Goal: Information Seeking & Learning: Learn about a topic

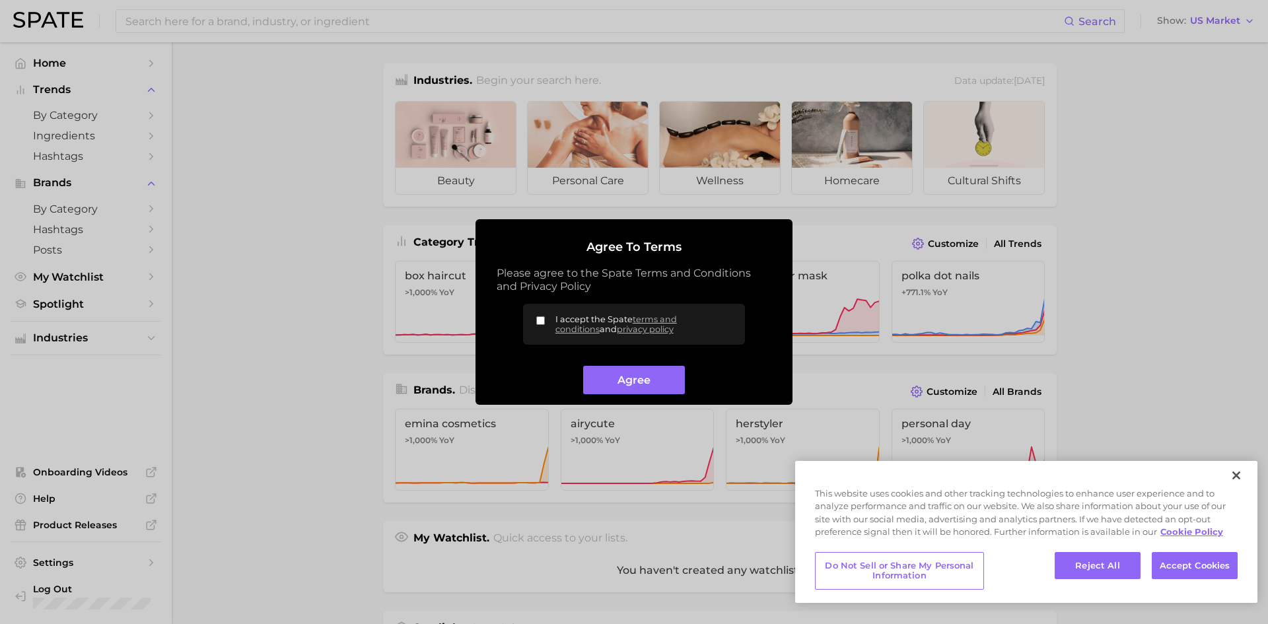
click at [538, 316] on label "I accept the Spate terms and conditions and privacy policy" at bounding box center [634, 324] width 222 height 41
click at [538, 316] on input "I accept the Spate terms and conditions and privacy policy" at bounding box center [540, 320] width 9 height 9
checkbox input "true"
click at [610, 372] on button "Agree" at bounding box center [633, 380] width 101 height 28
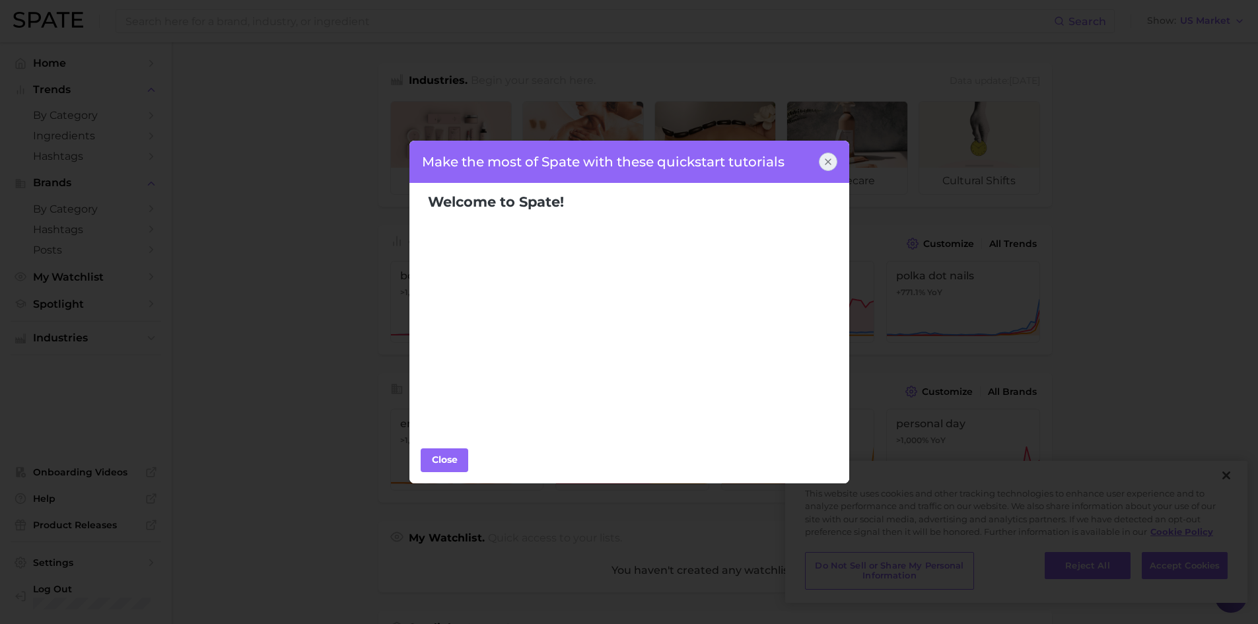
click at [1232, 469] on div "Make the most of Spate with these quickstart tutorials Welcome to Spate! Popula…" at bounding box center [629, 312] width 1258 height 624
click at [465, 461] on button "Close" at bounding box center [445, 460] width 48 height 24
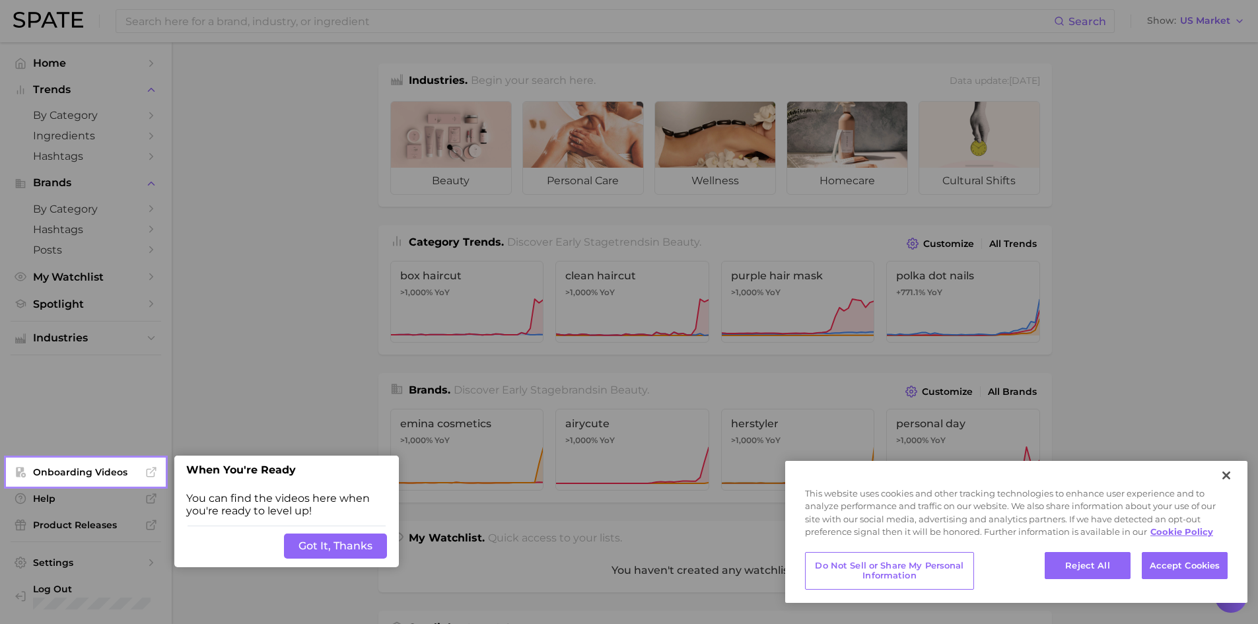
click at [362, 539] on button "Got It, Thanks" at bounding box center [335, 546] width 103 height 25
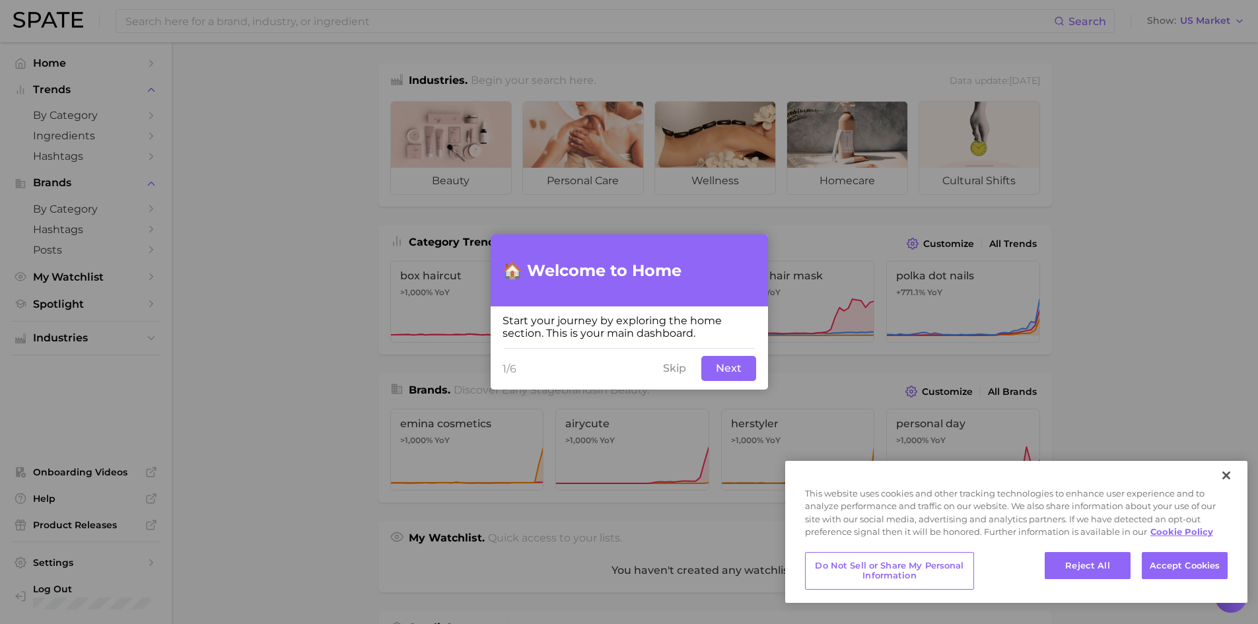
click at [735, 368] on button "Next" at bounding box center [728, 368] width 55 height 25
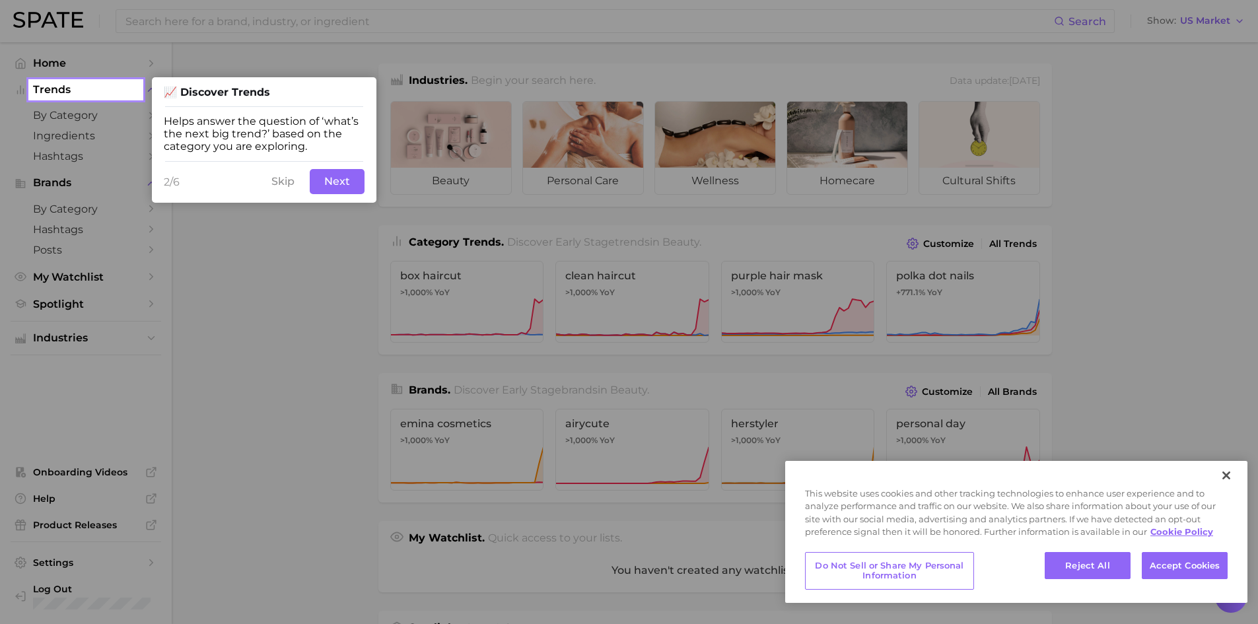
click at [345, 184] on button "Next" at bounding box center [337, 181] width 55 height 25
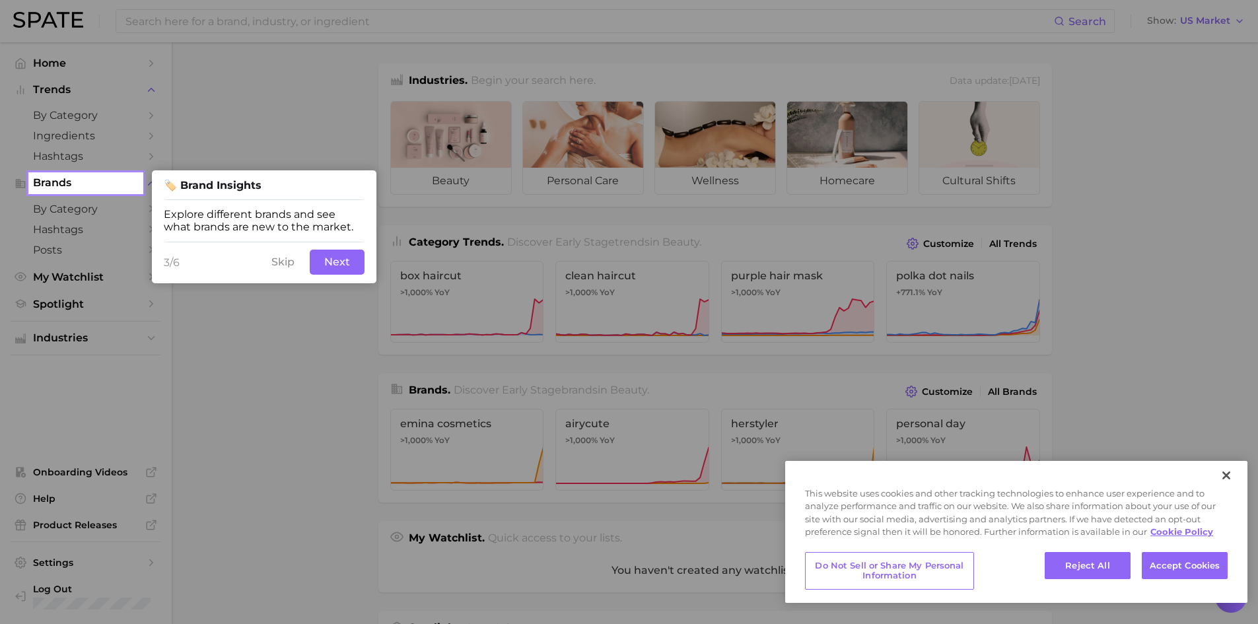
click at [337, 258] on button "Next" at bounding box center [337, 262] width 55 height 25
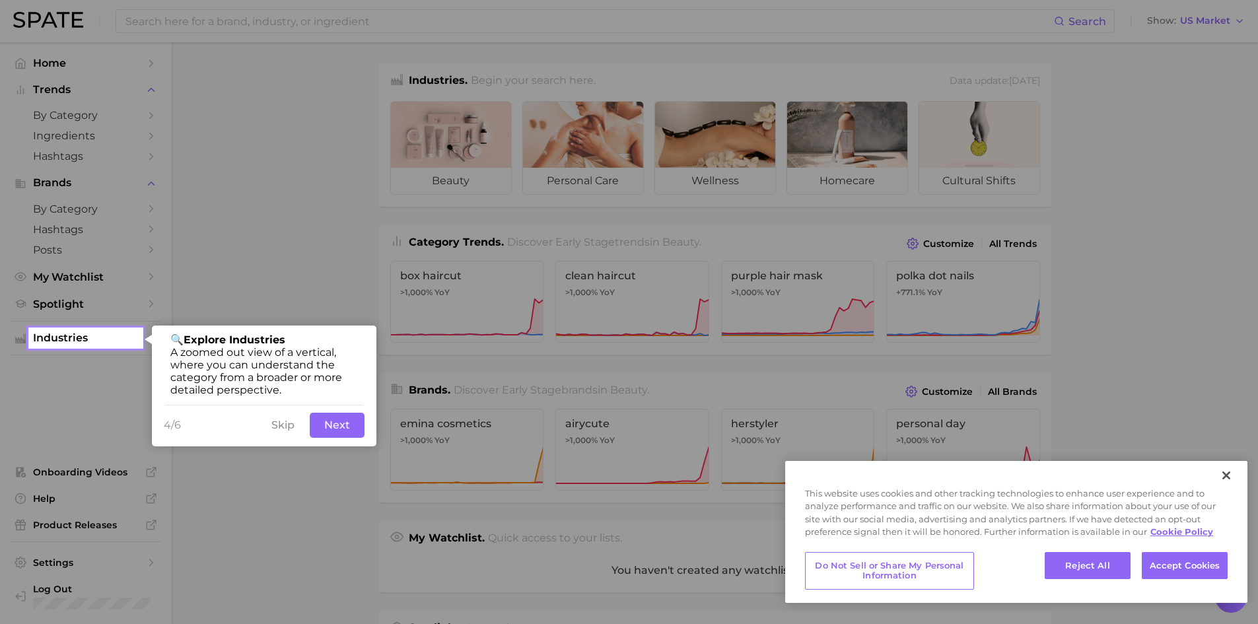
click at [345, 409] on div "4/6 Skip Back Next" at bounding box center [264, 425] width 225 height 42
click at [352, 433] on button "Next" at bounding box center [337, 425] width 55 height 25
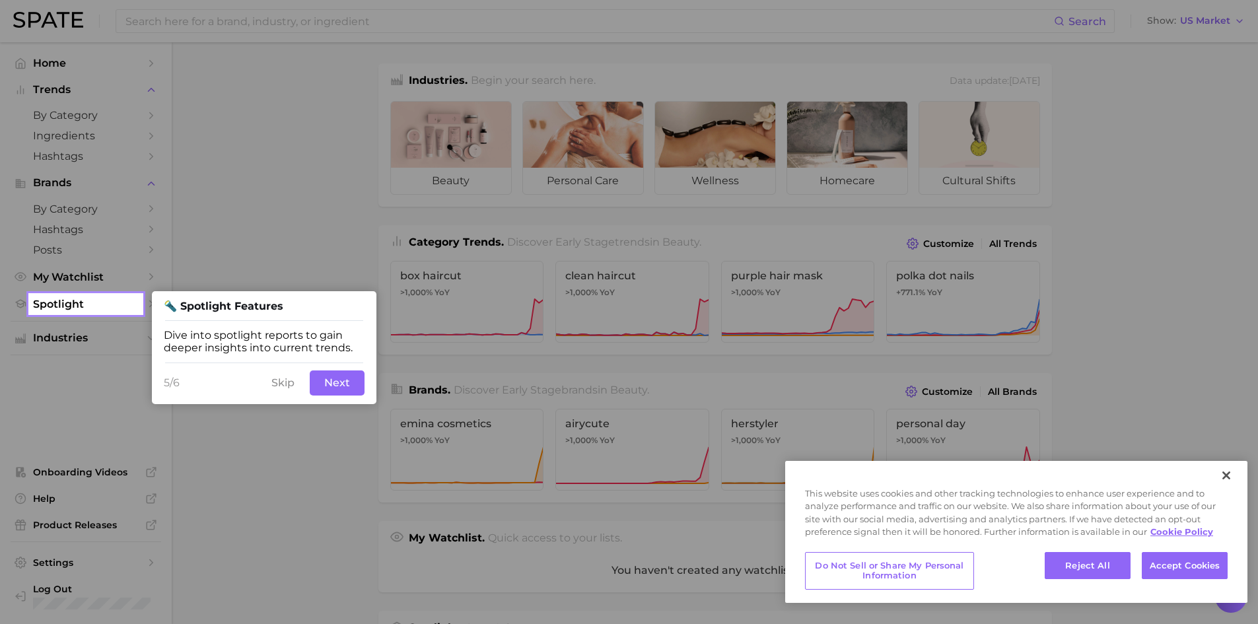
click at [344, 382] on button "Next" at bounding box center [337, 382] width 55 height 25
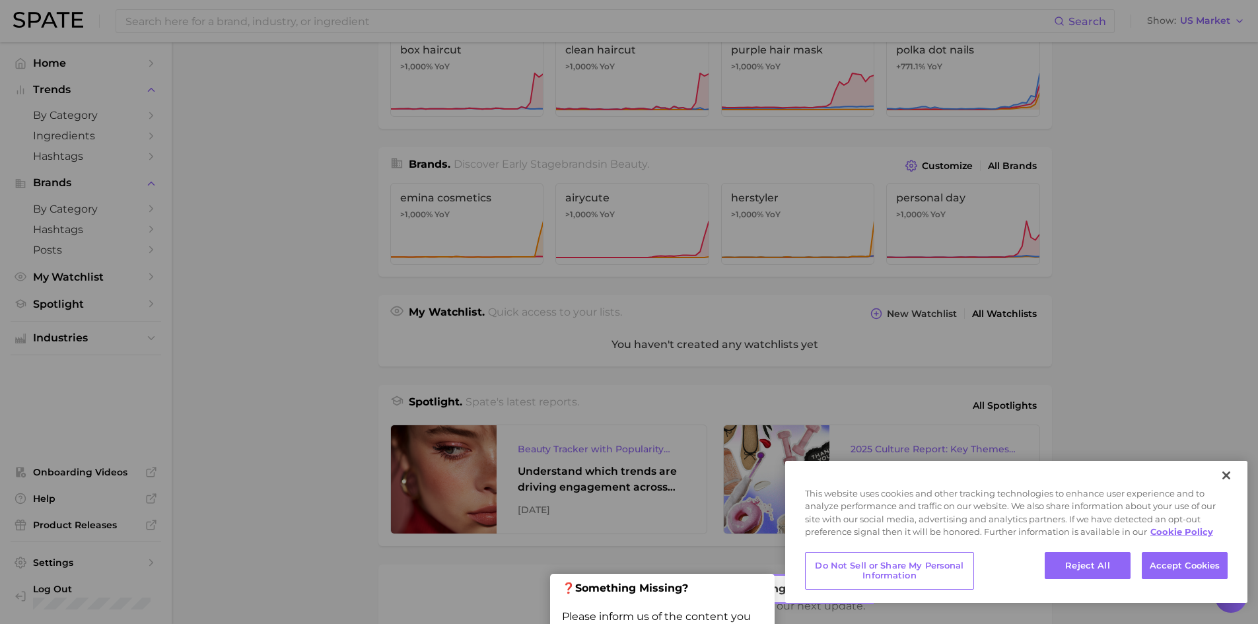
scroll to position [232, 0]
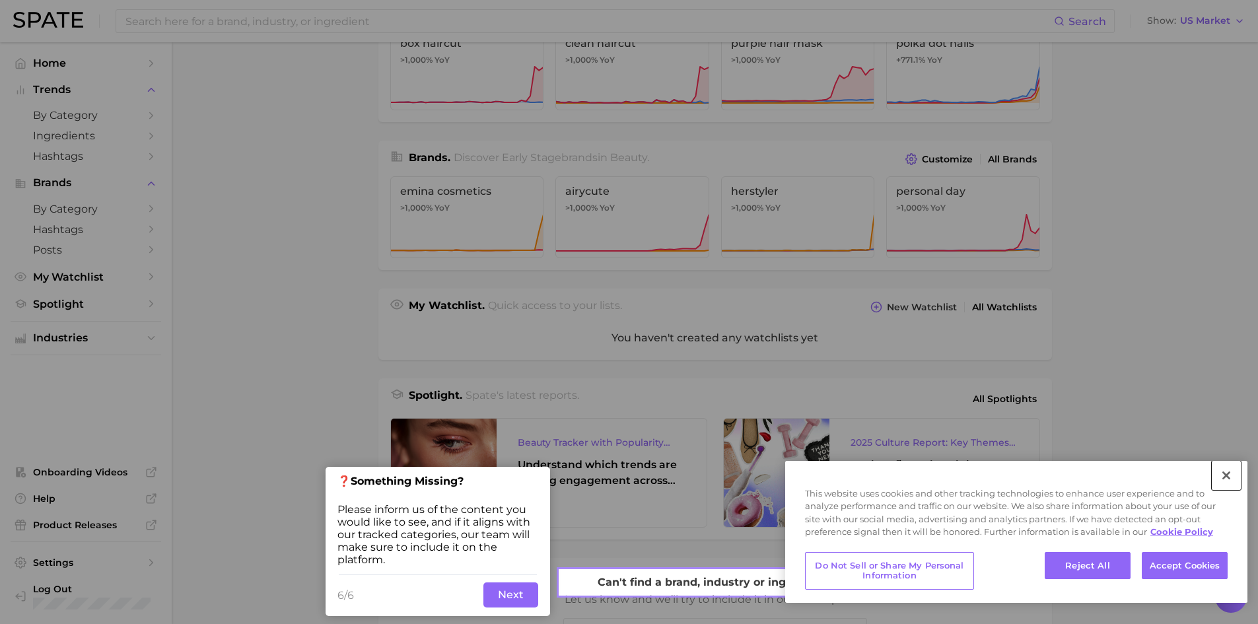
click at [1231, 470] on button "Close" at bounding box center [1226, 475] width 29 height 29
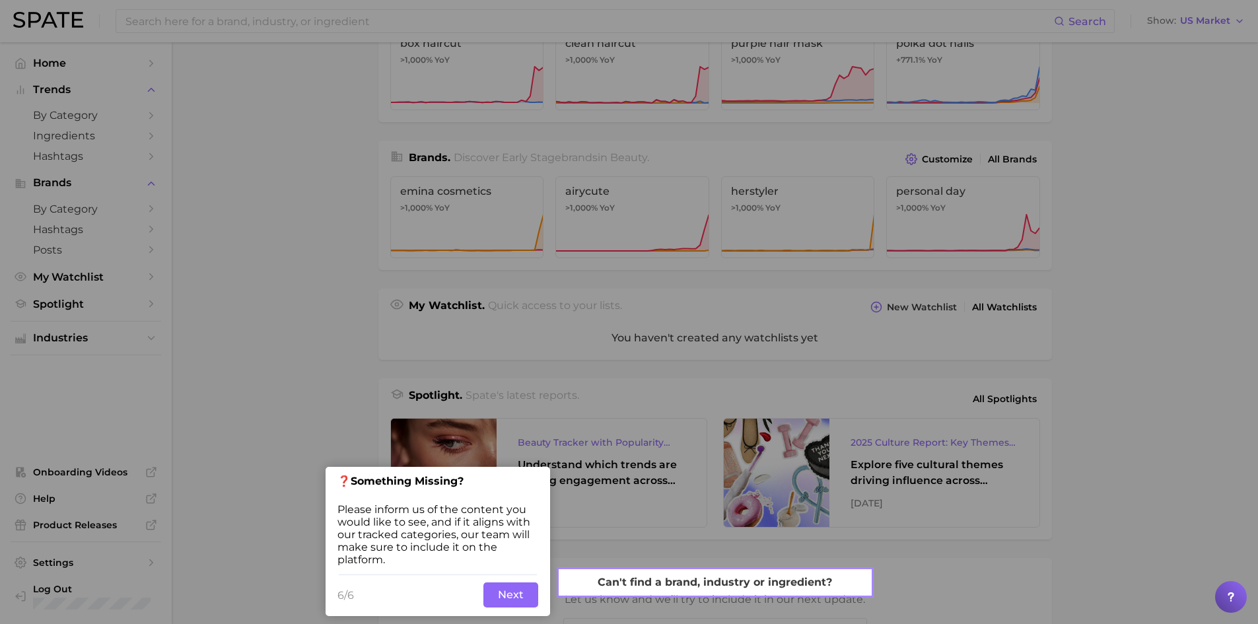
click at [506, 603] on button "Next" at bounding box center [510, 594] width 55 height 25
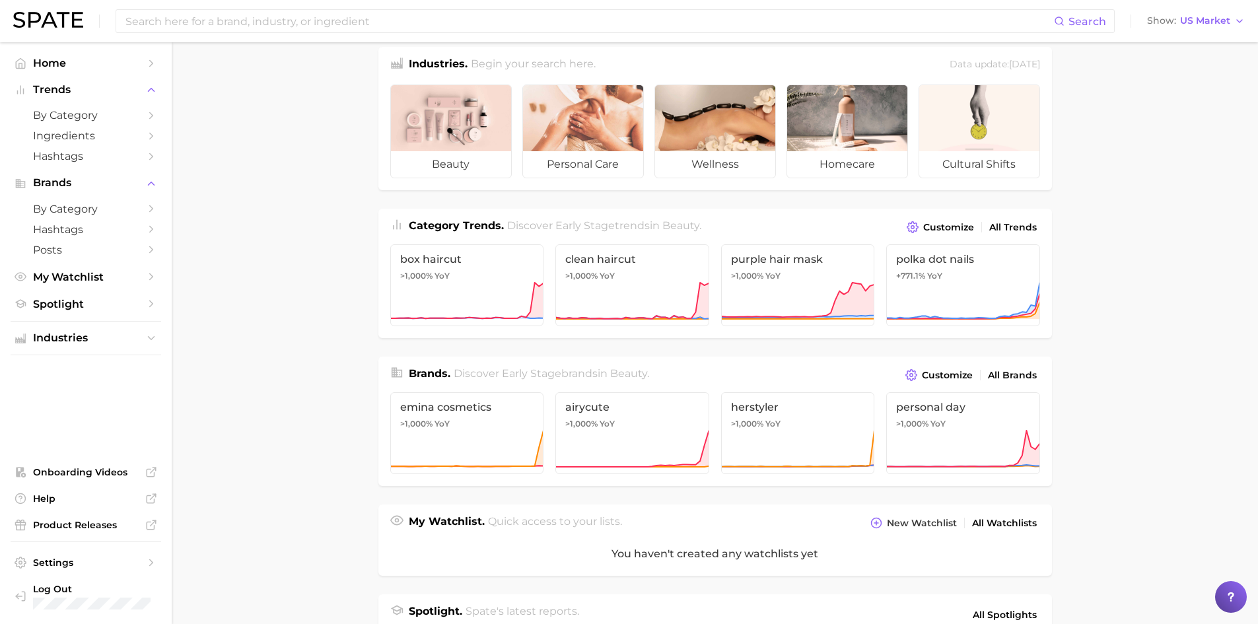
scroll to position [0, 0]
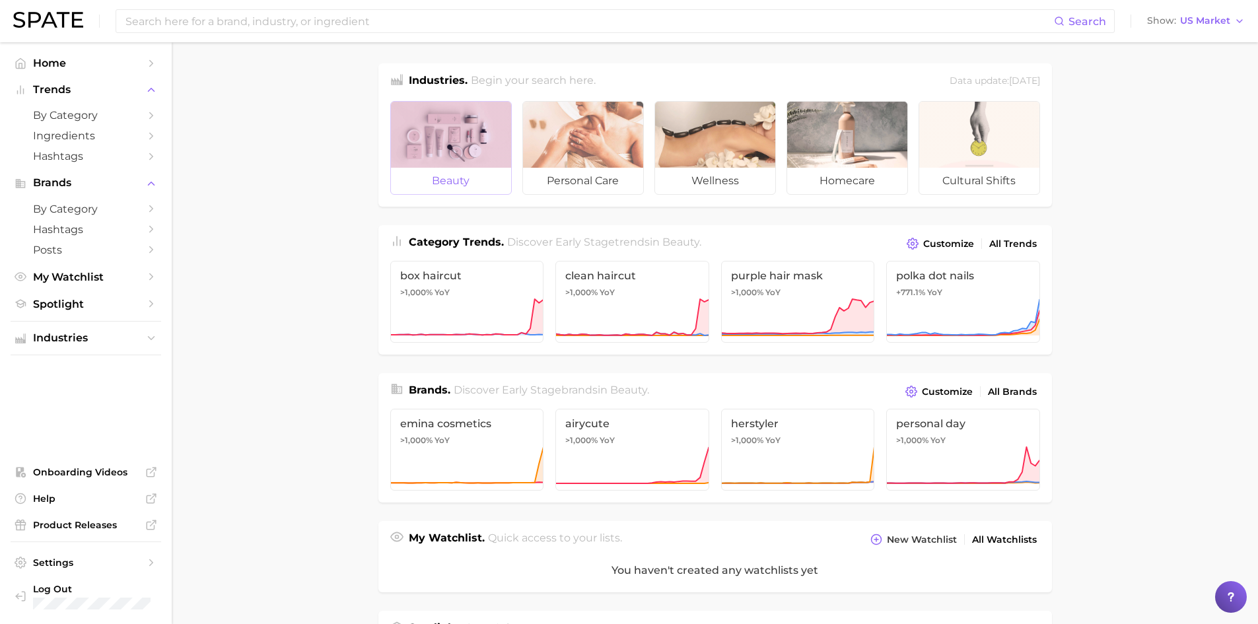
click at [470, 180] on span "beauty" at bounding box center [451, 181] width 120 height 26
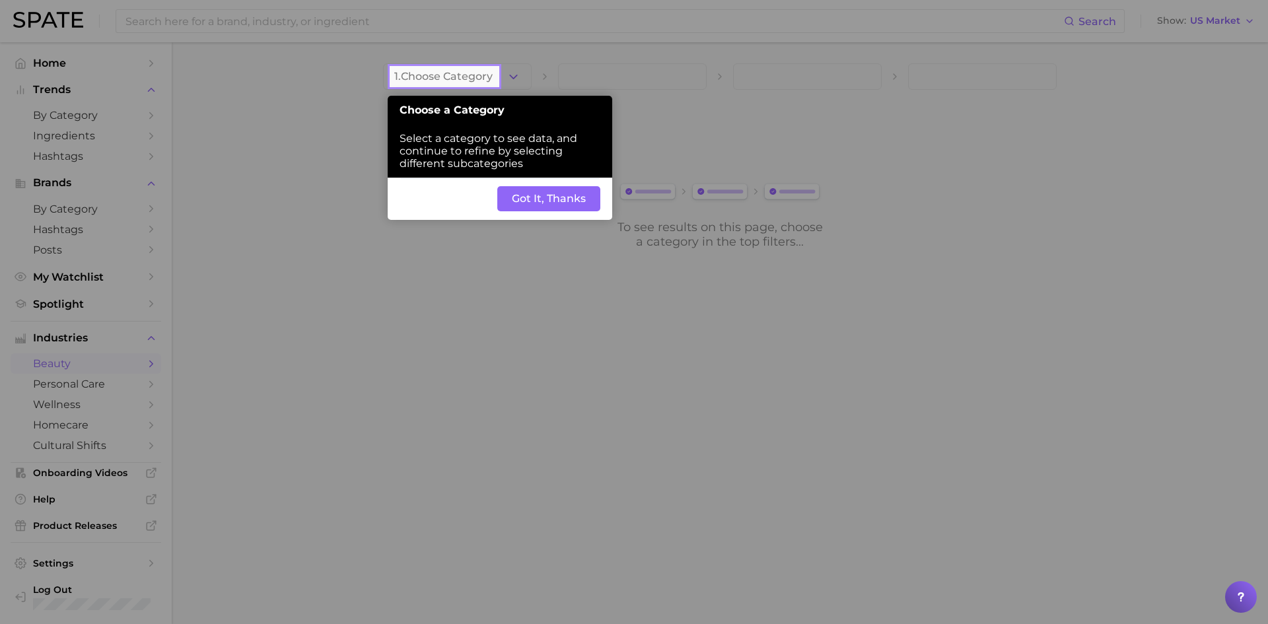
click at [526, 195] on button "Got It, Thanks" at bounding box center [548, 198] width 103 height 25
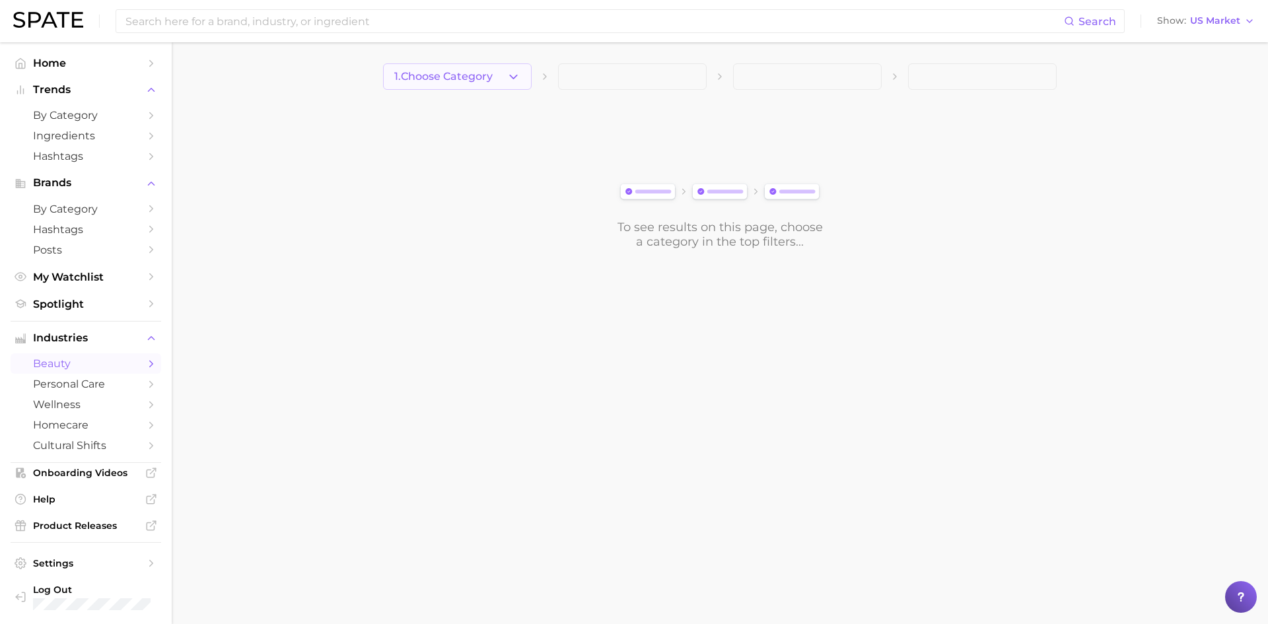
click at [485, 85] on button "1. Choose Category" at bounding box center [457, 76] width 149 height 26
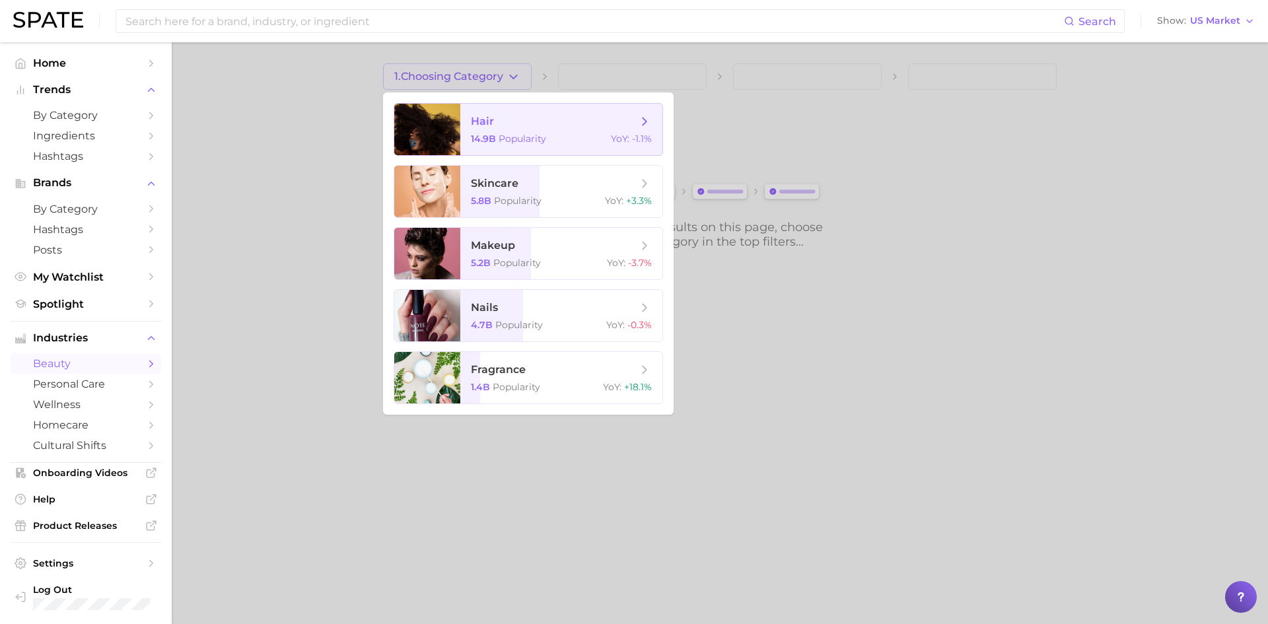
click at [509, 118] on span "hair" at bounding box center [554, 121] width 166 height 15
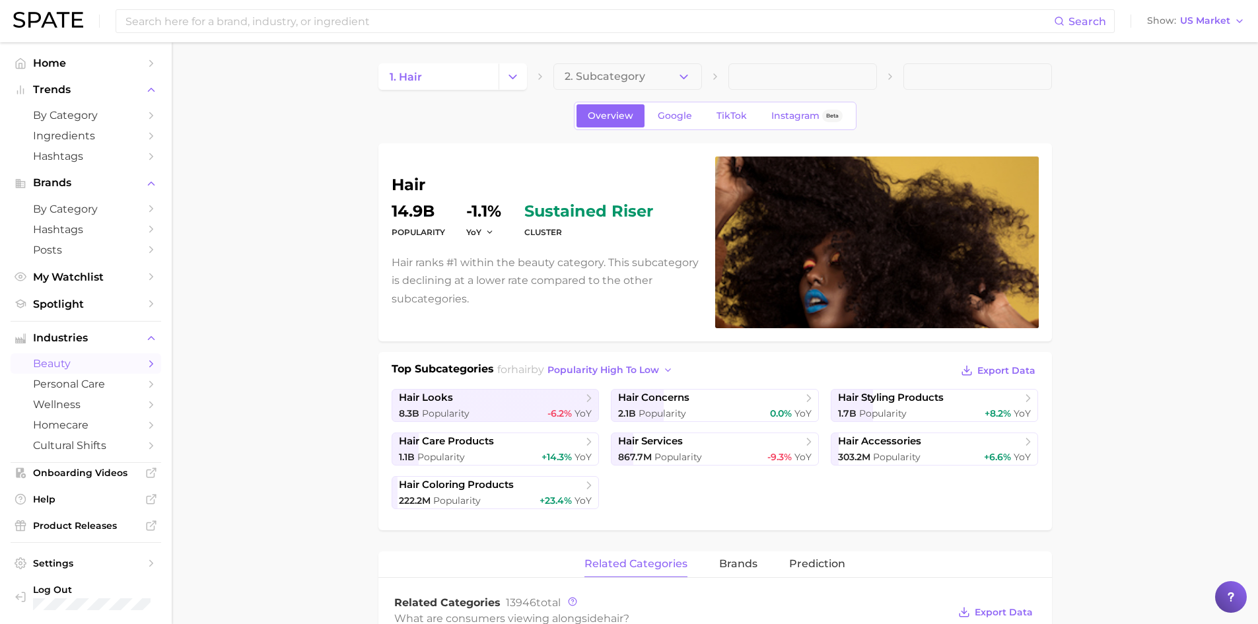
click at [655, 80] on button "2. Subcategory" at bounding box center [627, 76] width 149 height 26
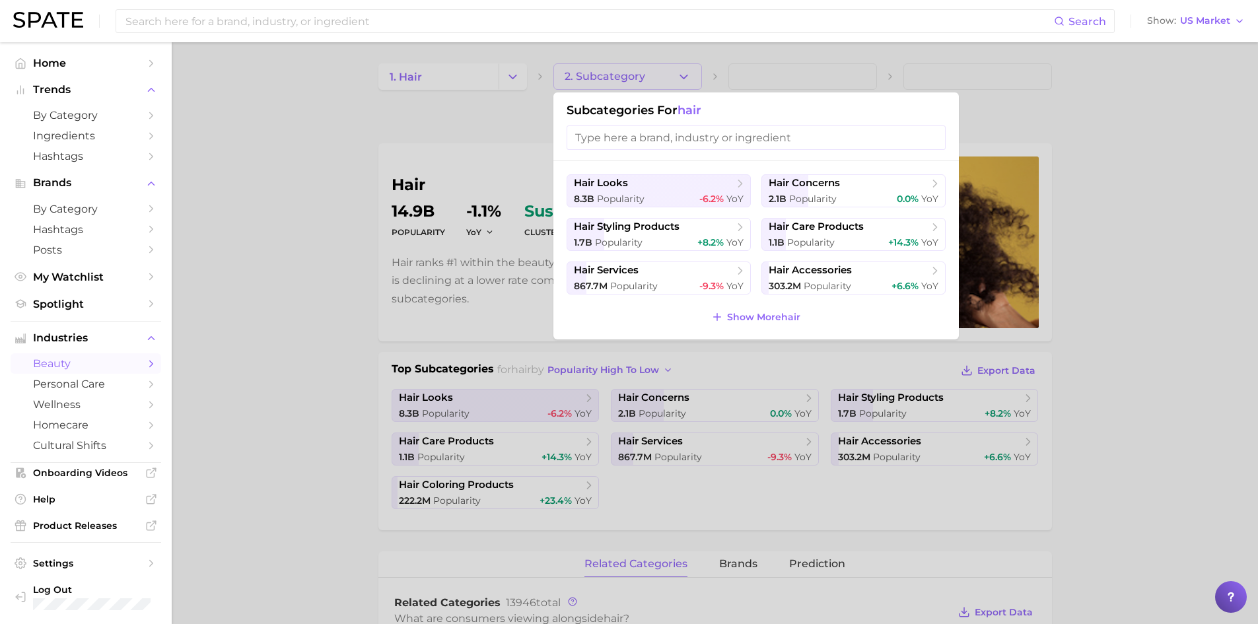
click at [655, 80] on div at bounding box center [629, 312] width 1258 height 624
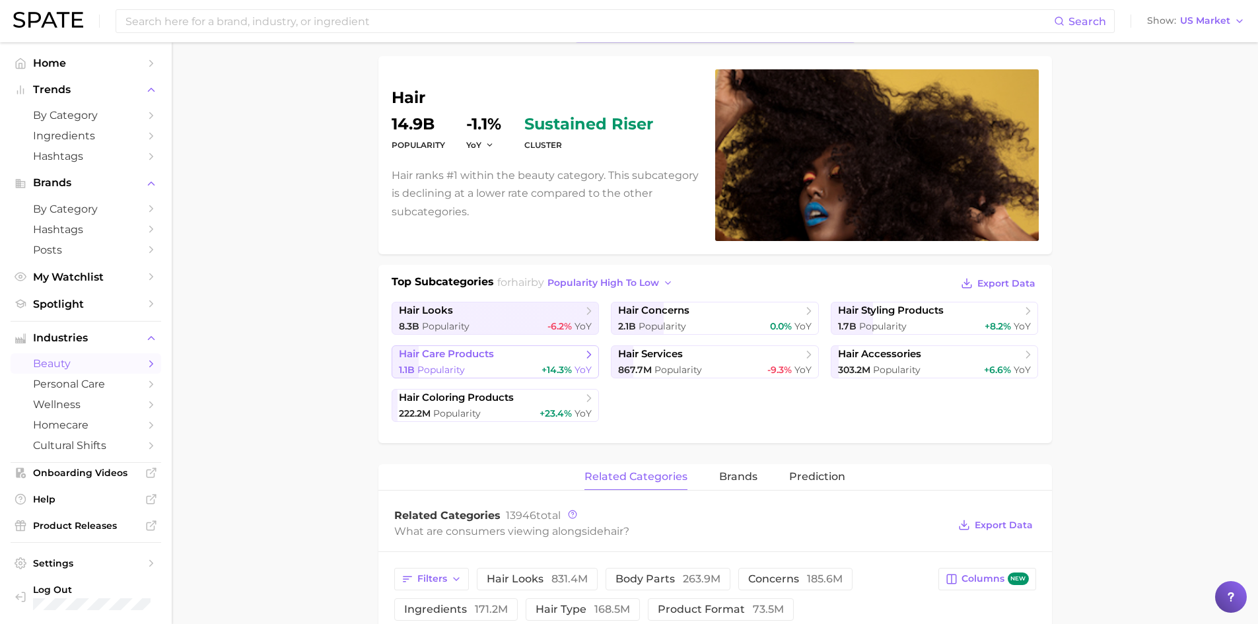
scroll to position [66, 0]
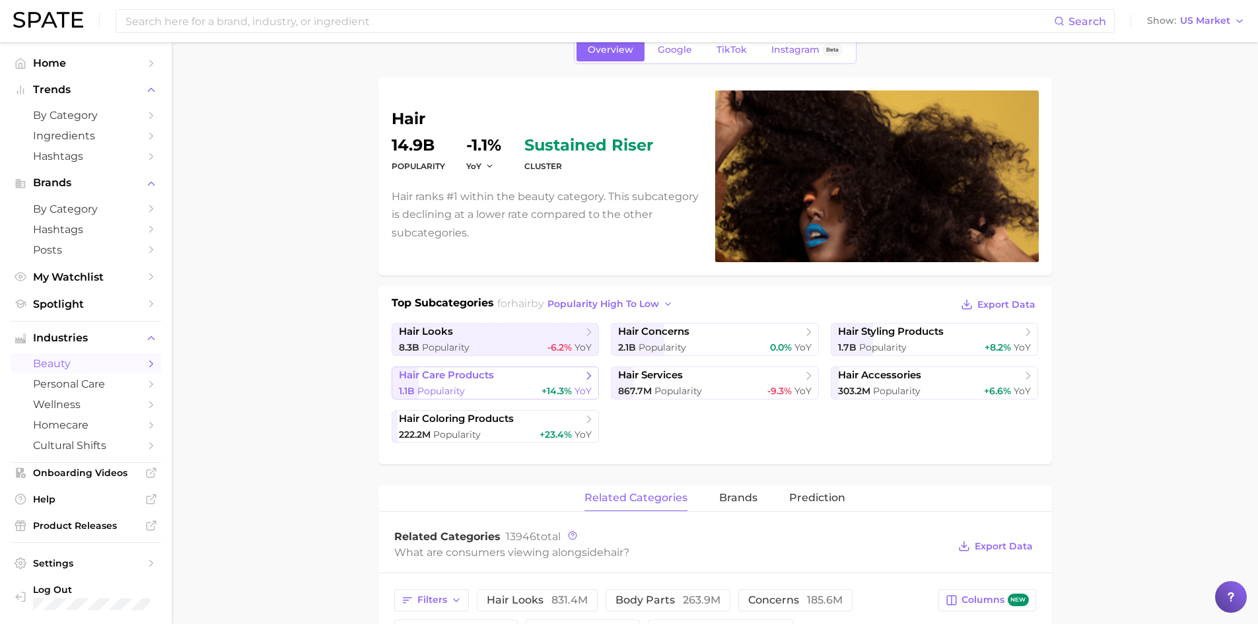
click at [565, 376] on span "hair care products" at bounding box center [491, 375] width 184 height 13
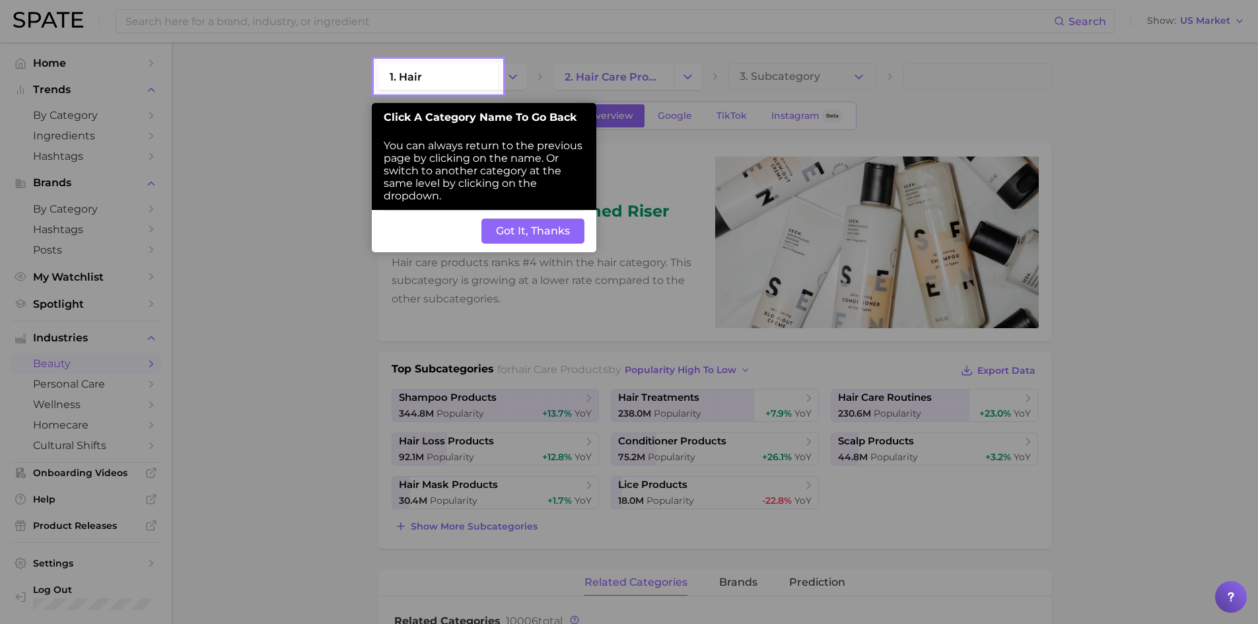
click at [491, 232] on button "Got It, Thanks" at bounding box center [532, 231] width 103 height 25
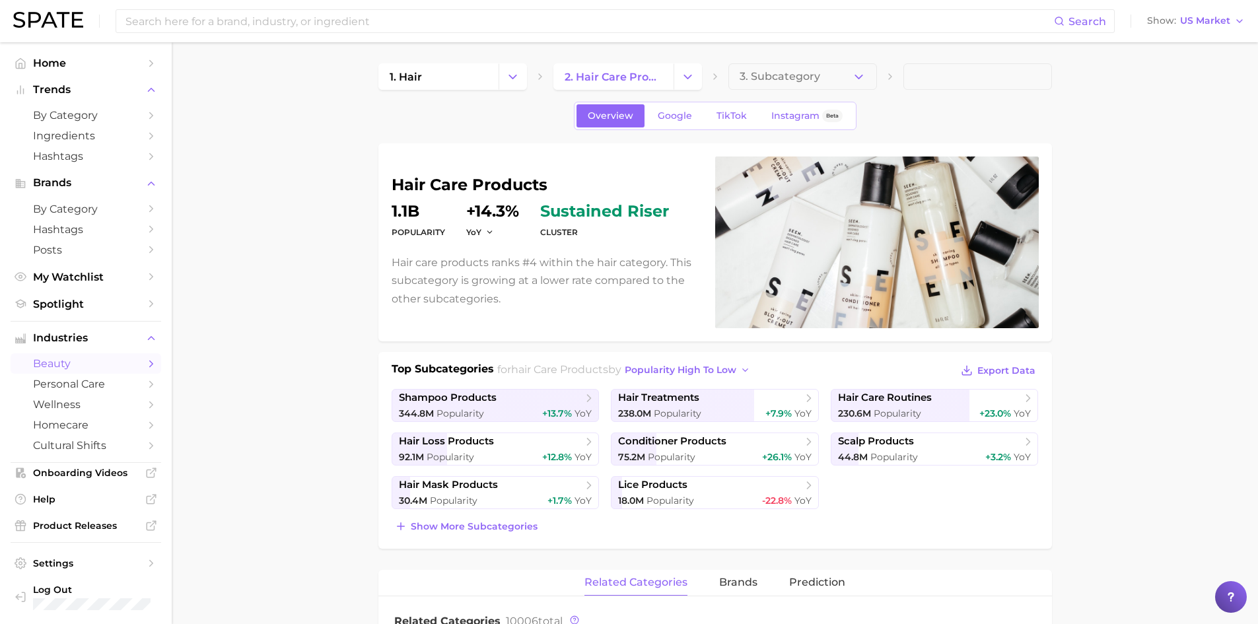
scroll to position [66, 0]
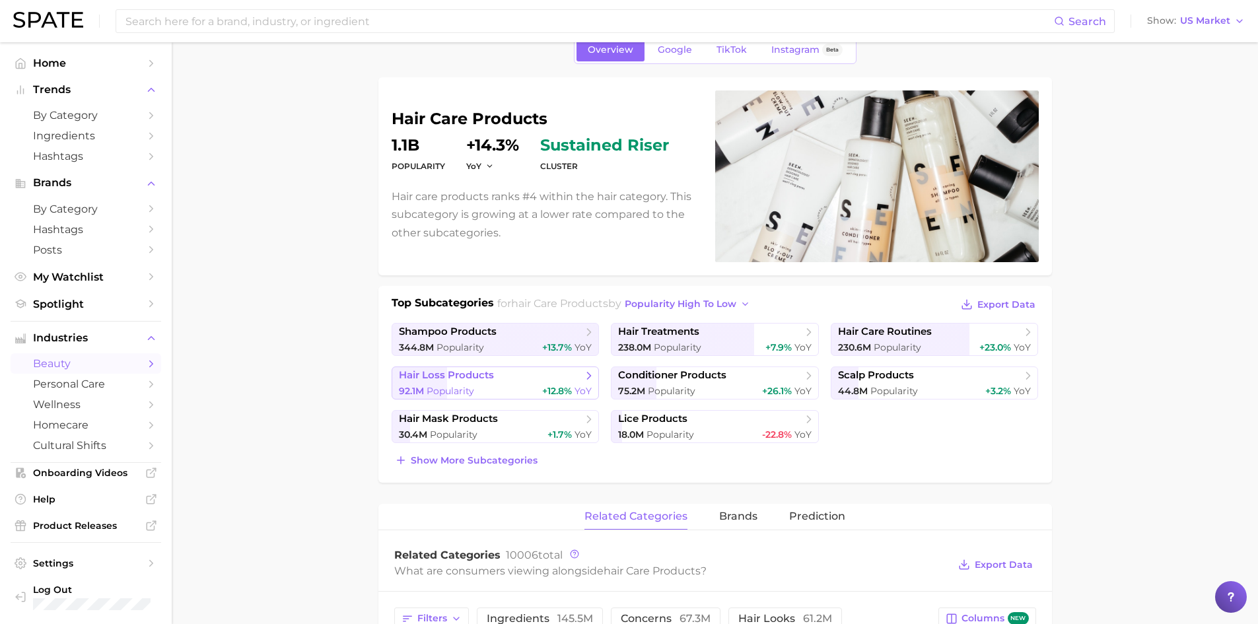
click at [534, 390] on div "92.1m Popularity +12.8% YoY" at bounding box center [495, 391] width 193 height 13
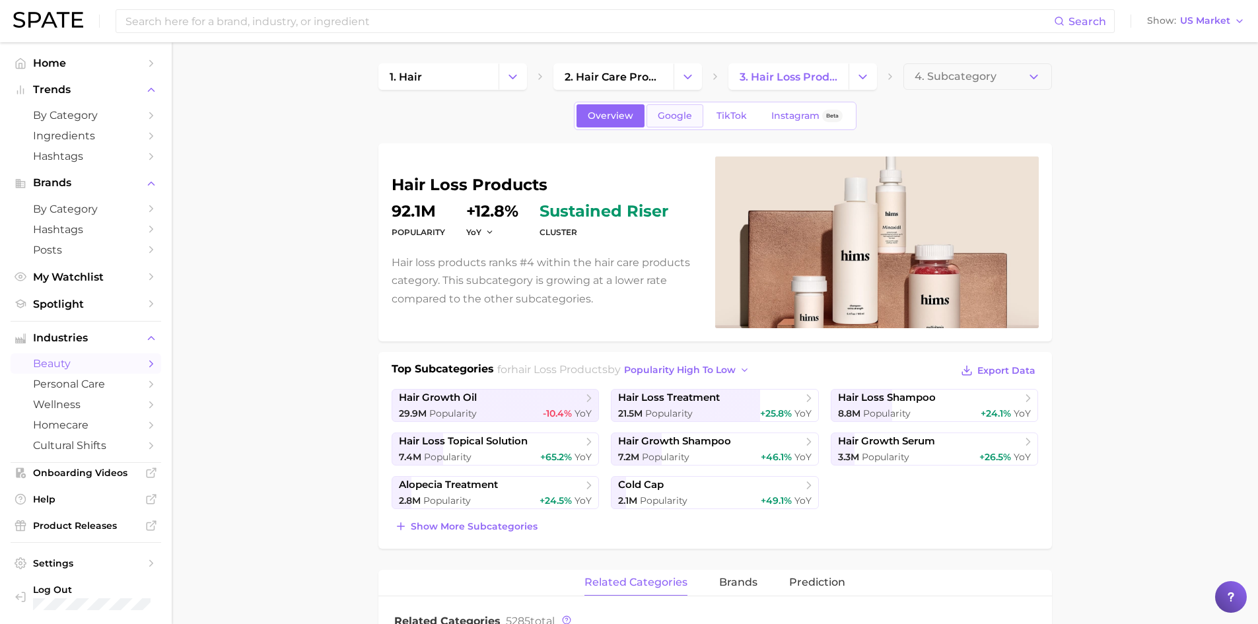
click at [674, 123] on link "Google" at bounding box center [674, 115] width 57 height 23
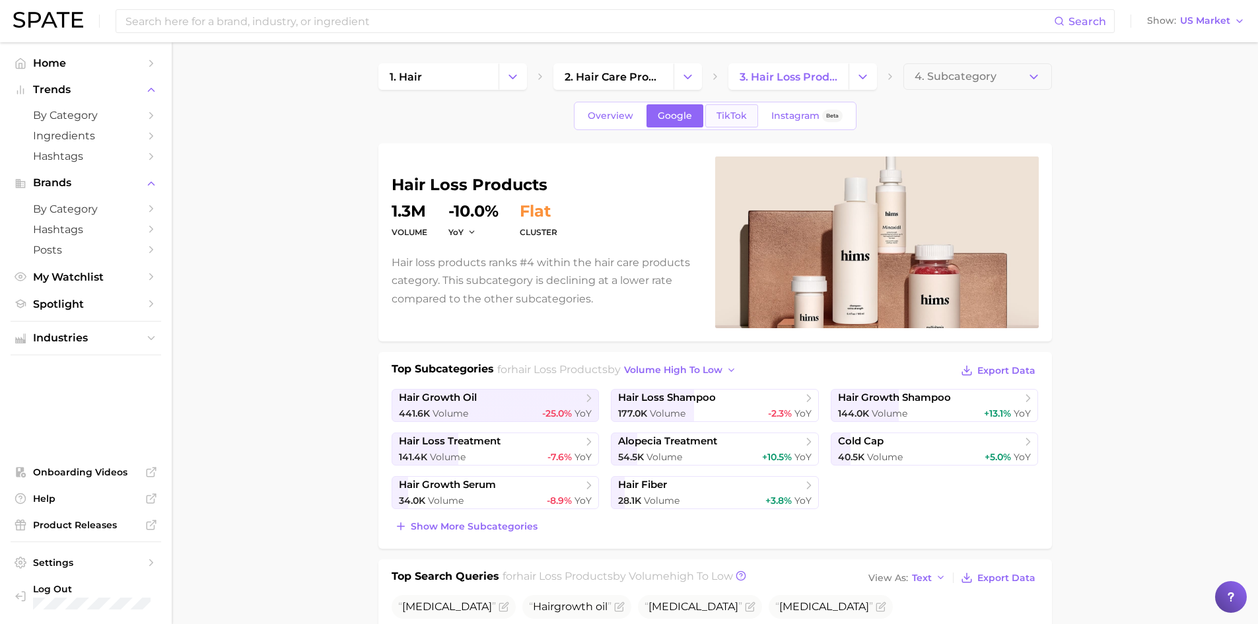
click at [738, 114] on span "TikTok" at bounding box center [731, 115] width 30 height 11
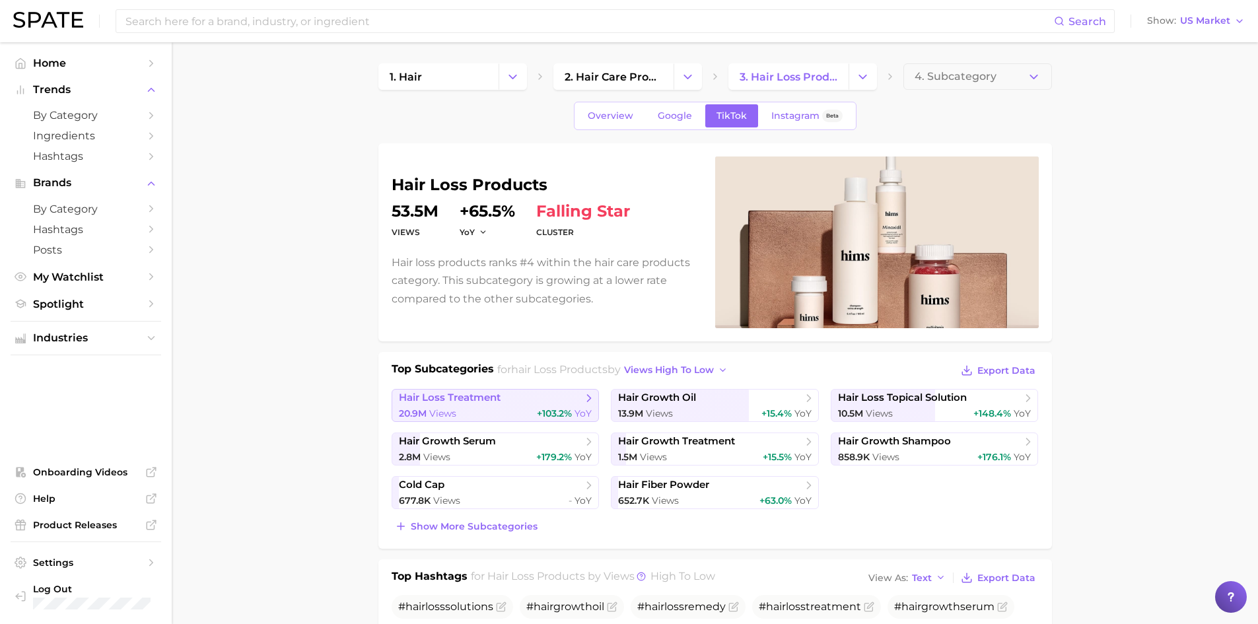
click at [594, 399] on icon at bounding box center [588, 398] width 13 height 13
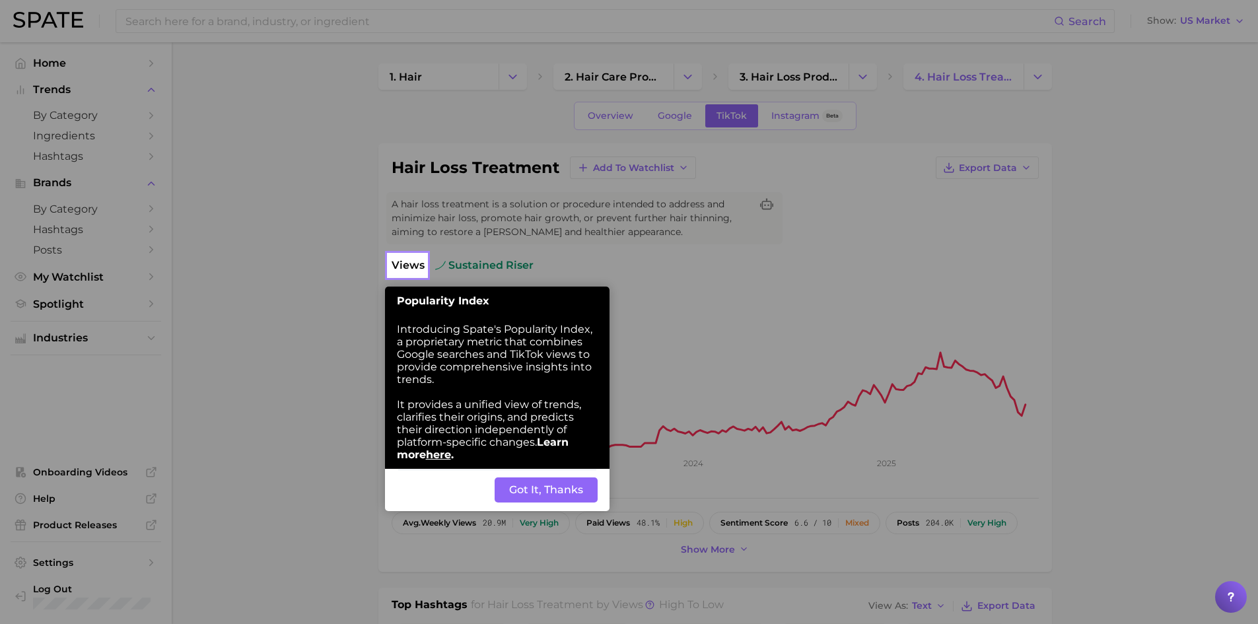
click at [555, 495] on button "Got It, Thanks" at bounding box center [546, 489] width 103 height 25
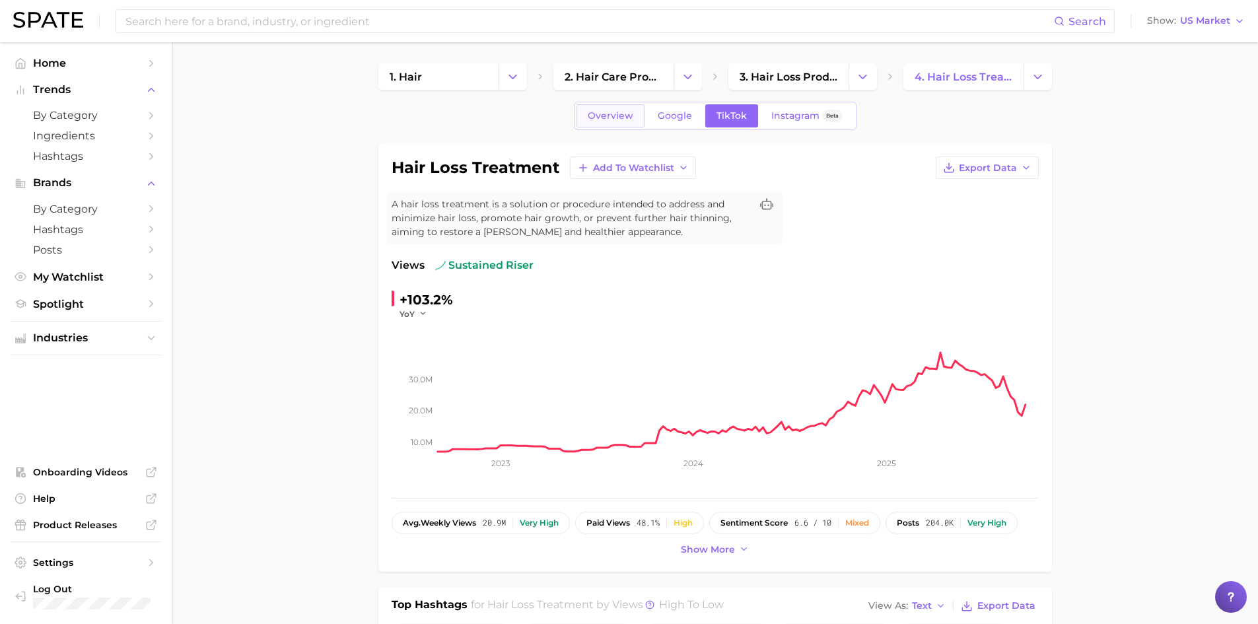
click at [604, 121] on link "Overview" at bounding box center [610, 115] width 68 height 23
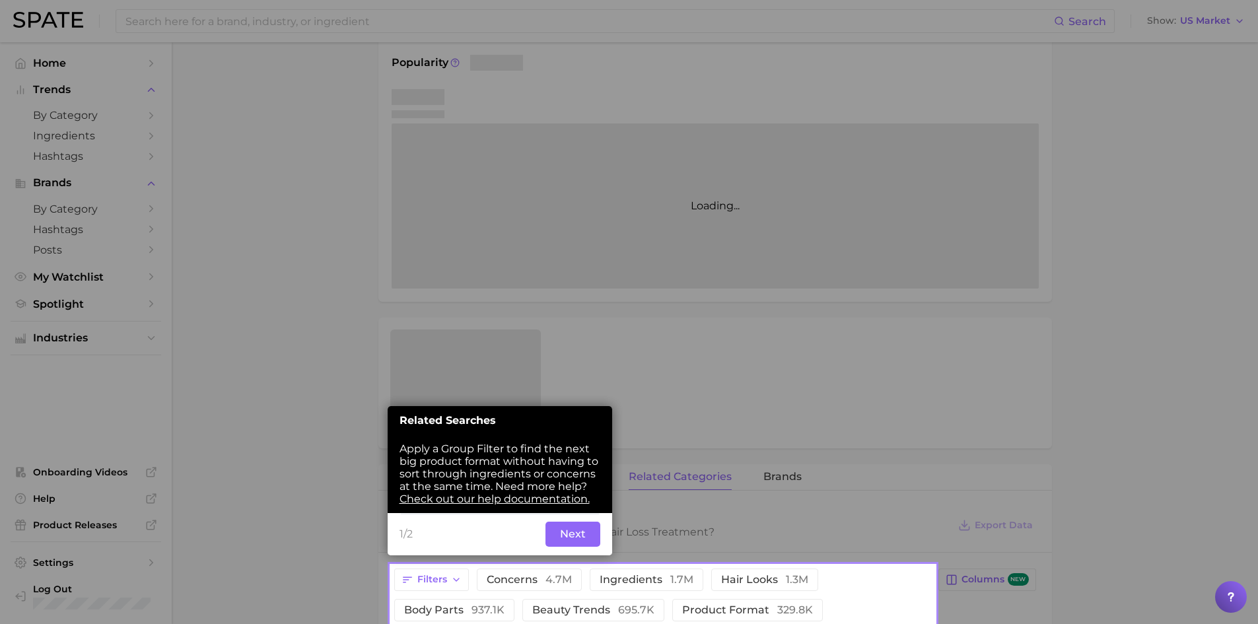
scroll to position [5, 0]
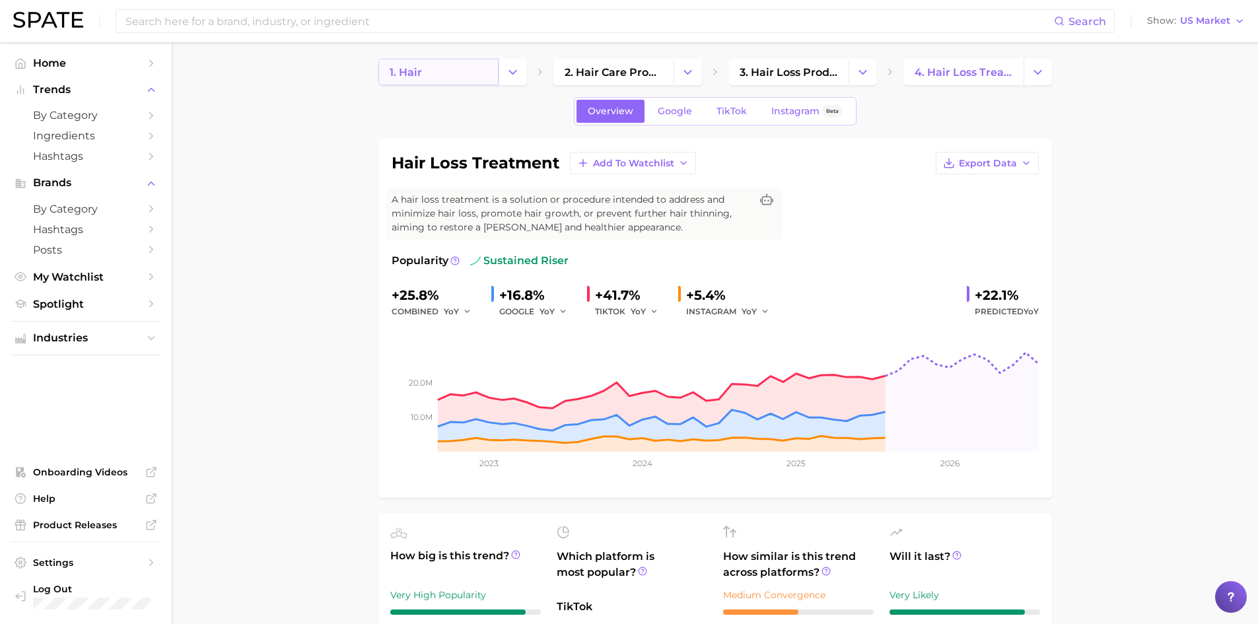
click at [496, 71] on link "1. hair" at bounding box center [438, 72] width 120 height 26
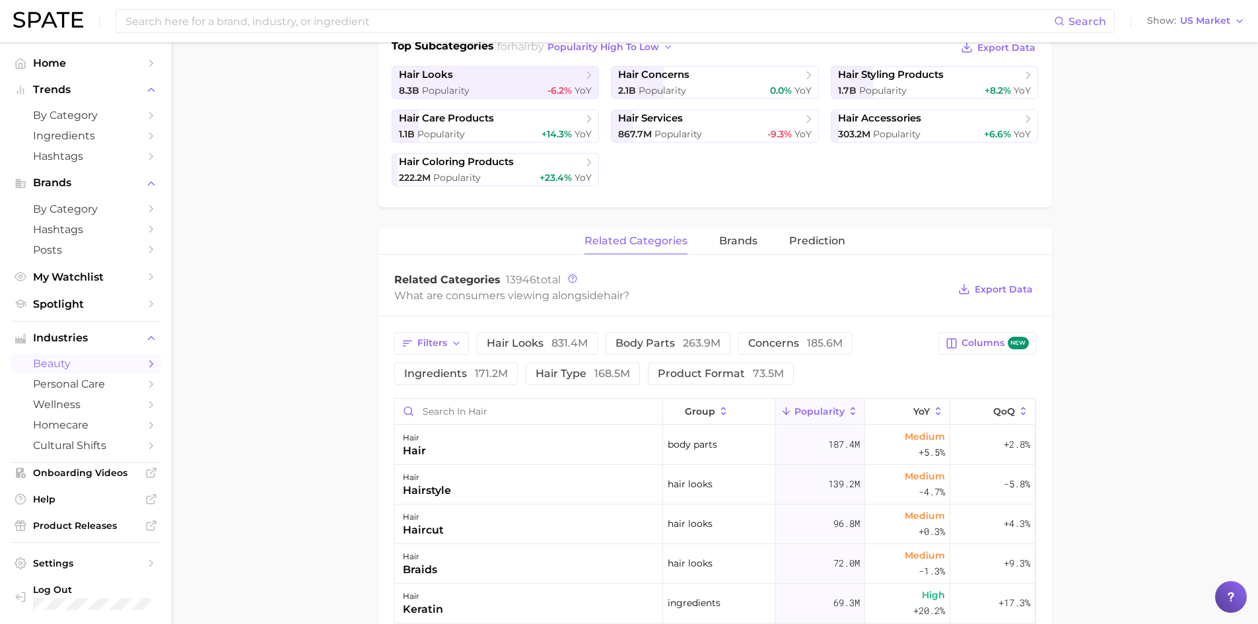
scroll to position [330, 0]
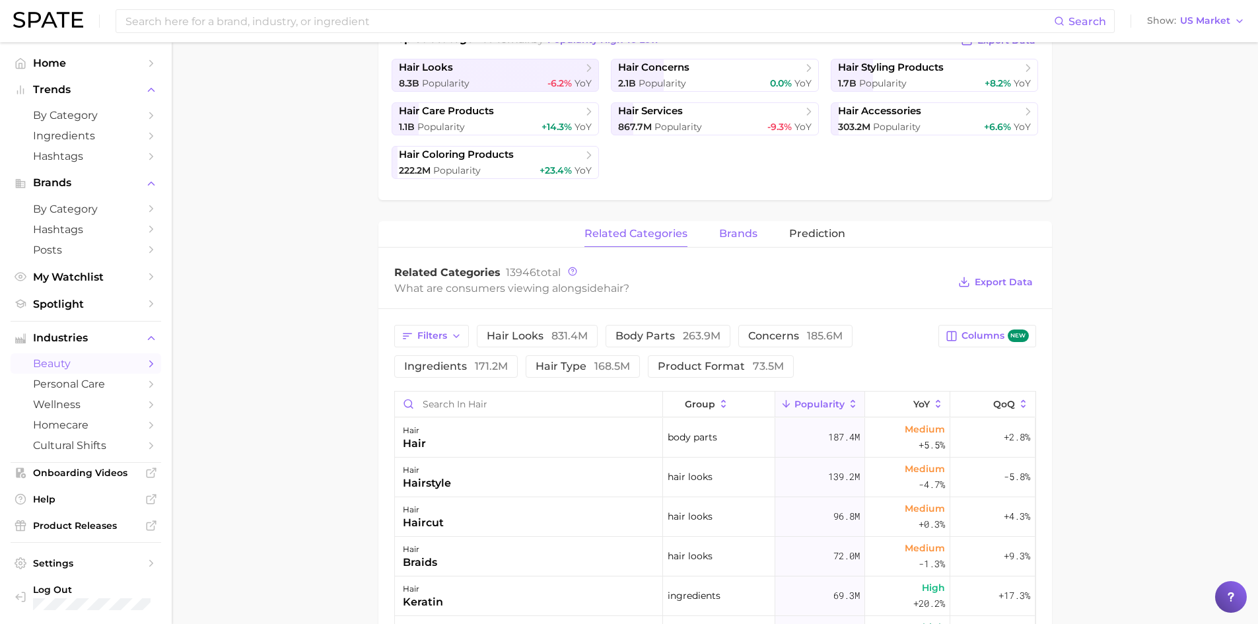
click at [742, 230] on span "brands" at bounding box center [738, 234] width 38 height 12
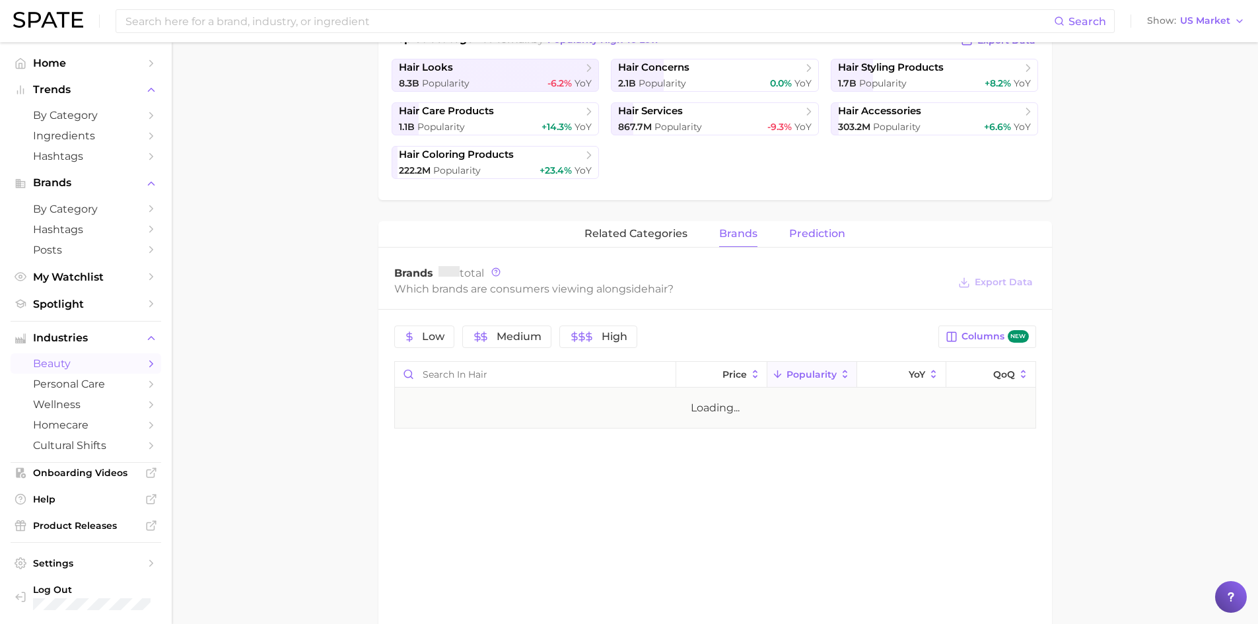
click at [814, 238] on span "Prediction" at bounding box center [817, 234] width 56 height 12
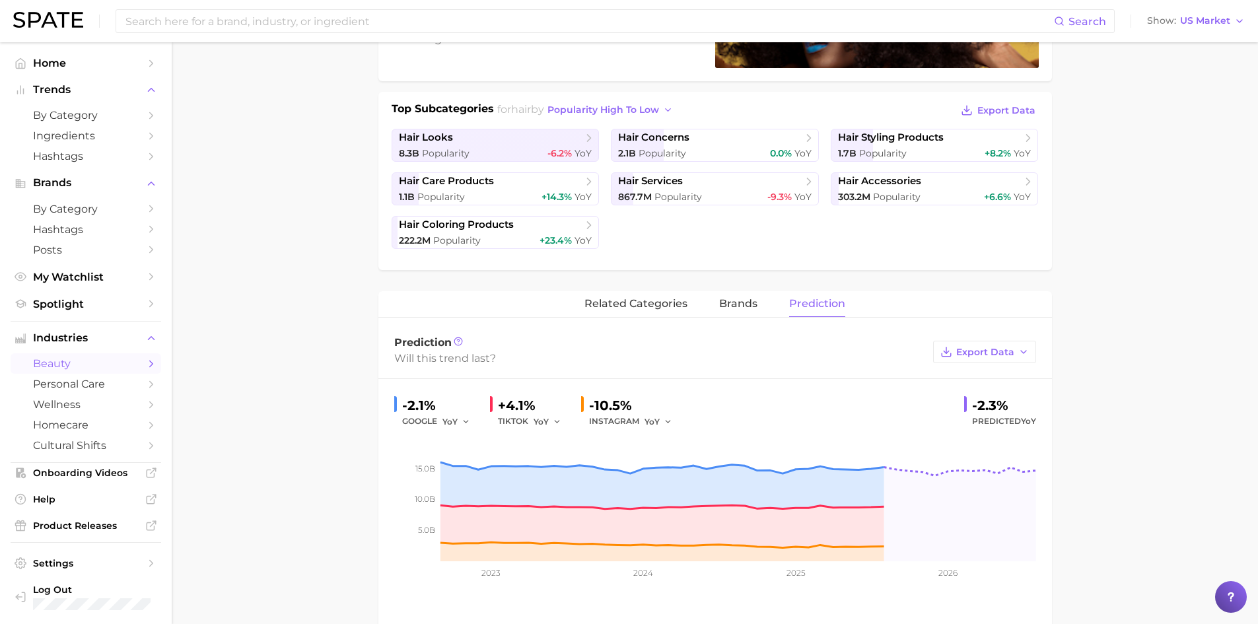
scroll to position [137, 0]
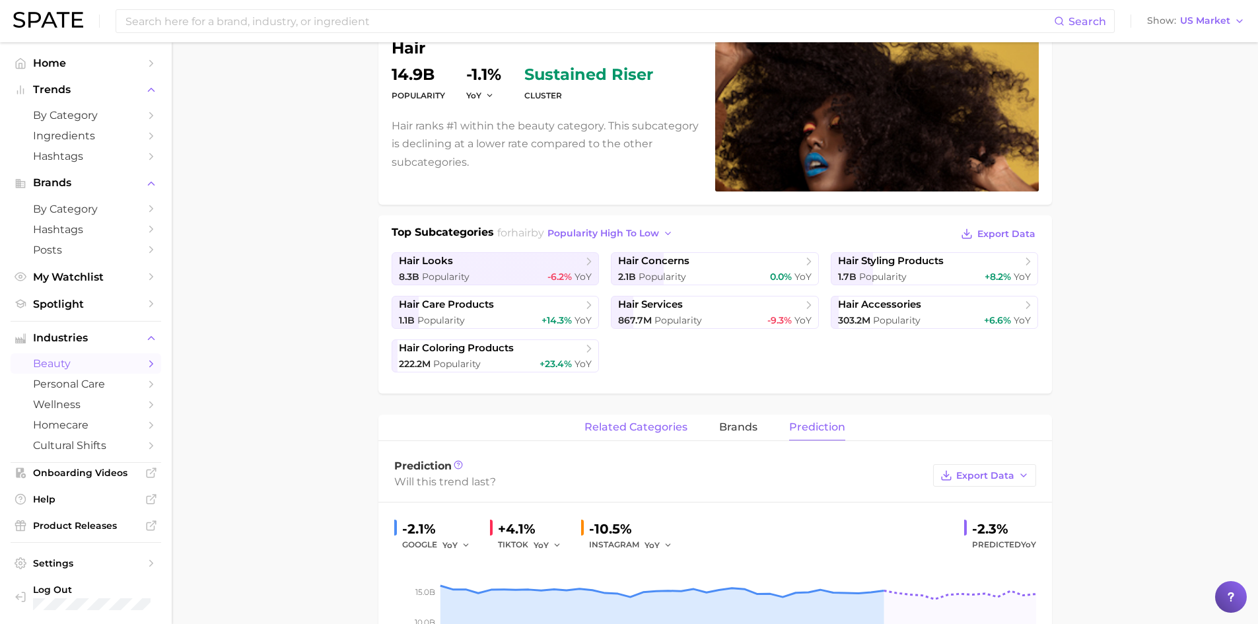
click at [662, 426] on span "related categories" at bounding box center [635, 427] width 103 height 12
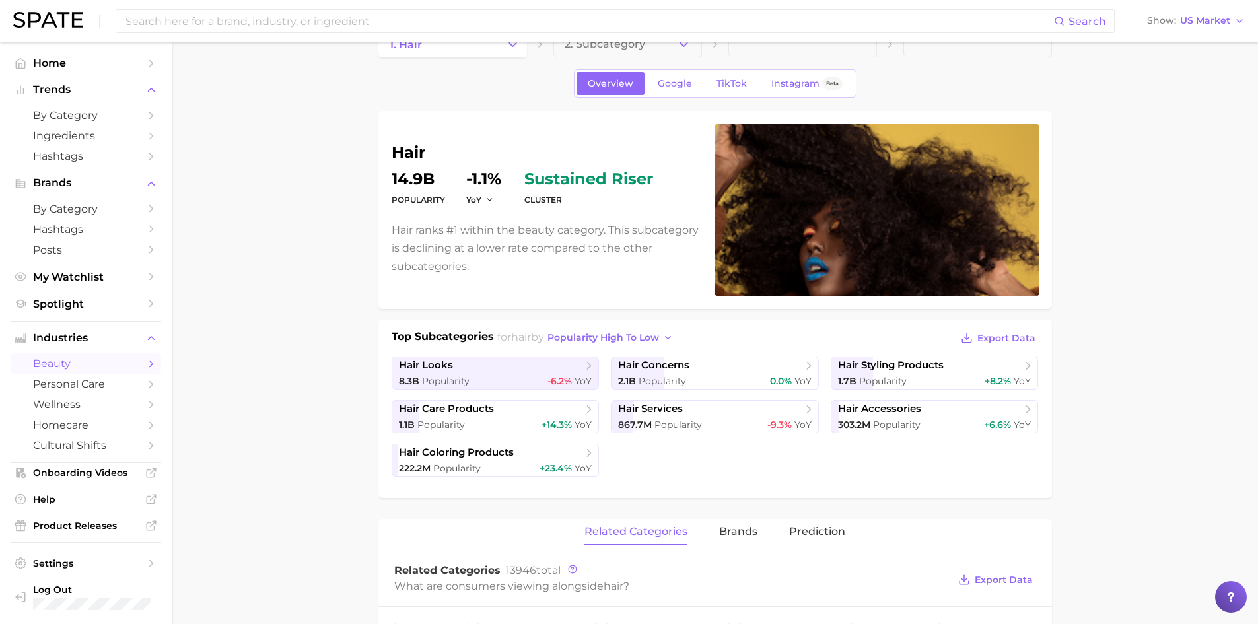
scroll to position [5, 0]
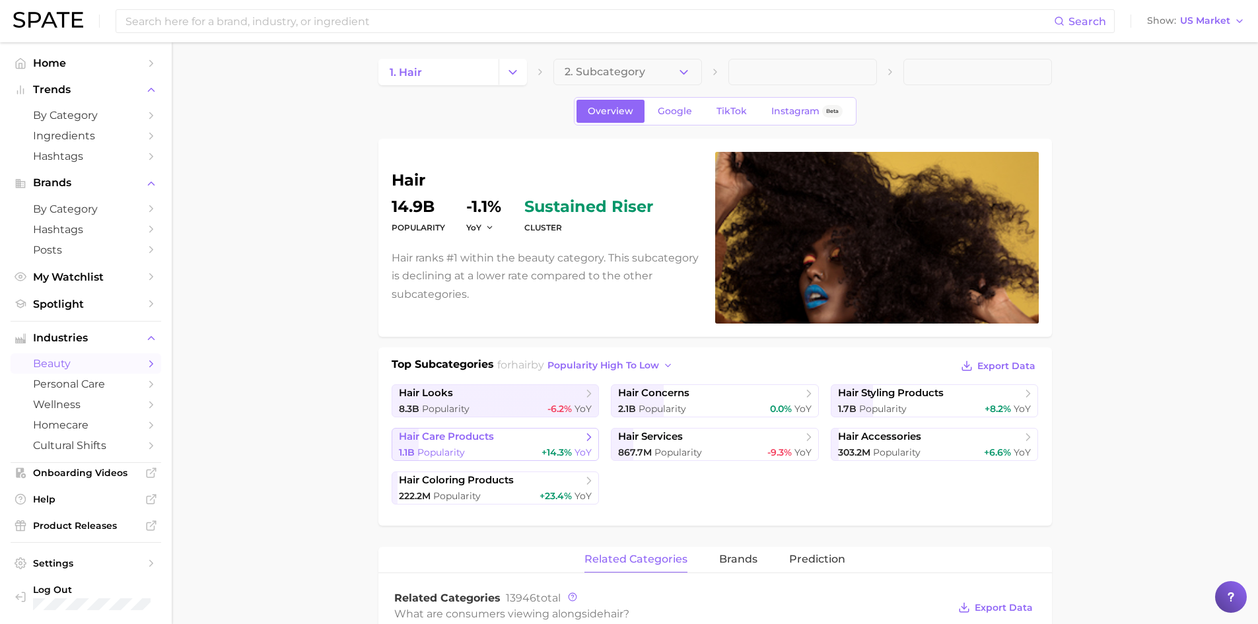
click at [548, 454] on span "+14.3%" at bounding box center [556, 452] width 30 height 12
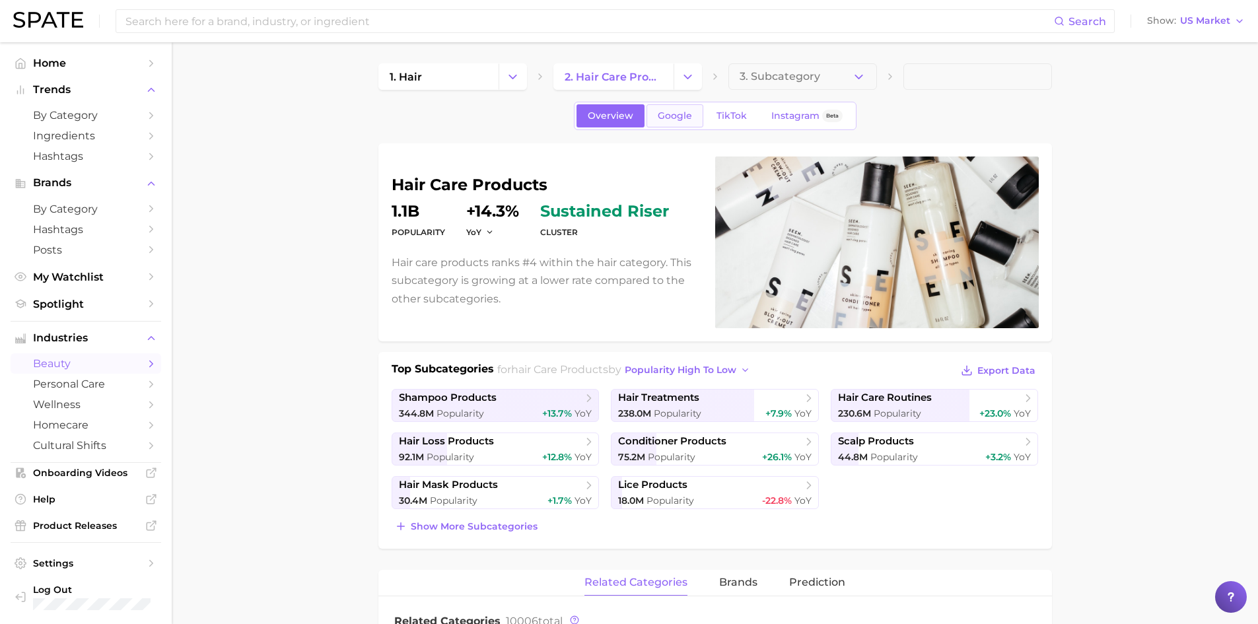
click at [683, 111] on span "Google" at bounding box center [675, 115] width 34 height 11
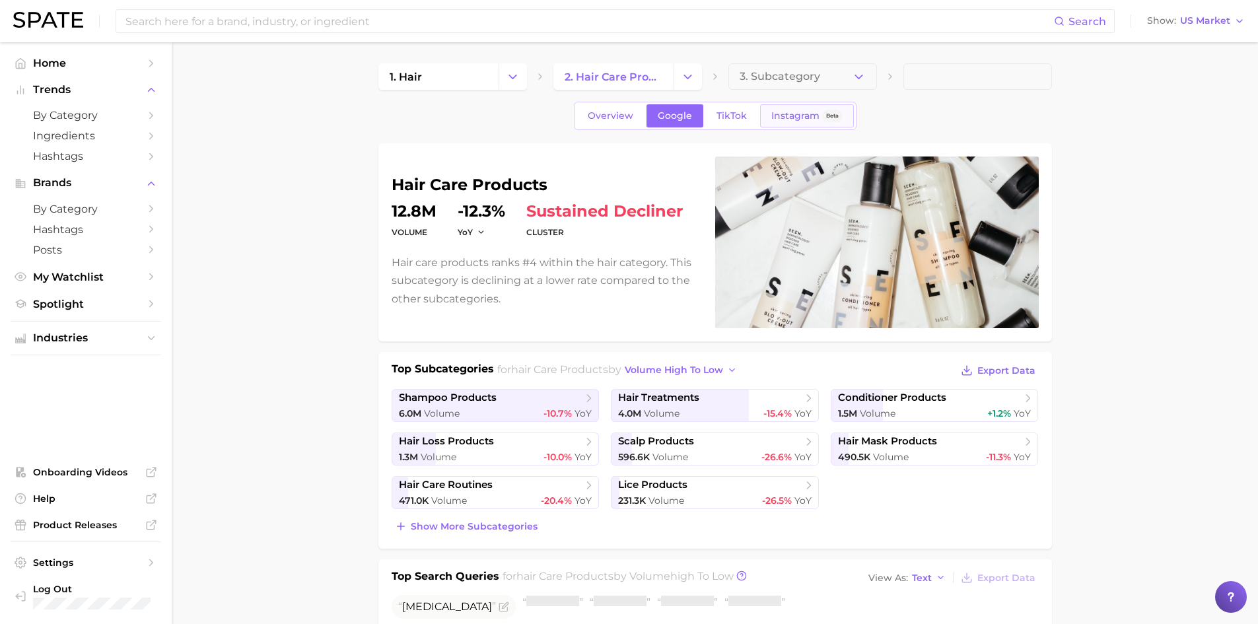
click at [798, 113] on span "Instagram" at bounding box center [795, 115] width 48 height 11
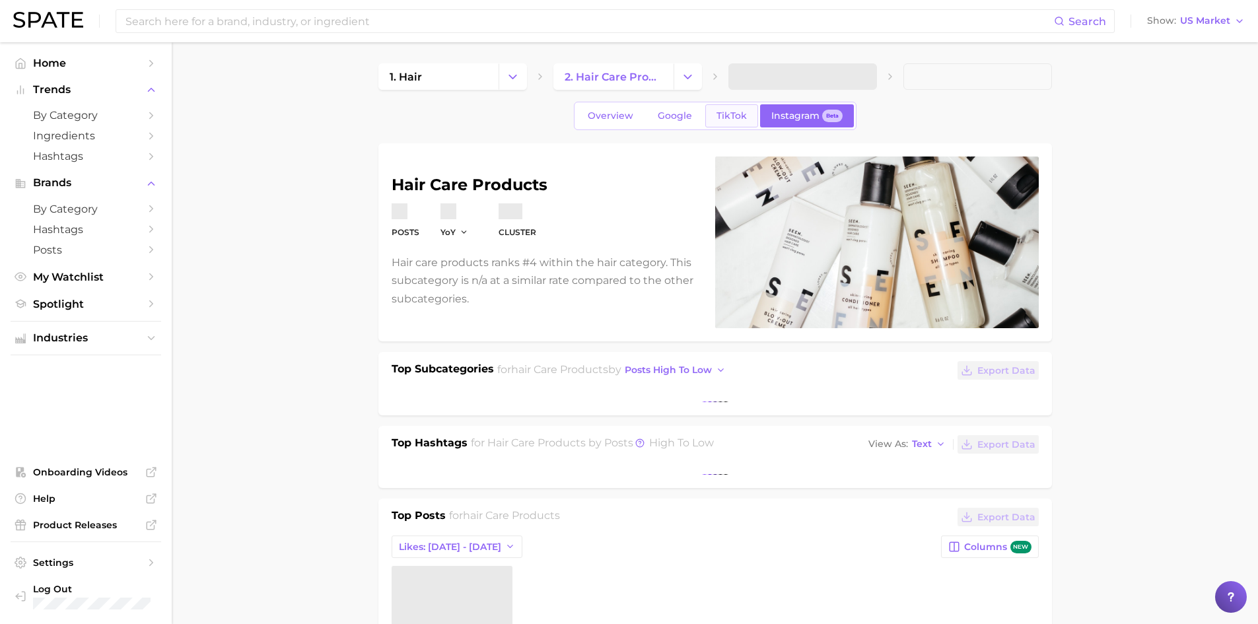
click at [739, 113] on span "TikTok" at bounding box center [731, 115] width 30 height 11
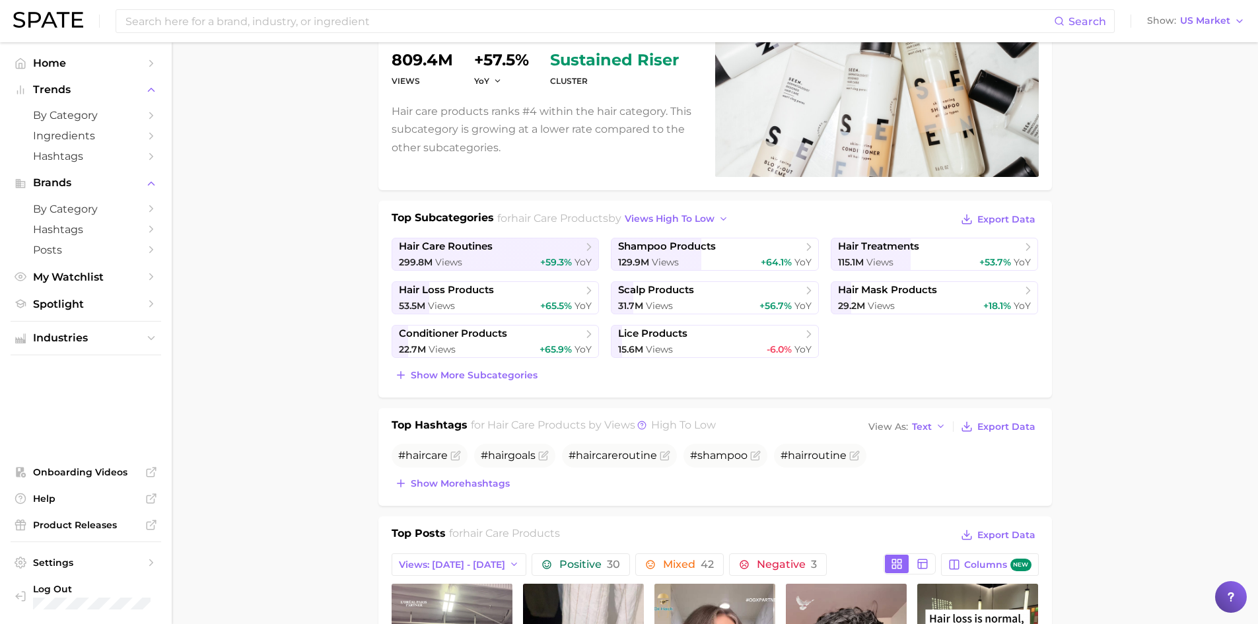
scroll to position [132, 0]
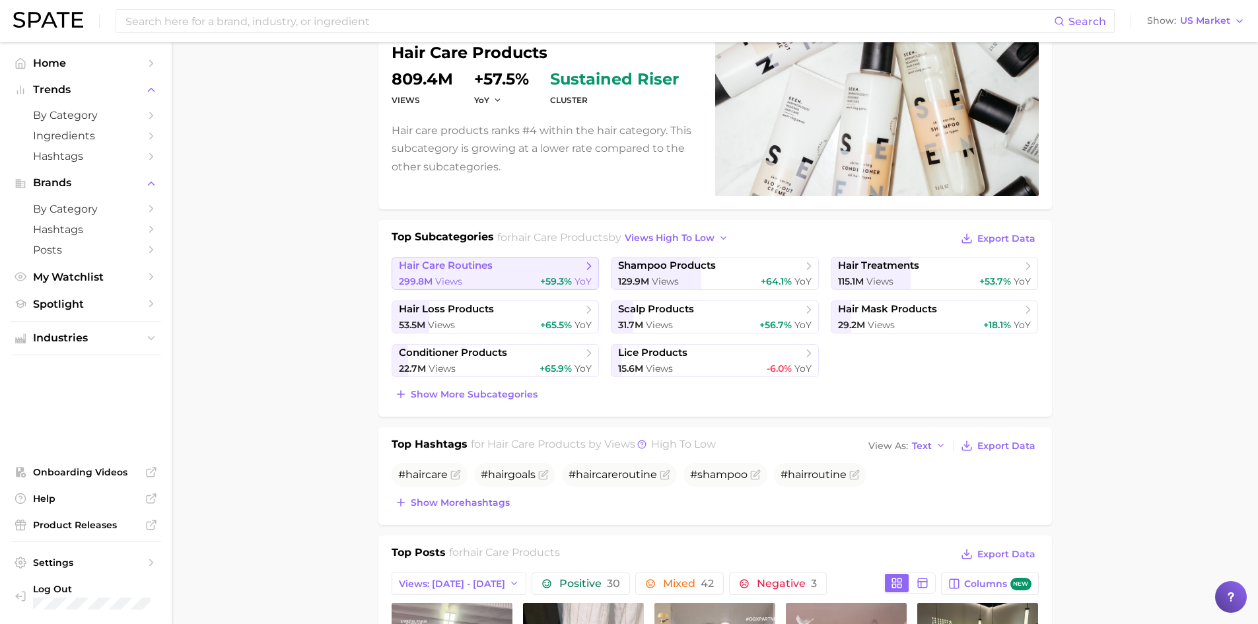
click at [580, 274] on link "hair care routines 299.8m Views +59.3% YoY" at bounding box center [496, 273] width 208 height 33
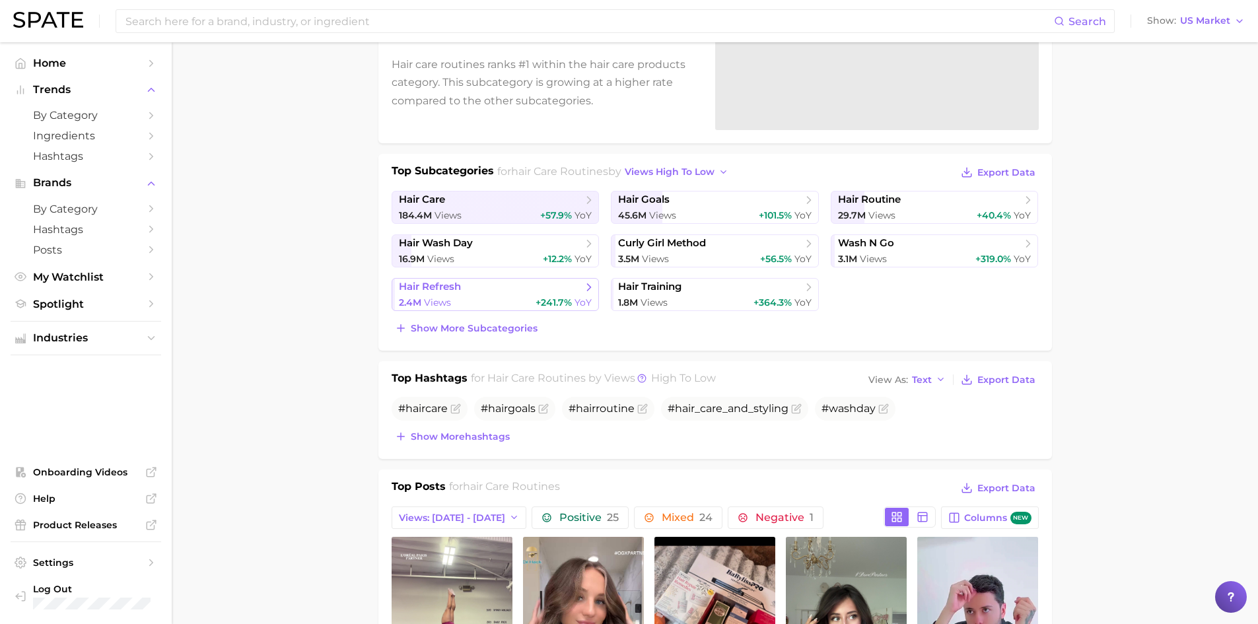
click at [458, 285] on span "hair refresh" at bounding box center [430, 287] width 62 height 13
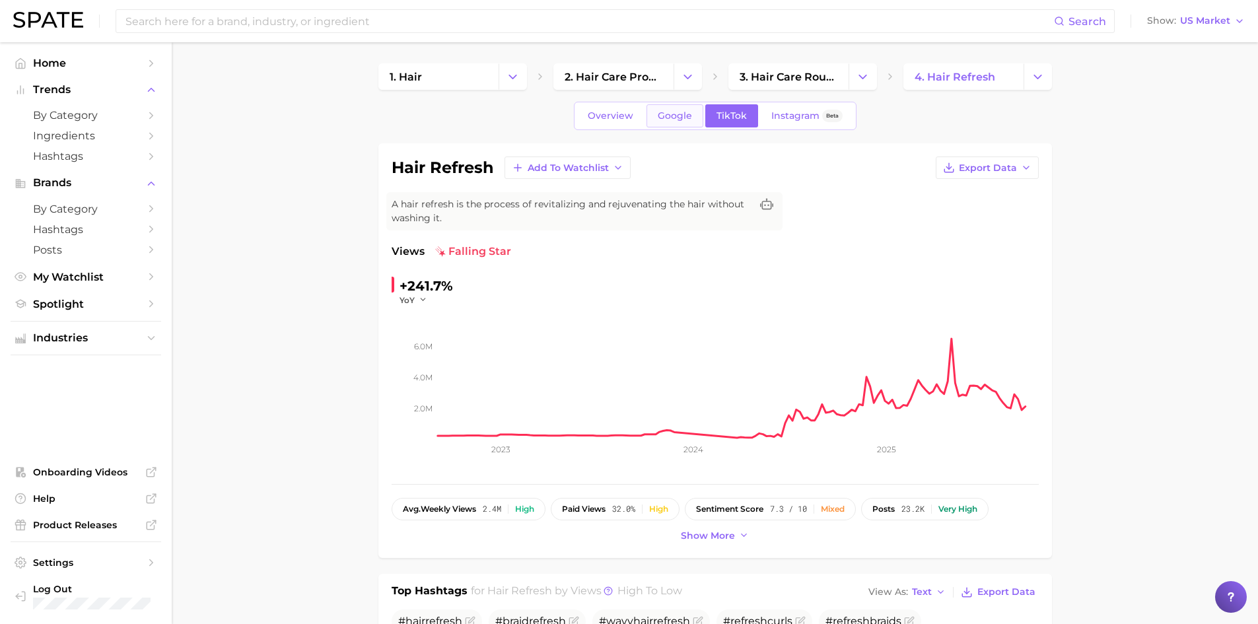
click at [647, 116] on link "Google" at bounding box center [674, 115] width 57 height 23
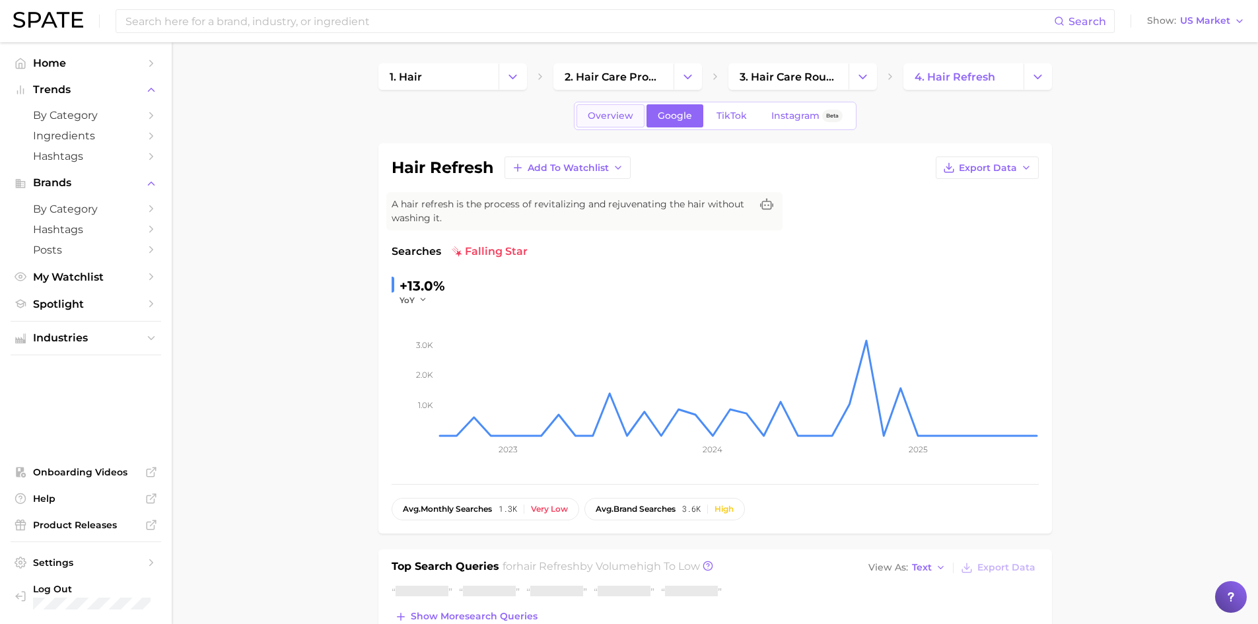
click at [624, 115] on span "Overview" at bounding box center [611, 115] width 46 height 11
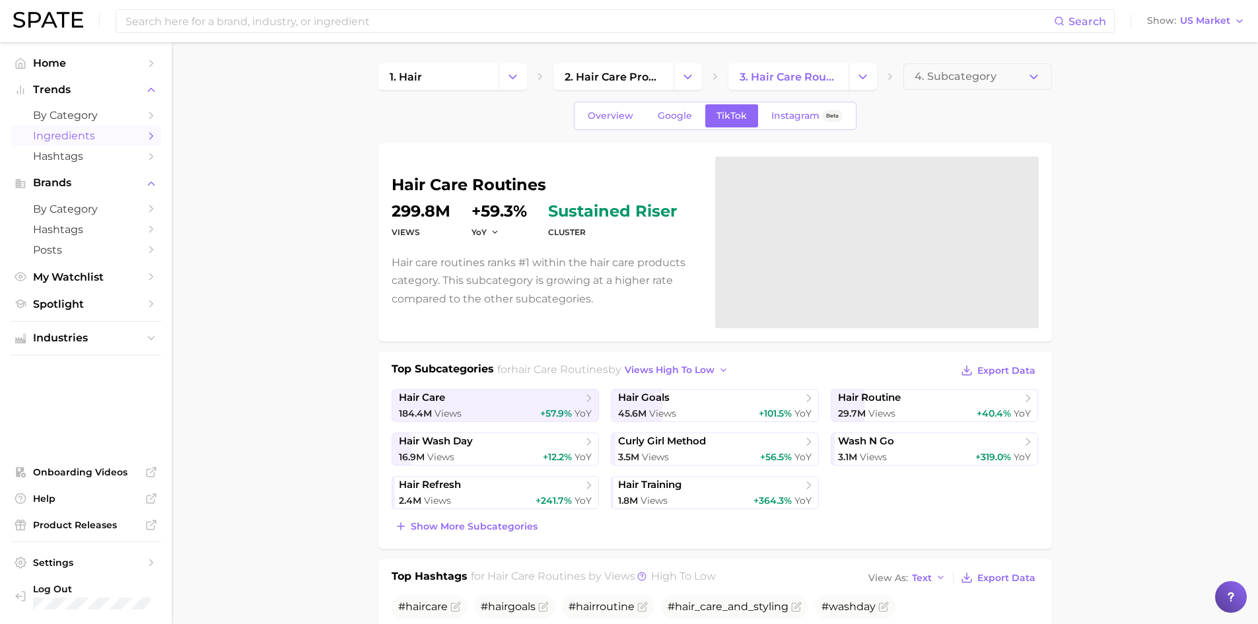
click at [104, 131] on span "Ingredients" at bounding box center [86, 135] width 106 height 13
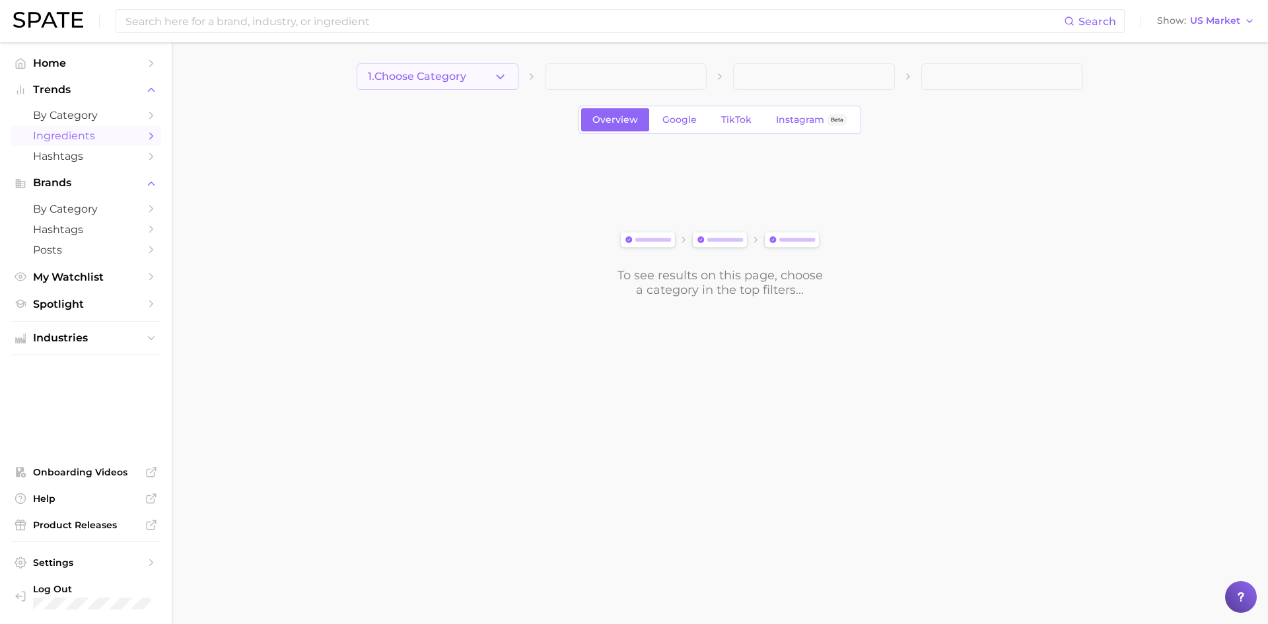
click at [491, 79] on button "1. Choose Category" at bounding box center [438, 76] width 162 height 26
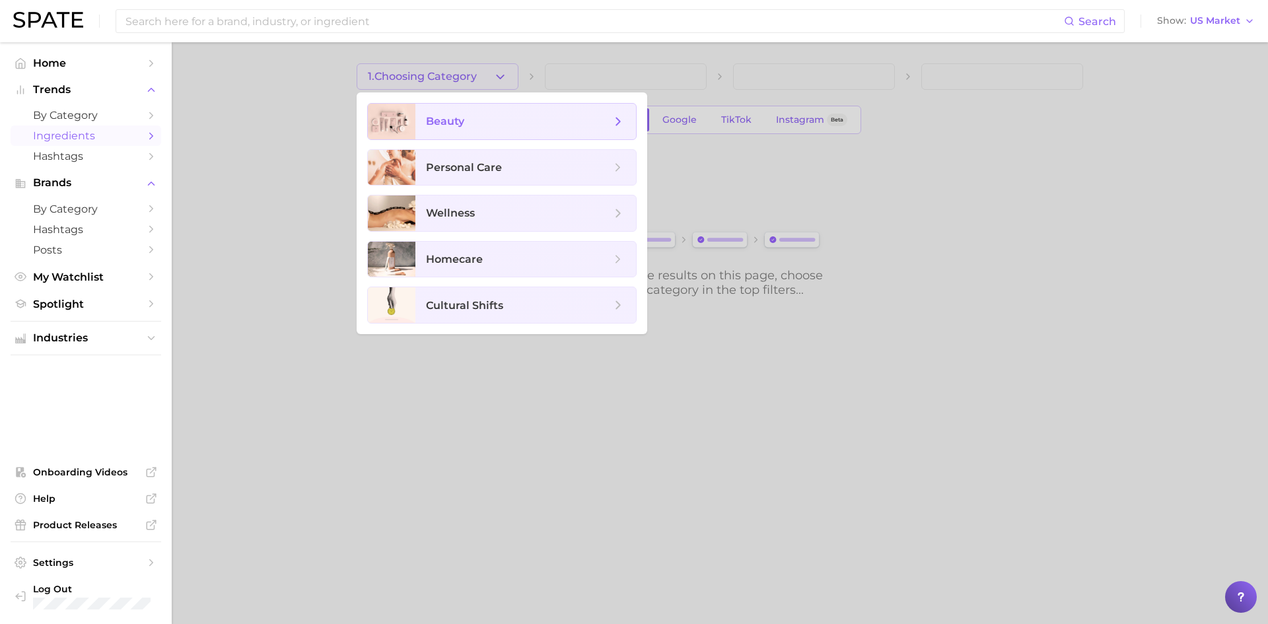
click at [489, 127] on span "beauty" at bounding box center [518, 121] width 185 height 15
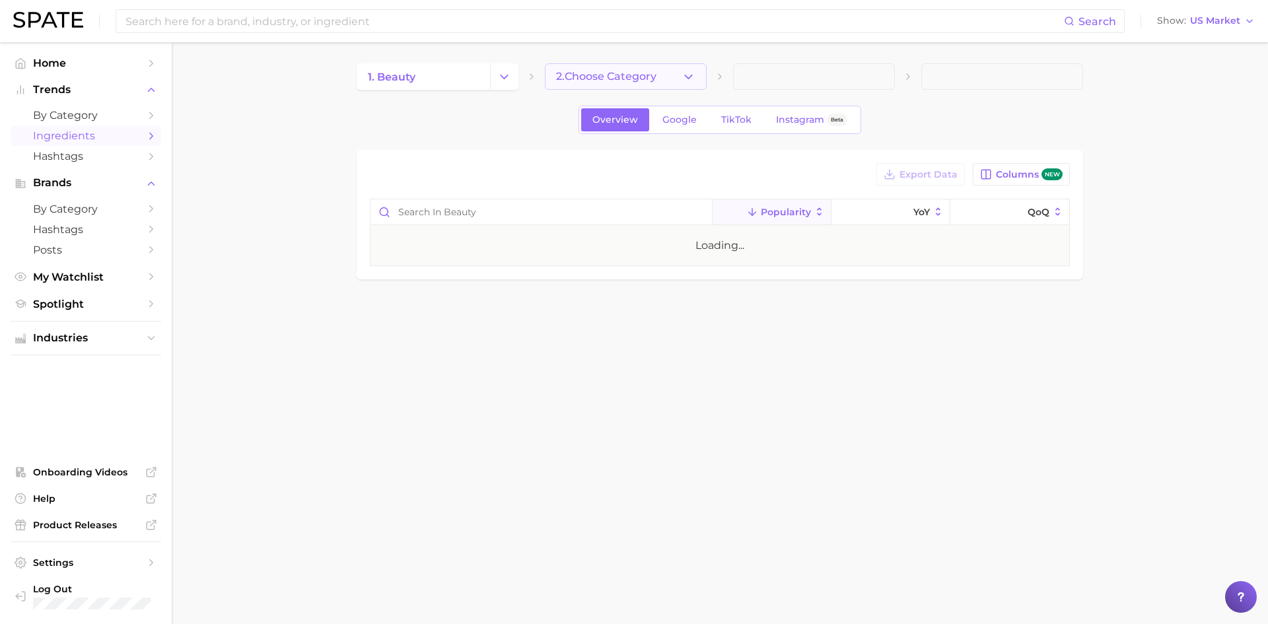
click at [609, 69] on button "2. Choose Category" at bounding box center [626, 76] width 162 height 26
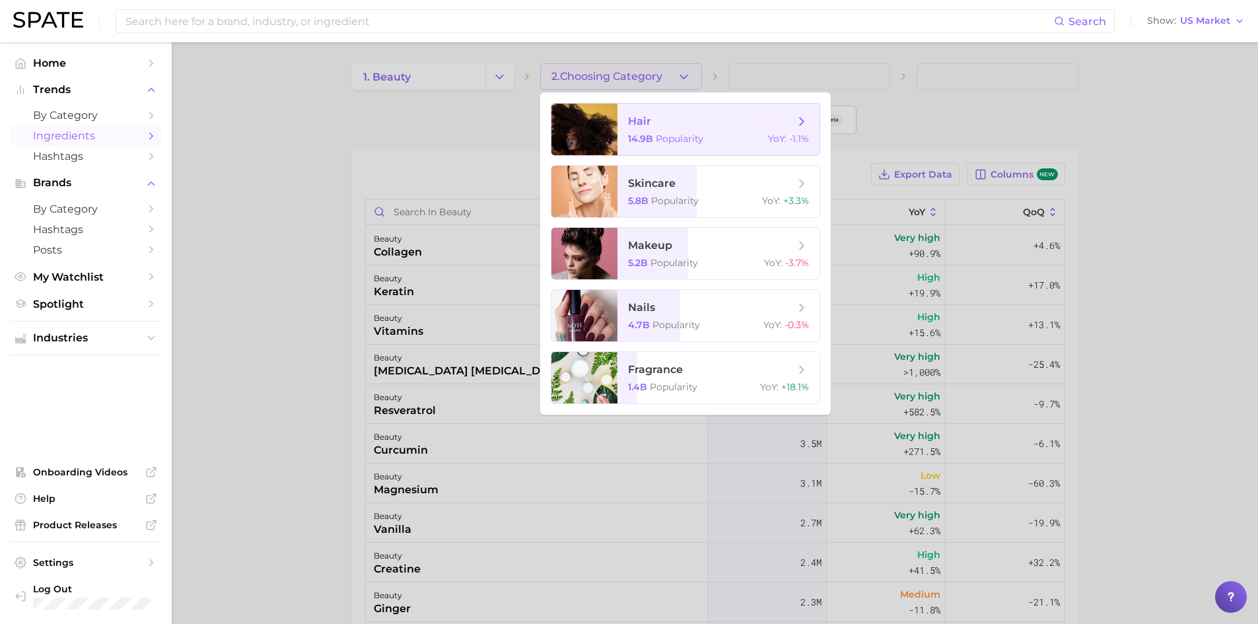
click at [637, 131] on span "hair 14.9b Popularity YoY : -1.1%" at bounding box center [718, 130] width 202 height 52
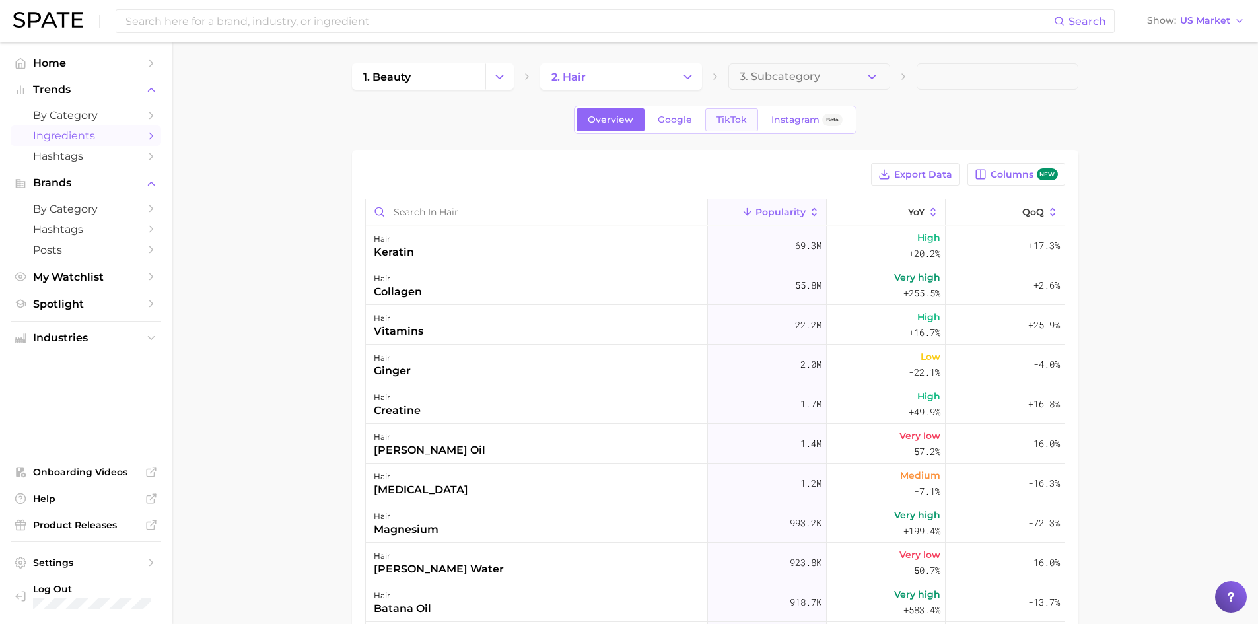
click at [746, 122] on link "TikTok" at bounding box center [731, 119] width 53 height 23
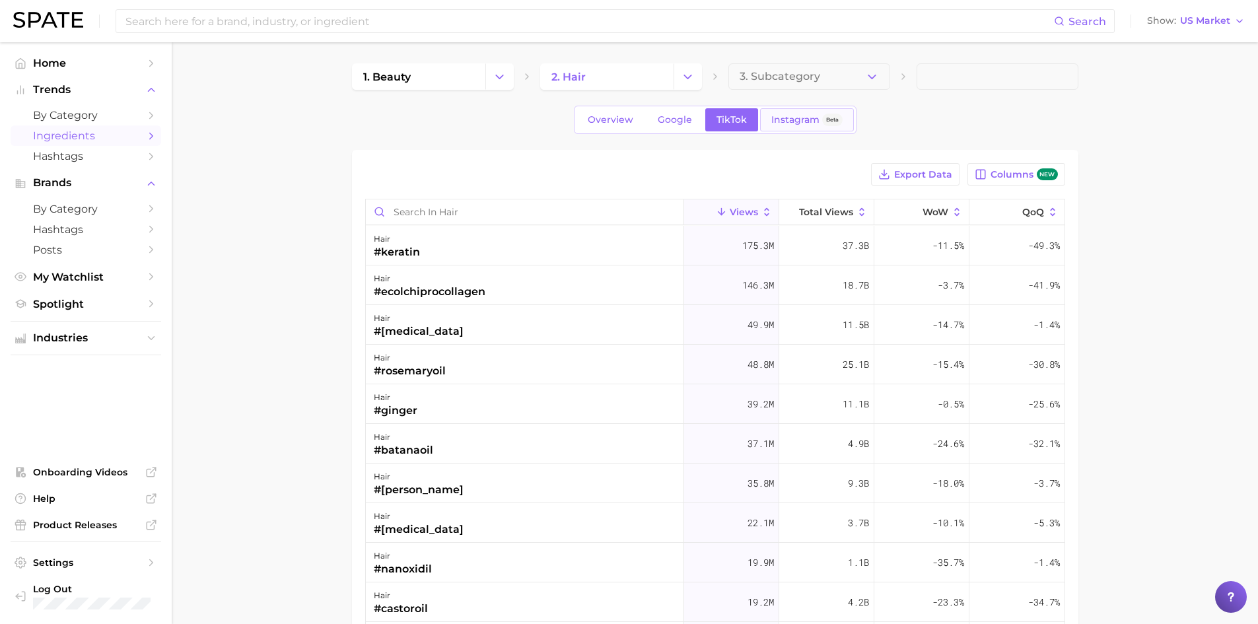
click at [802, 119] on span "Instagram" at bounding box center [795, 119] width 48 height 11
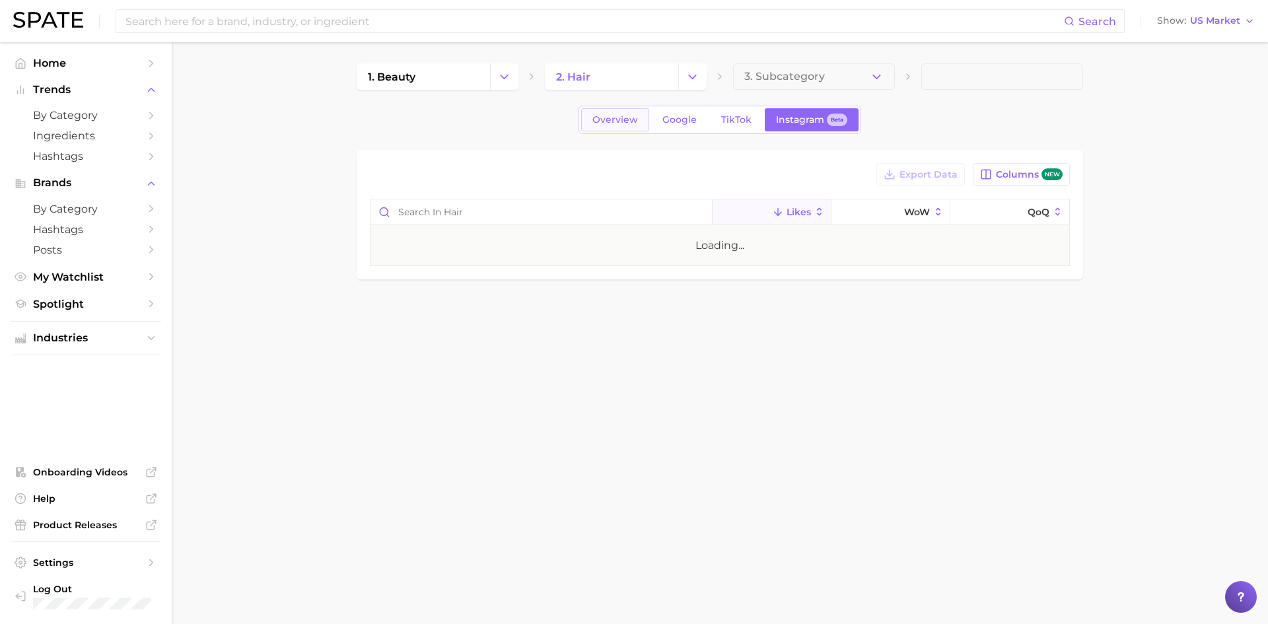
click at [609, 119] on span "Overview" at bounding box center [615, 119] width 46 height 11
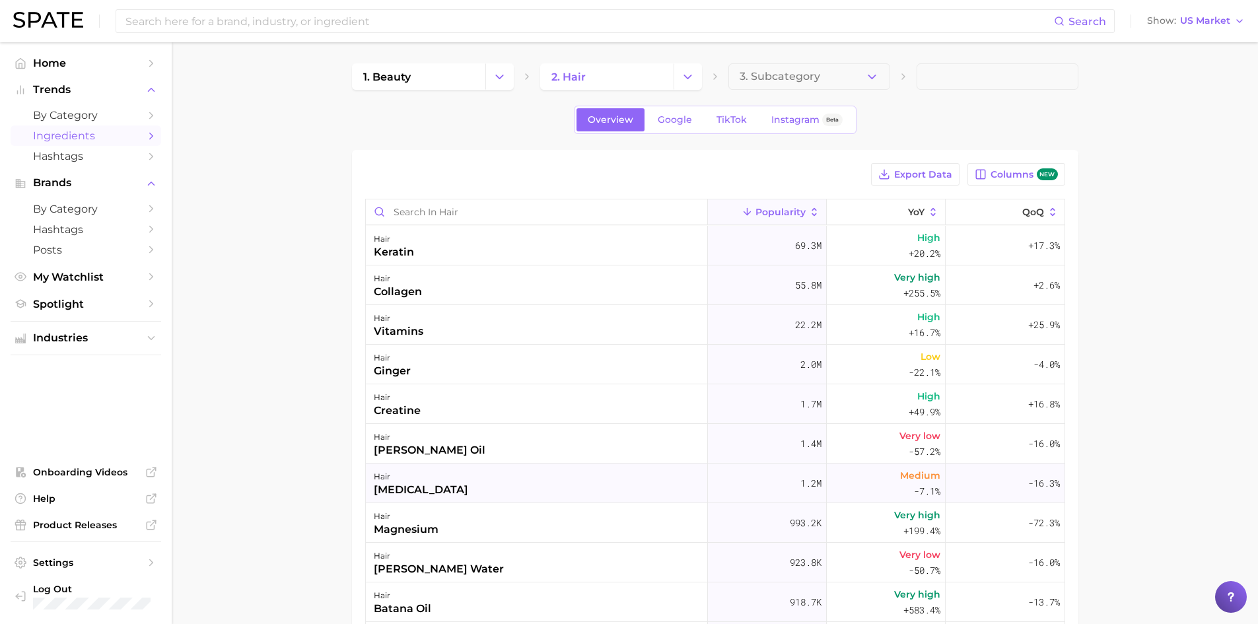
click at [396, 489] on div "minoxidil" at bounding box center [421, 490] width 94 height 16
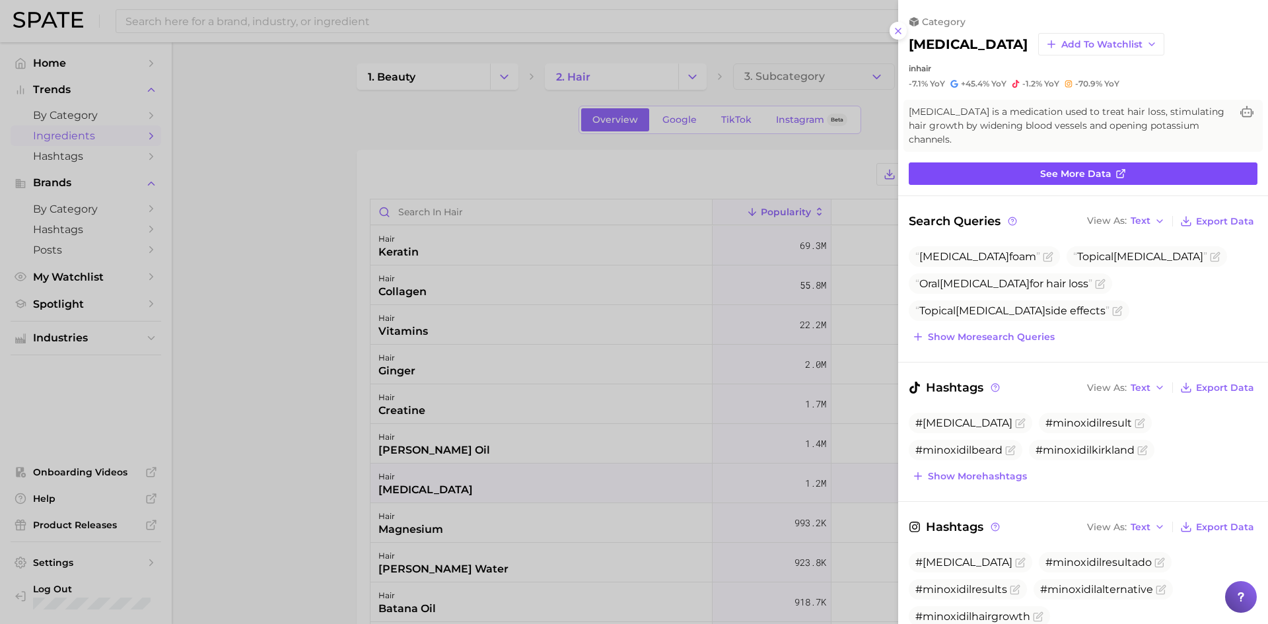
click at [979, 178] on link "See more data" at bounding box center [1083, 173] width 349 height 22
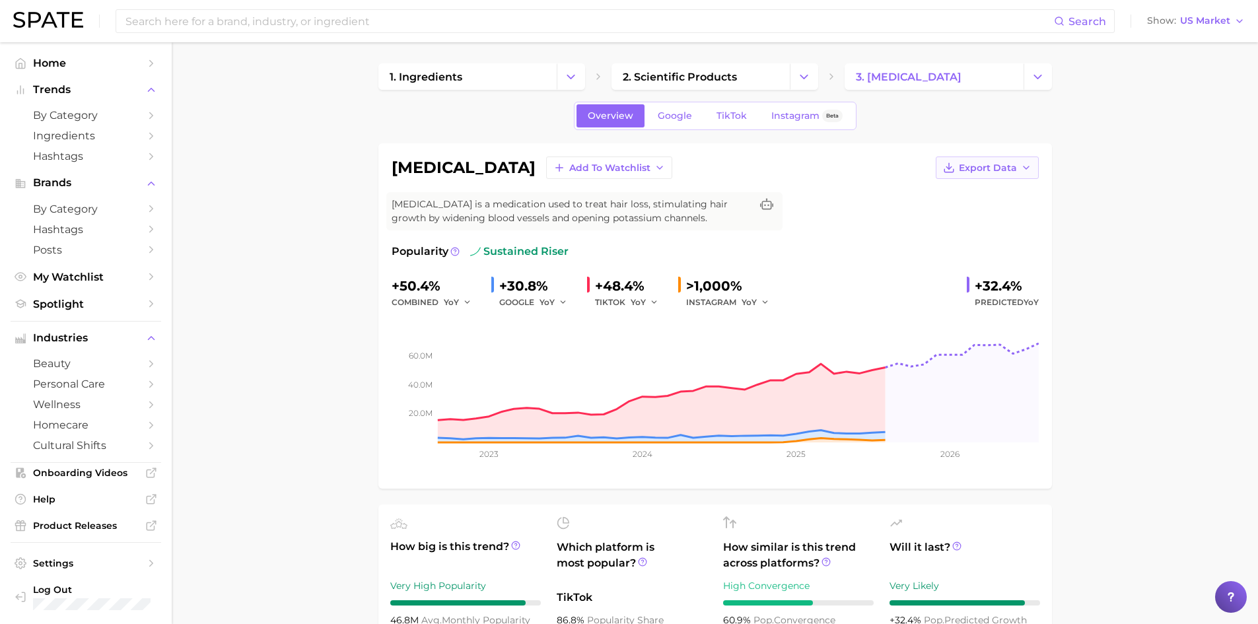
click at [979, 173] on span "Export Data" at bounding box center [988, 167] width 58 height 11
click at [990, 215] on span "Time Series Image" at bounding box center [960, 216] width 88 height 11
click at [564, 175] on button "Add to Watchlist" at bounding box center [609, 167] width 126 height 22
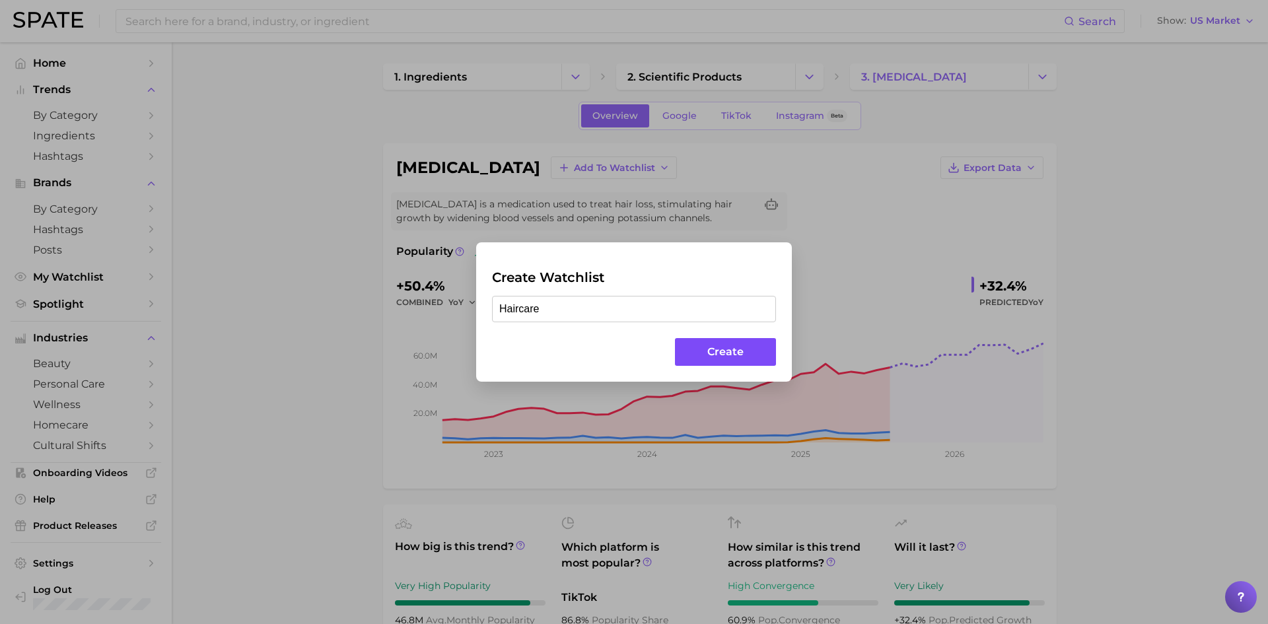
type input "Haircare"
click at [691, 342] on button "Create" at bounding box center [725, 352] width 101 height 28
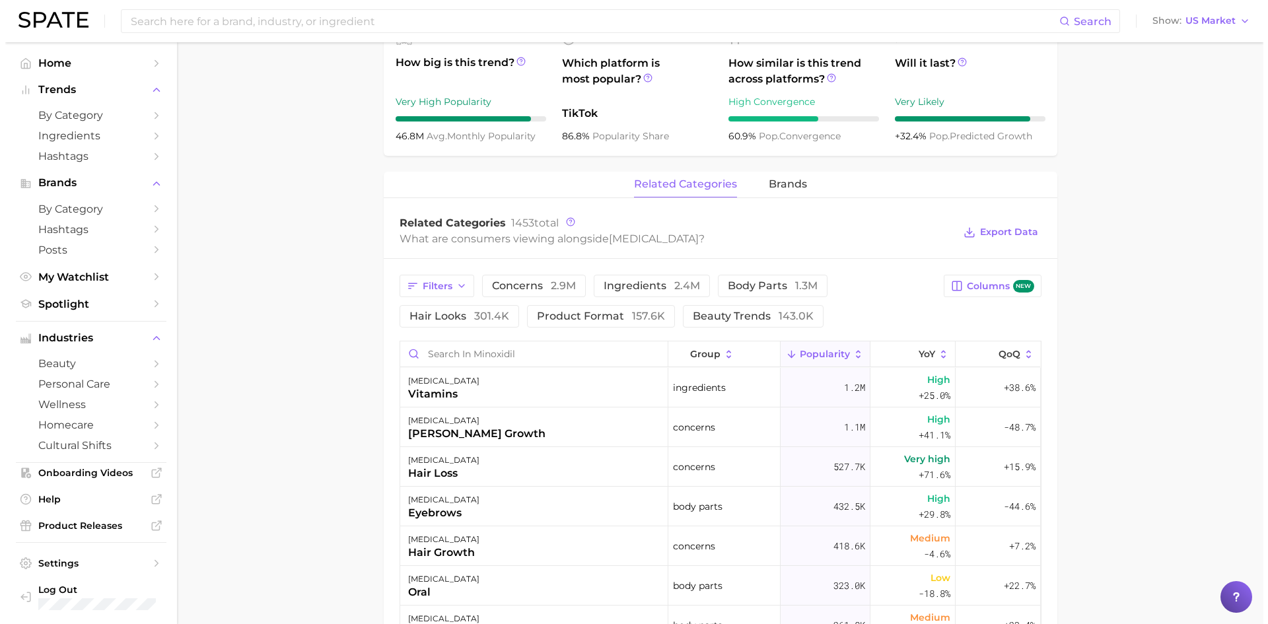
scroll to position [462, 0]
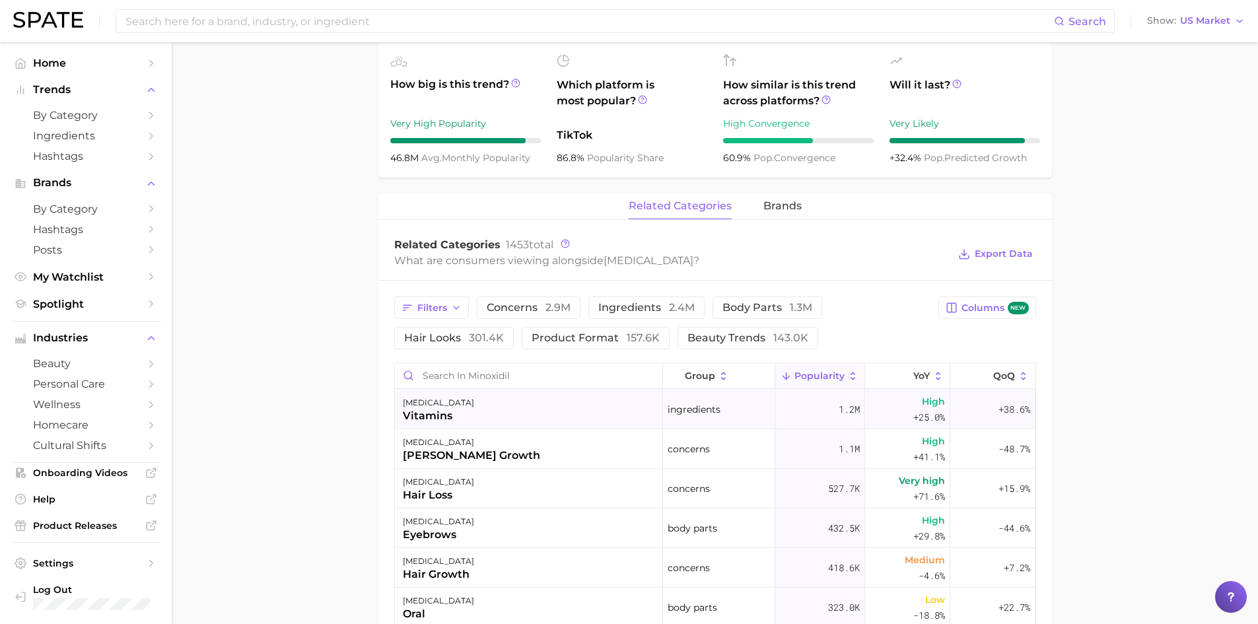
click at [483, 408] on div "minoxidil vitamins" at bounding box center [529, 410] width 268 height 40
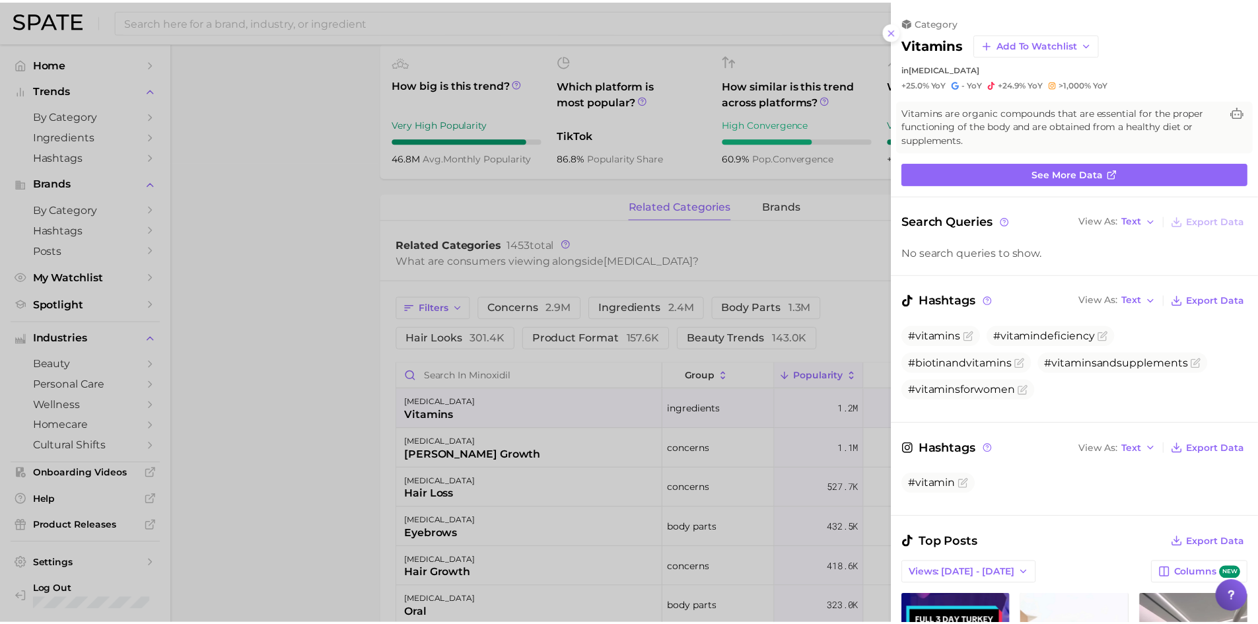
scroll to position [0, 0]
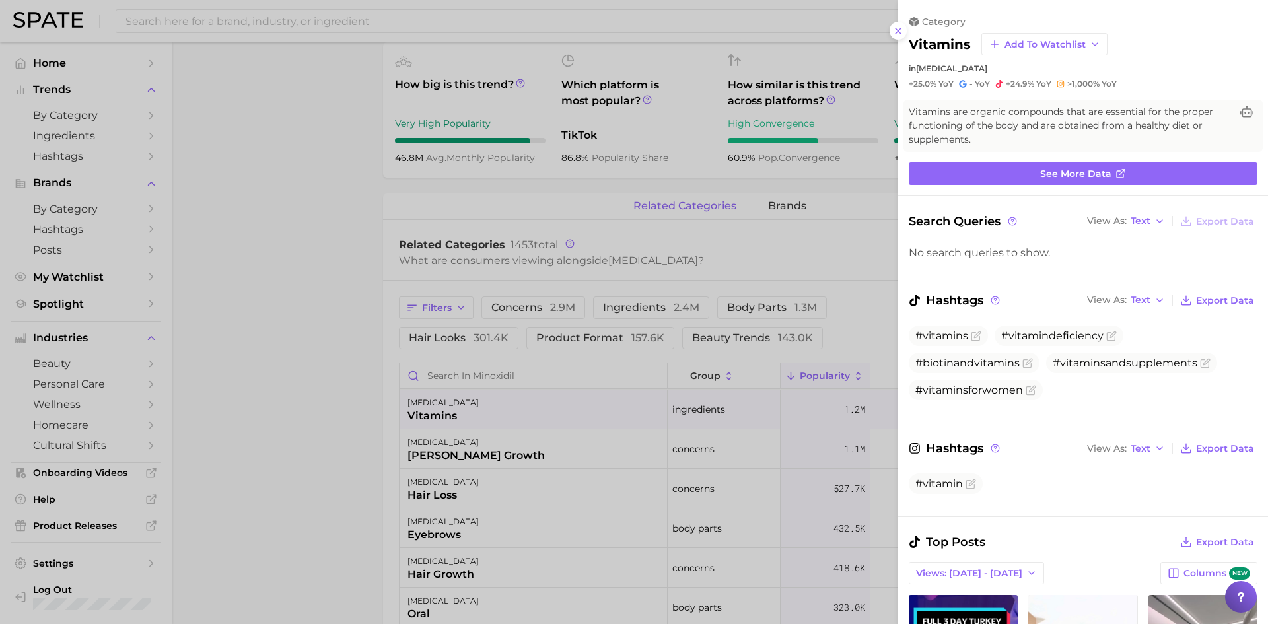
click at [392, 382] on div at bounding box center [634, 312] width 1268 height 624
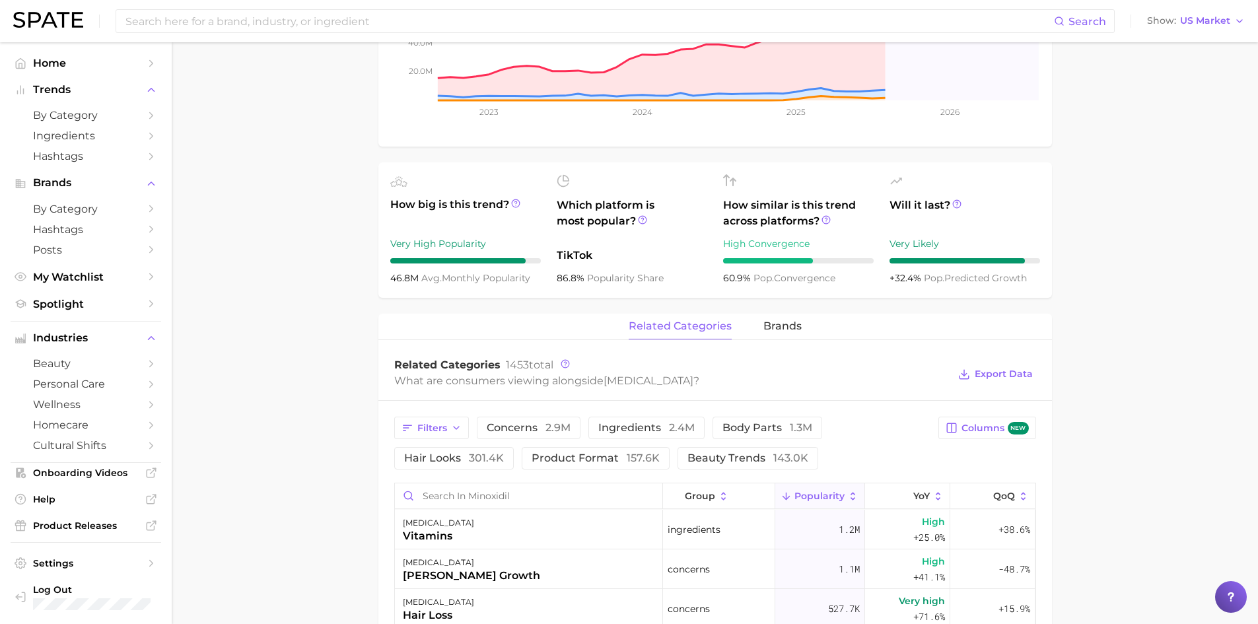
scroll to position [264, 0]
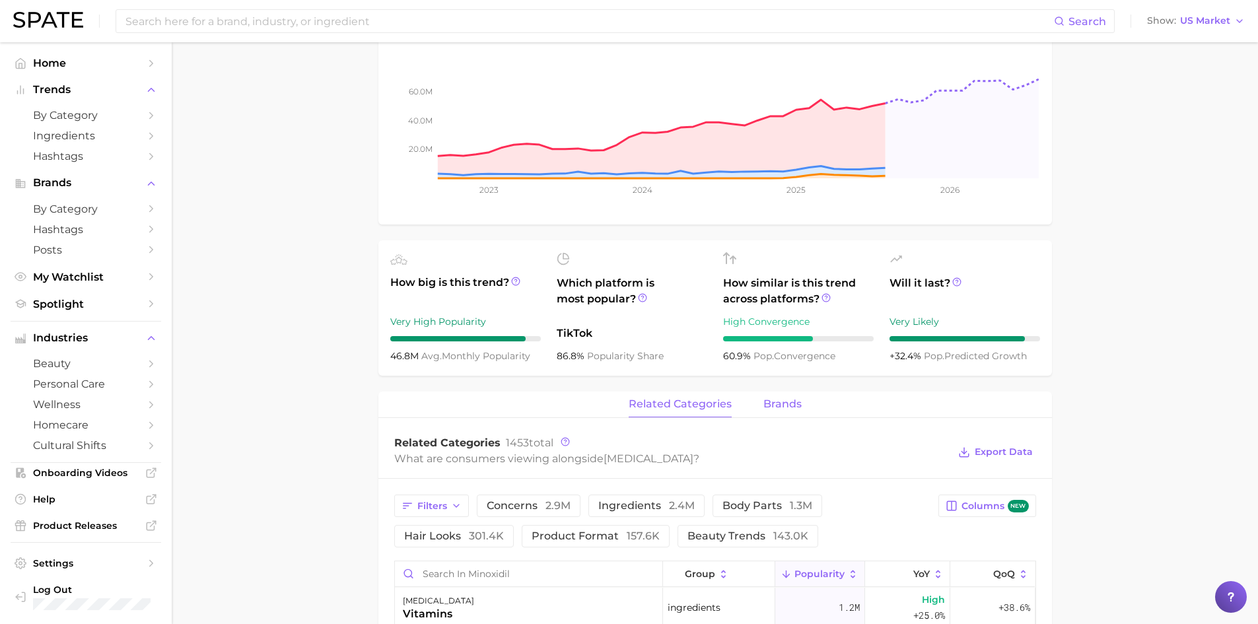
click at [794, 405] on span "brands" at bounding box center [782, 404] width 38 height 12
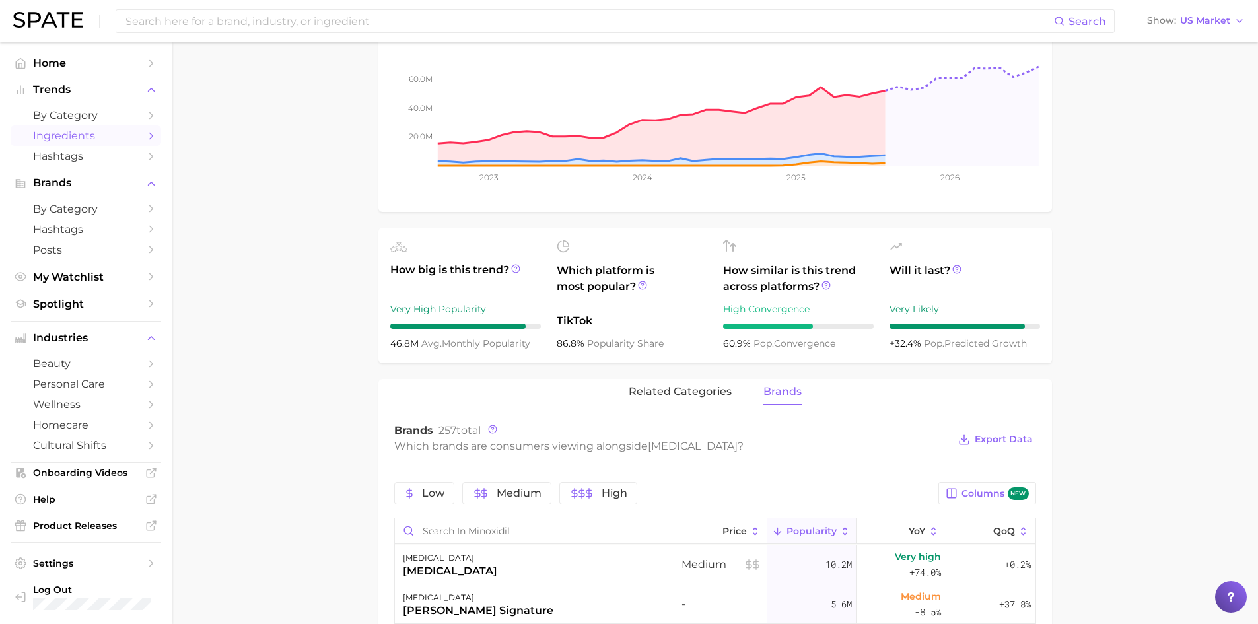
scroll to position [132, 0]
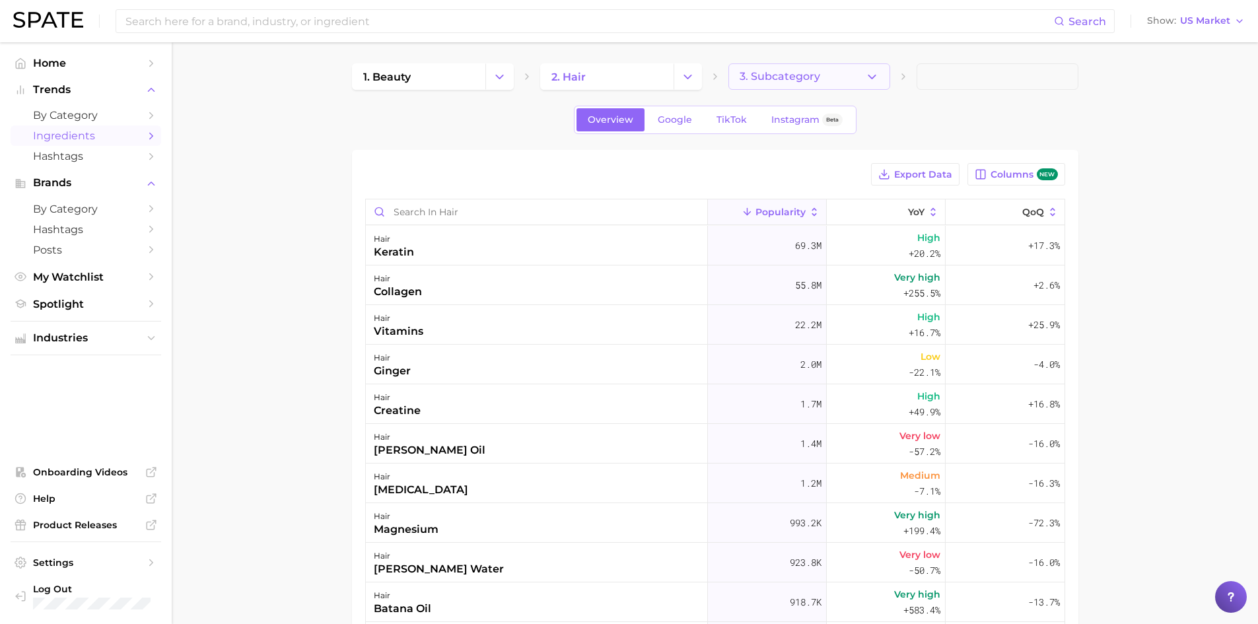
click at [831, 85] on button "3. Subcategory" at bounding box center [809, 76] width 162 height 26
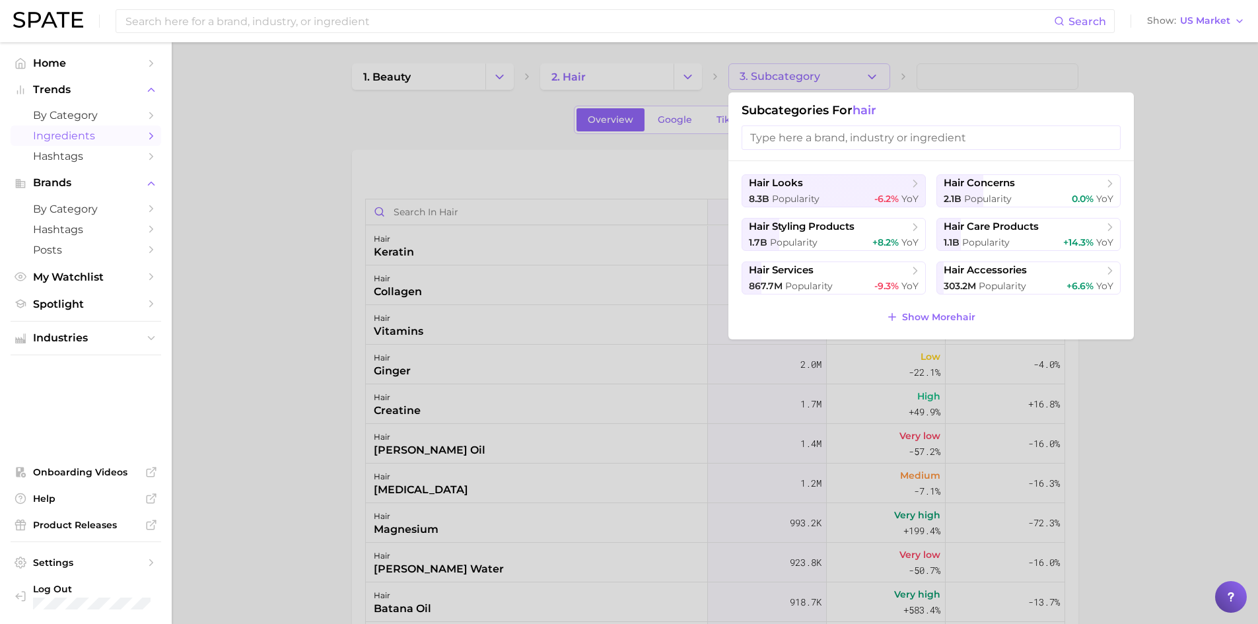
click at [561, 267] on div at bounding box center [629, 312] width 1258 height 624
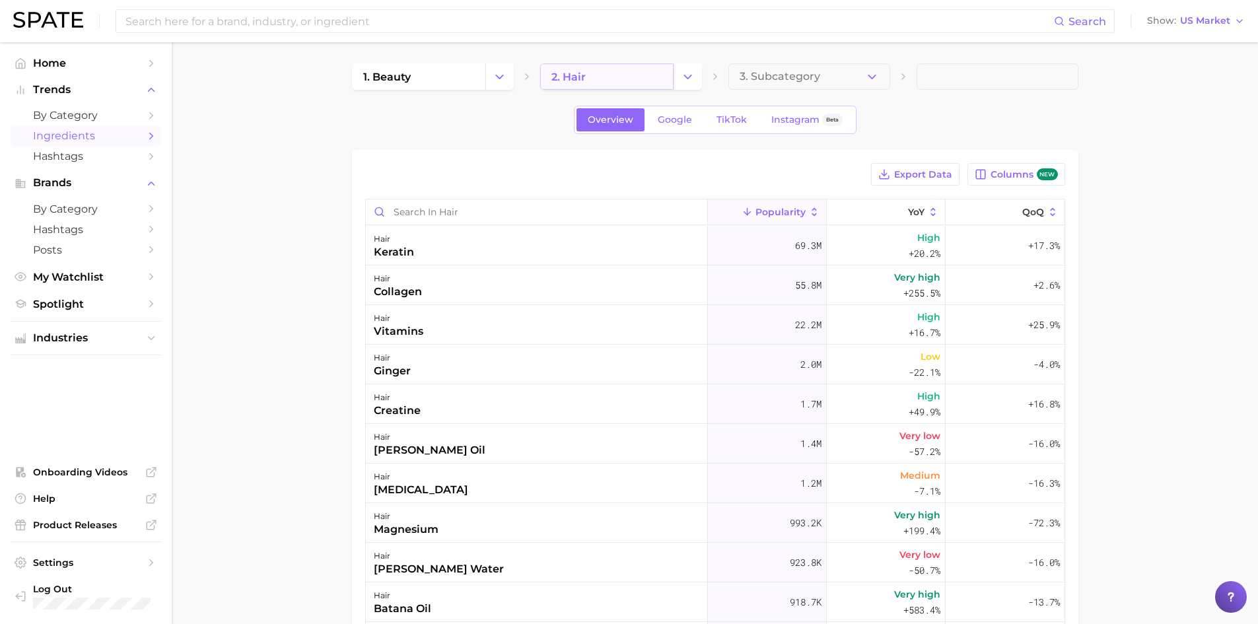
click at [597, 80] on link "2. hair" at bounding box center [606, 76] width 133 height 26
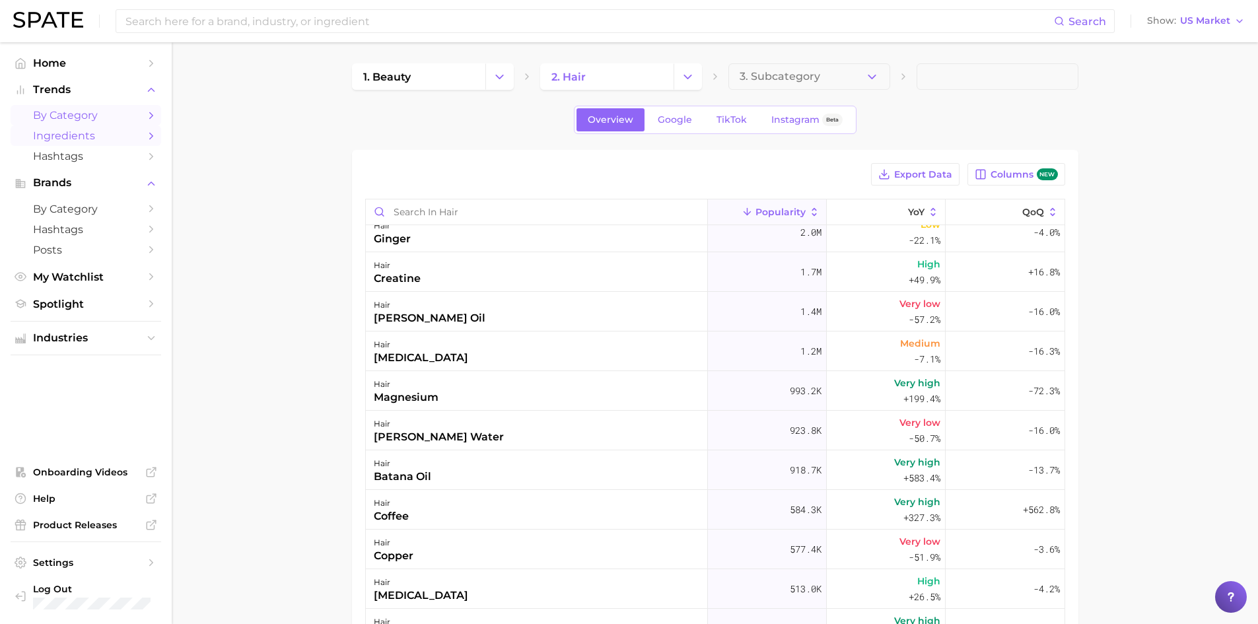
click at [137, 113] on span "by Category" at bounding box center [86, 115] width 106 height 13
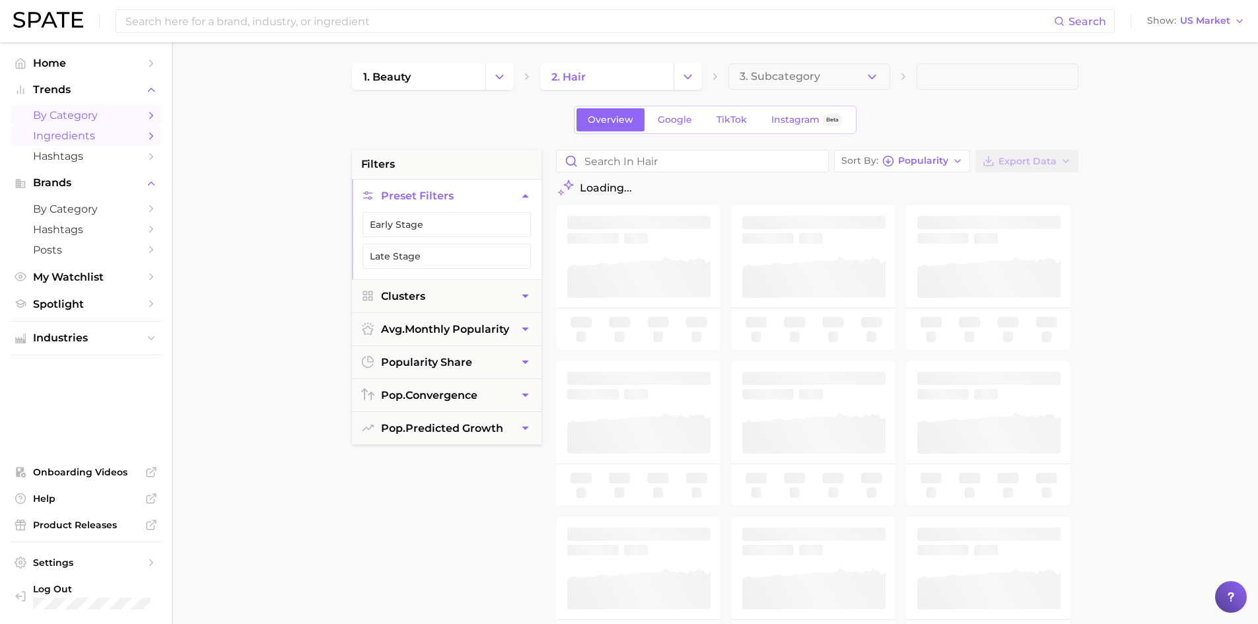
drag, startPoint x: 235, startPoint y: 229, endPoint x: 147, endPoint y: 131, distance: 131.4
click at [233, 229] on main "1. beauty 2. hair 3. Subcategory Overview Google TikTok Instagram Beta filters …" at bounding box center [715, 543] width 1086 height 1002
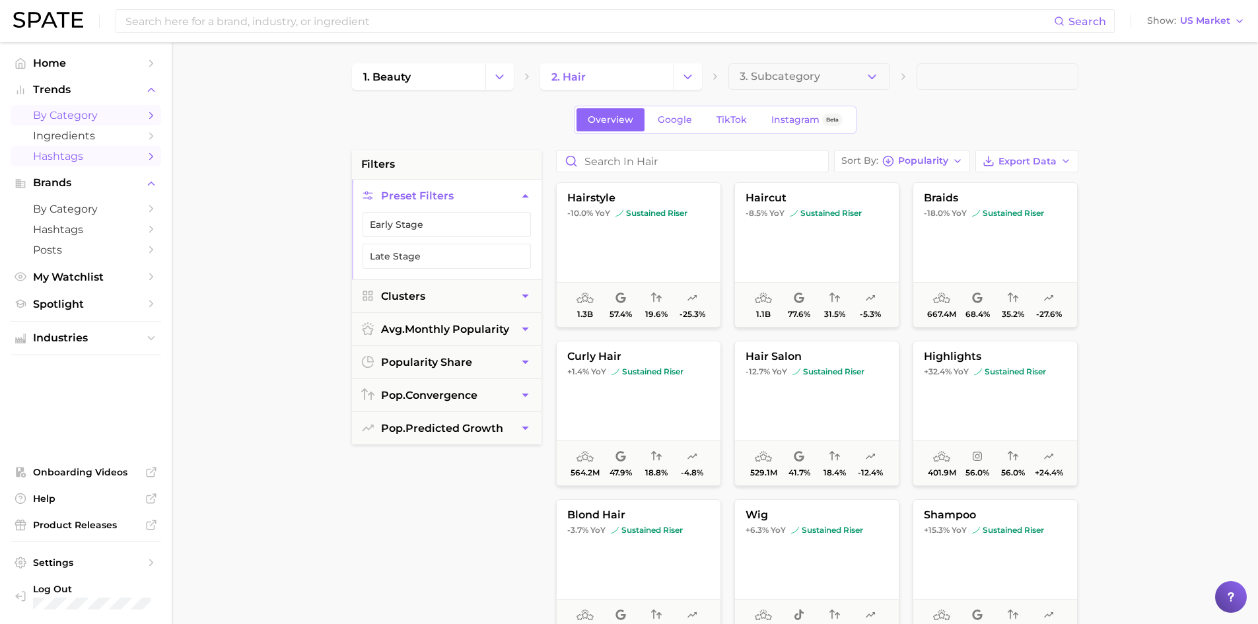
click at [131, 156] on span "Hashtags" at bounding box center [86, 156] width 106 height 13
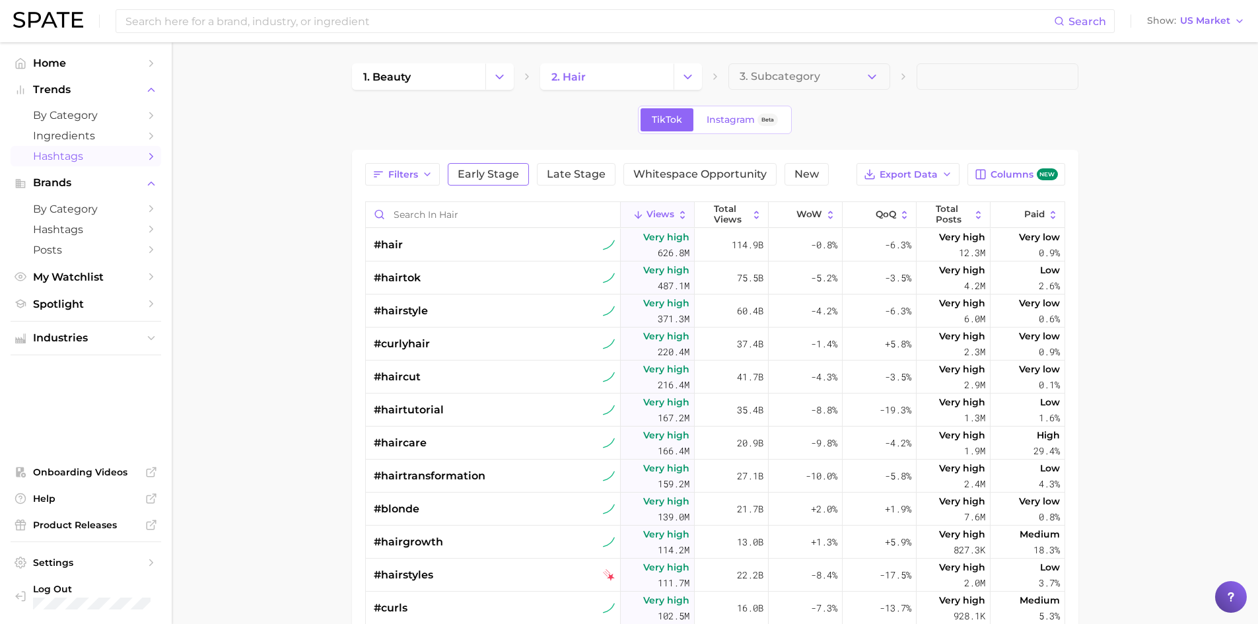
click at [485, 166] on button "Early Stage" at bounding box center [488, 174] width 81 height 22
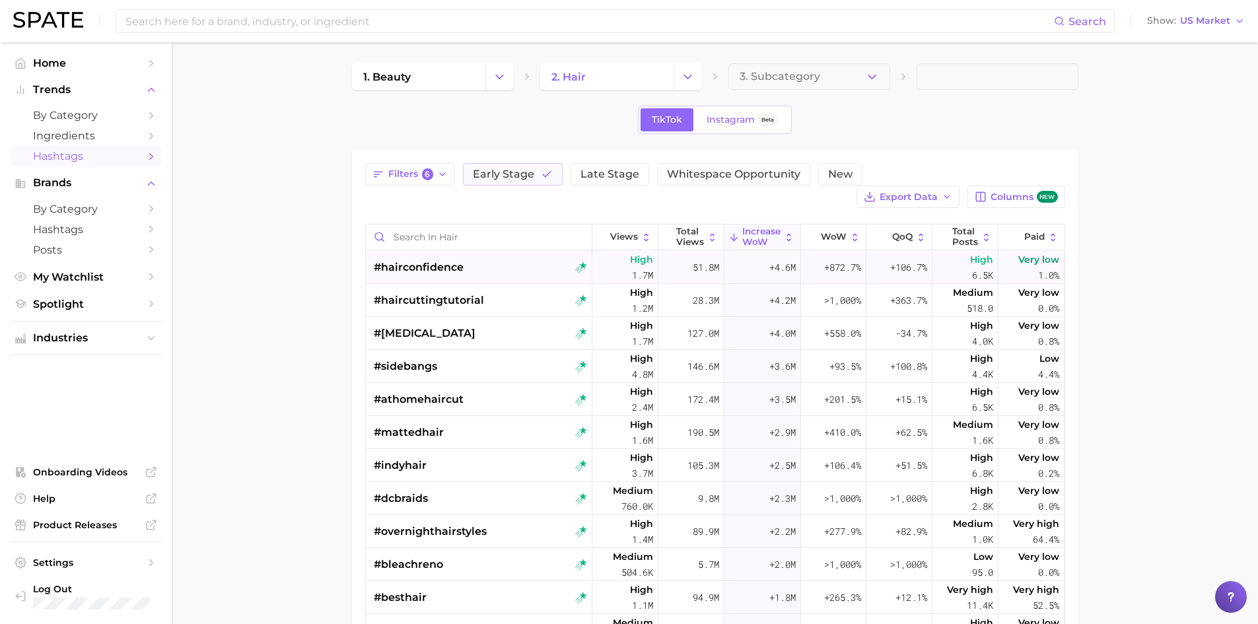
click at [496, 269] on div "#hairconfidence" at bounding box center [480, 267] width 213 height 33
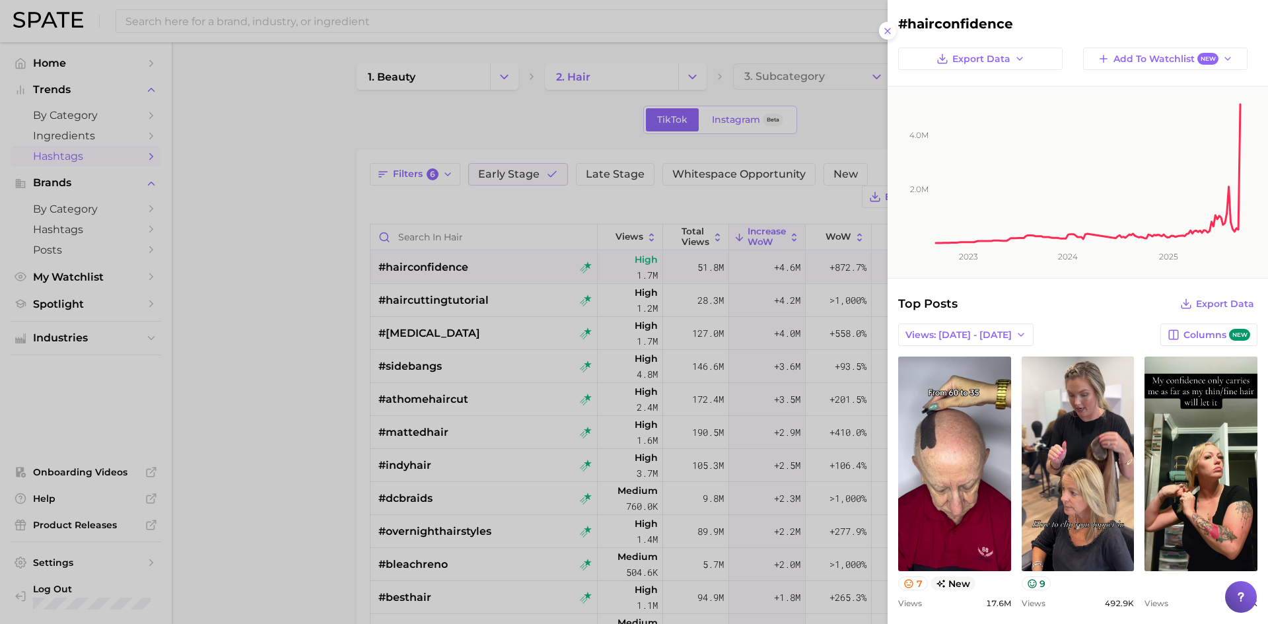
click at [564, 283] on div at bounding box center [634, 312] width 1268 height 624
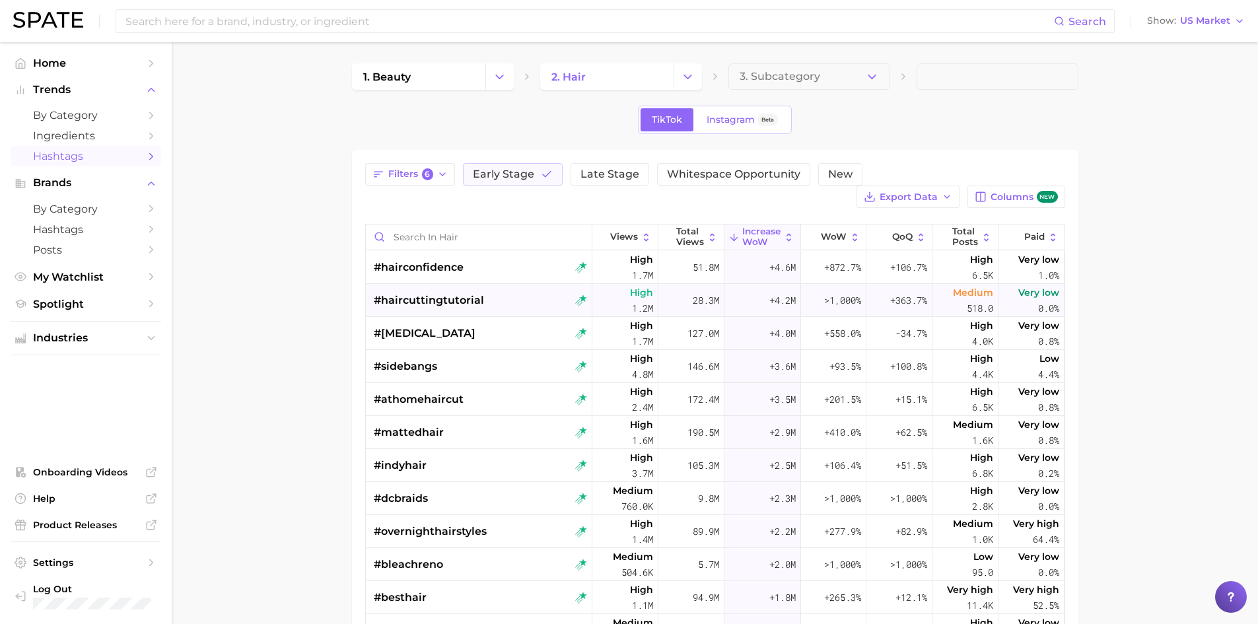
click at [450, 294] on span "#haircuttingtutorial" at bounding box center [429, 301] width 110 height 16
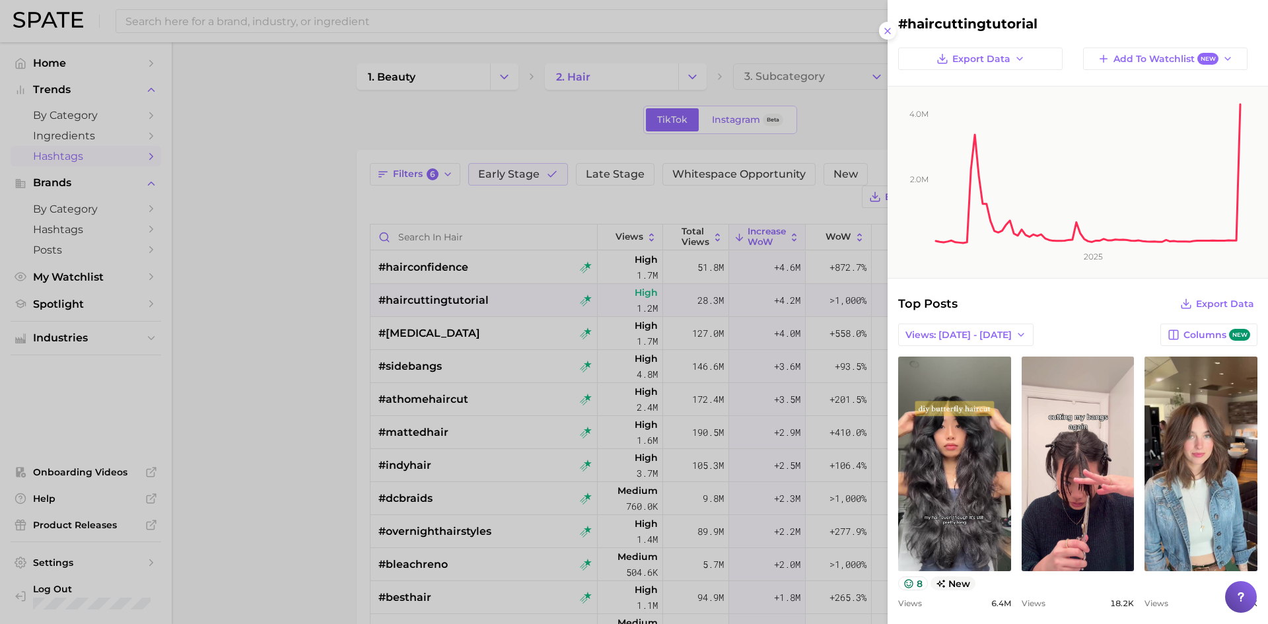
click at [560, 351] on div at bounding box center [634, 312] width 1268 height 624
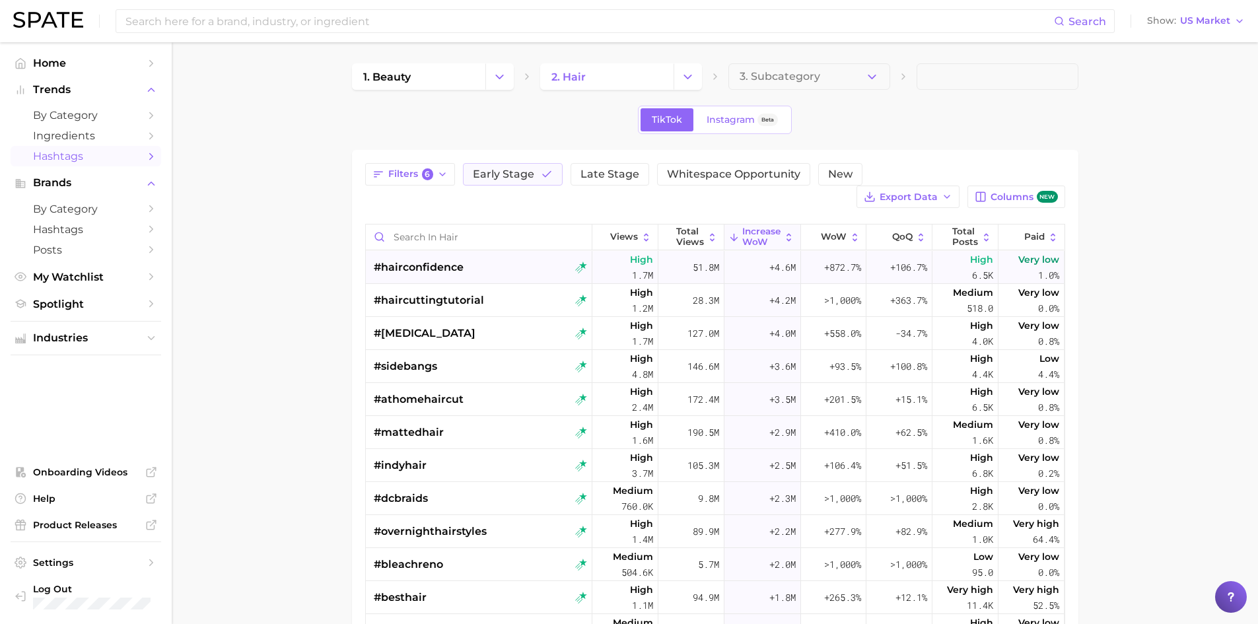
click at [422, 267] on span "#hairconfidence" at bounding box center [419, 268] width 90 height 16
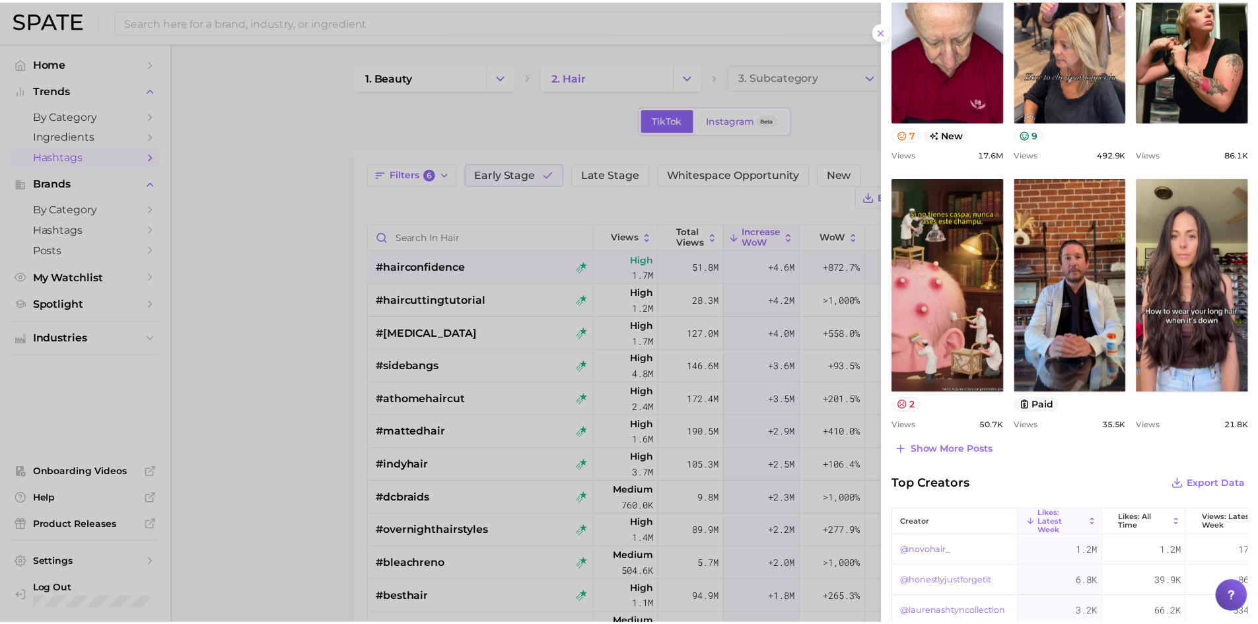
scroll to position [462, 0]
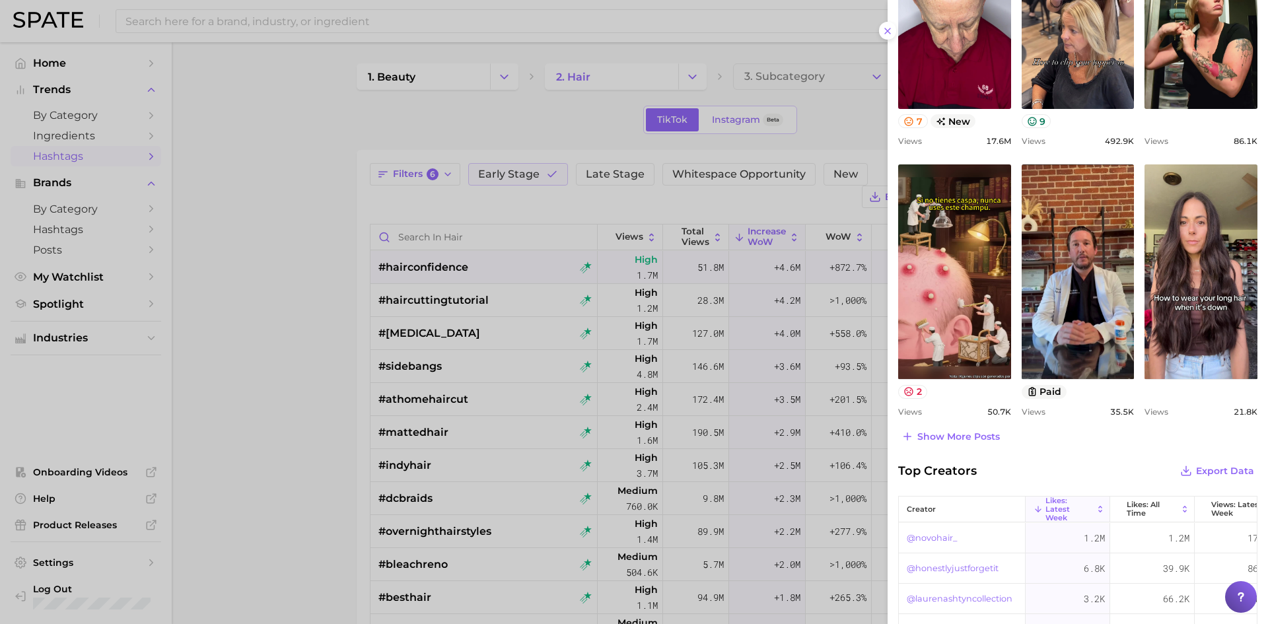
click at [557, 351] on div at bounding box center [634, 312] width 1268 height 624
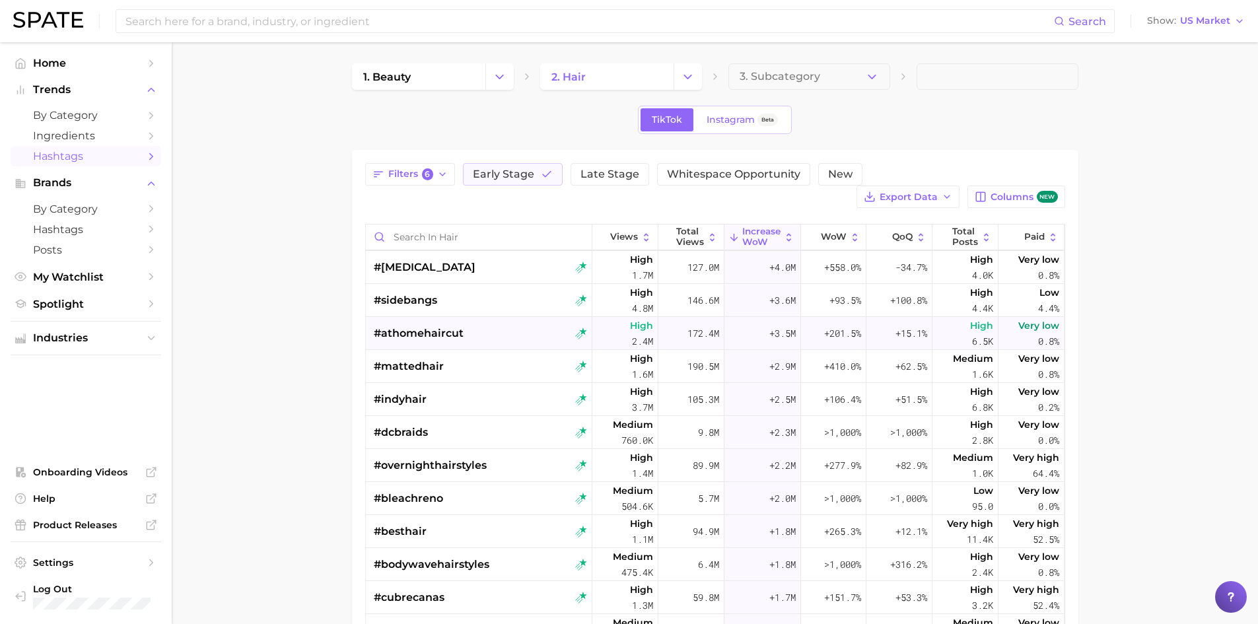
scroll to position [0, 0]
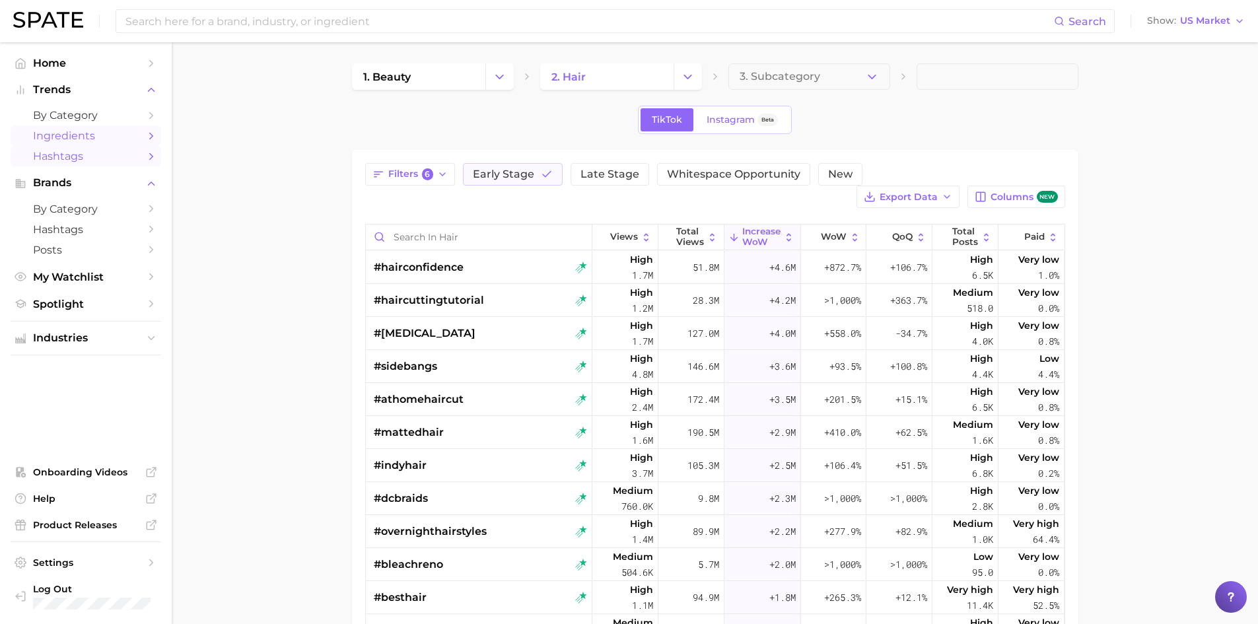
click at [115, 133] on span "Ingredients" at bounding box center [86, 135] width 106 height 13
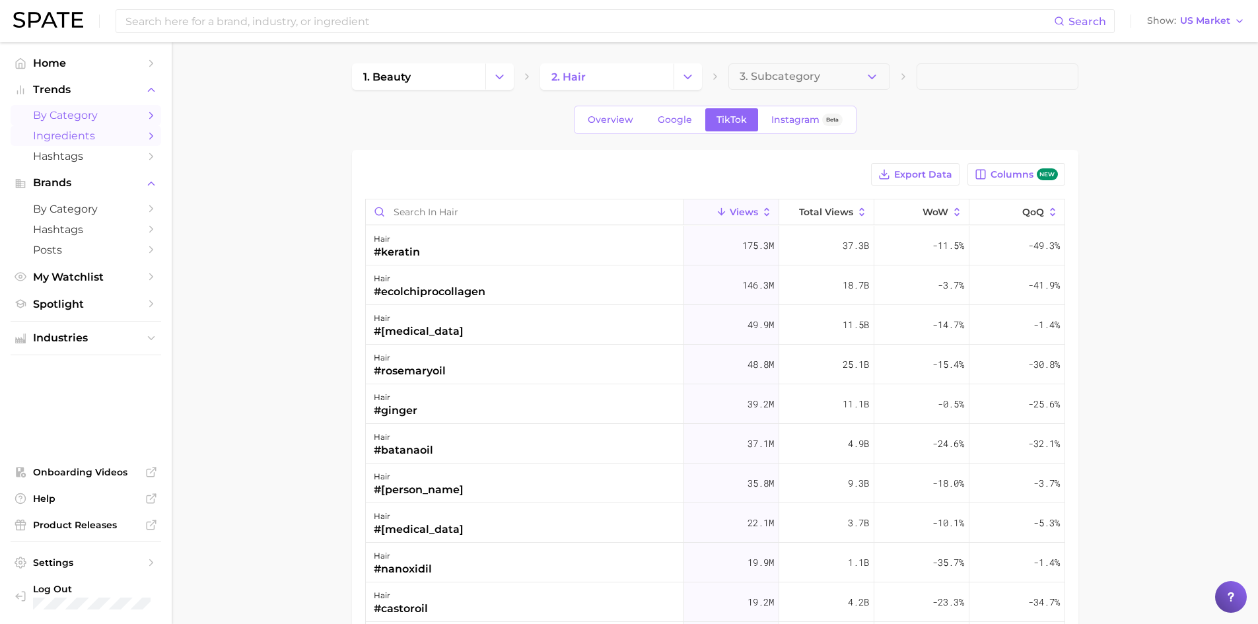
click at [122, 116] on span "by Category" at bounding box center [86, 115] width 106 height 13
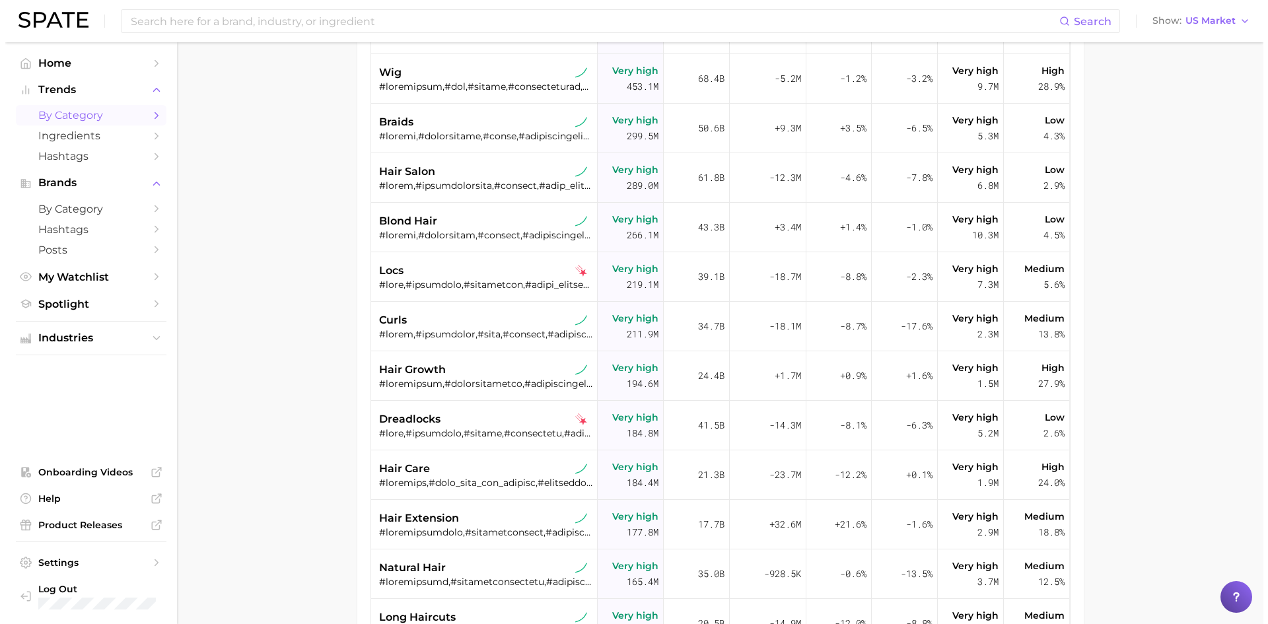
scroll to position [198, 0]
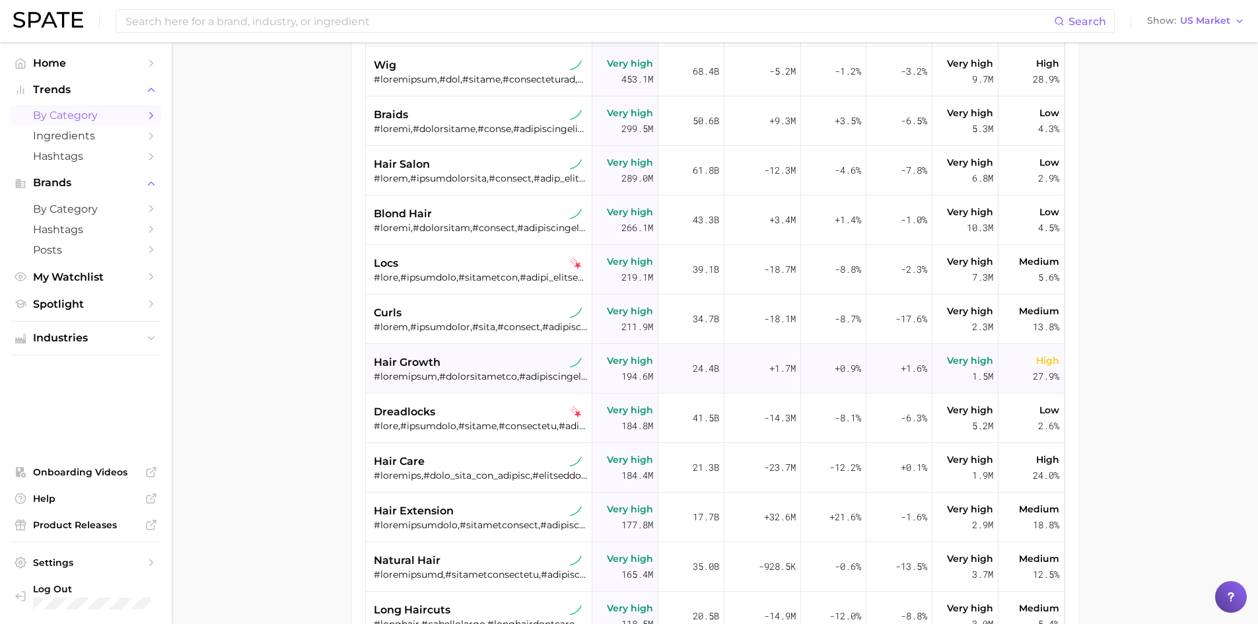
click at [491, 369] on div "hair growth" at bounding box center [480, 363] width 213 height 16
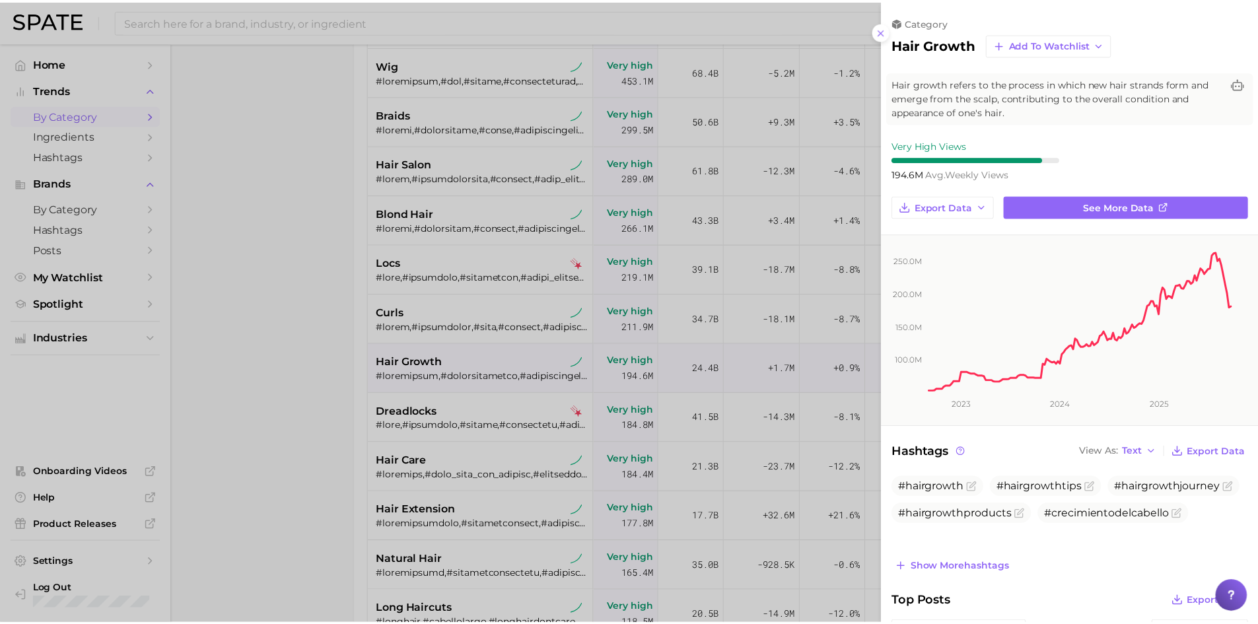
scroll to position [0, 0]
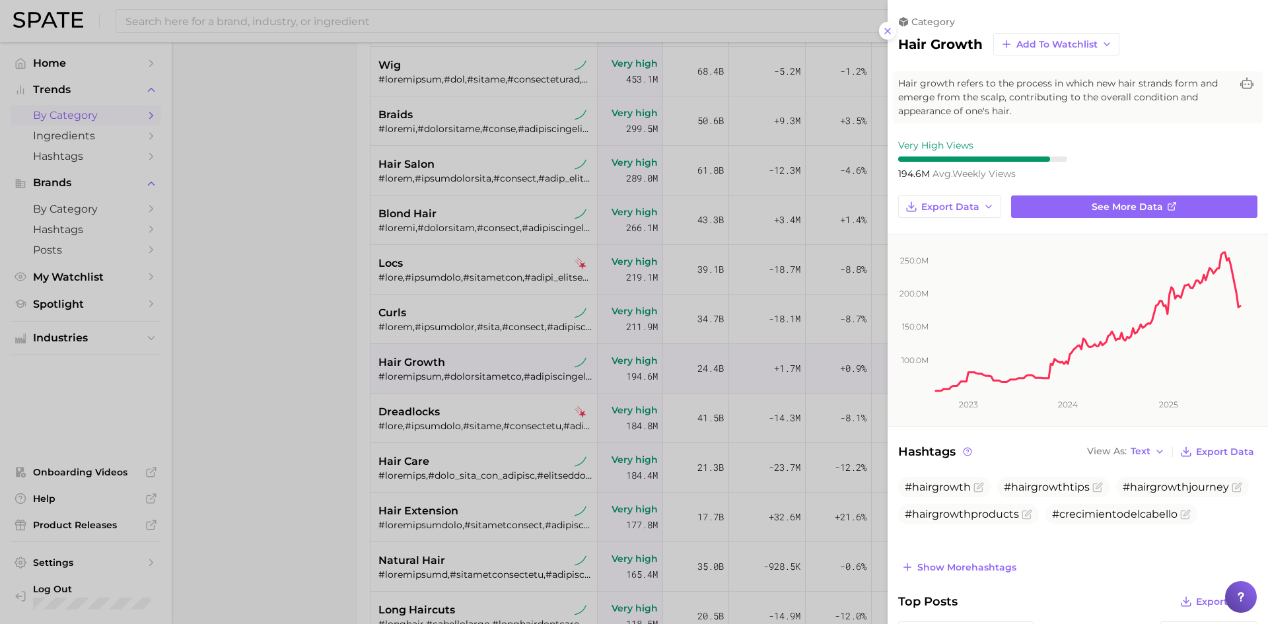
click at [285, 291] on div at bounding box center [634, 312] width 1268 height 624
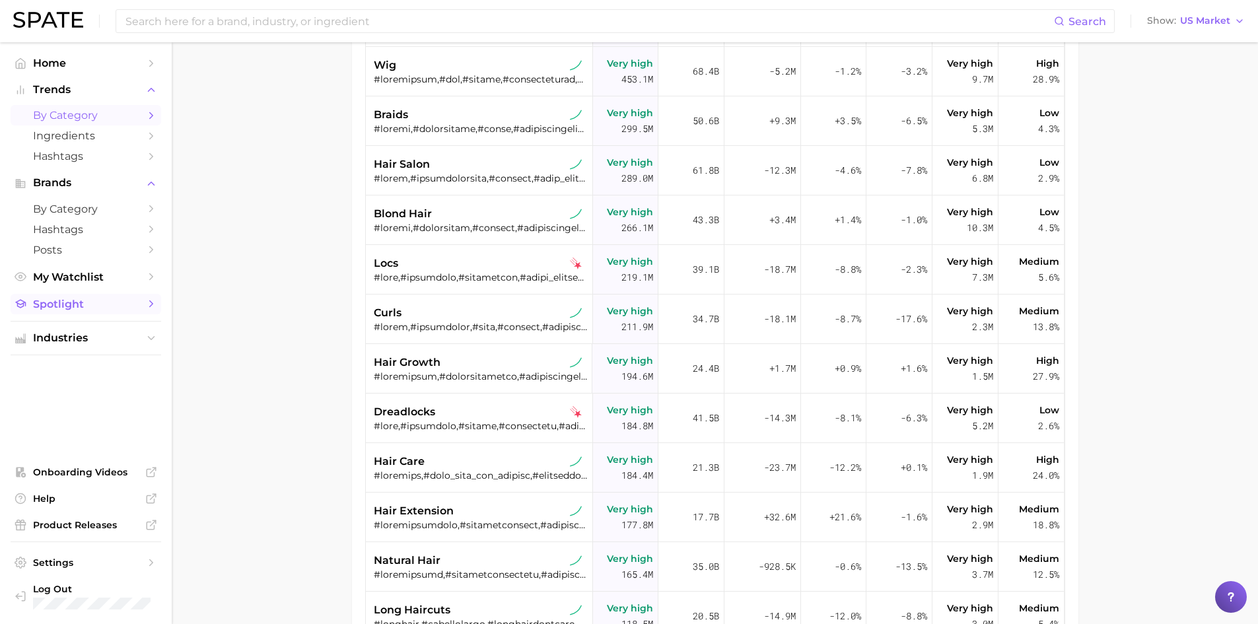
click at [104, 304] on span "Spotlight" at bounding box center [86, 304] width 106 height 13
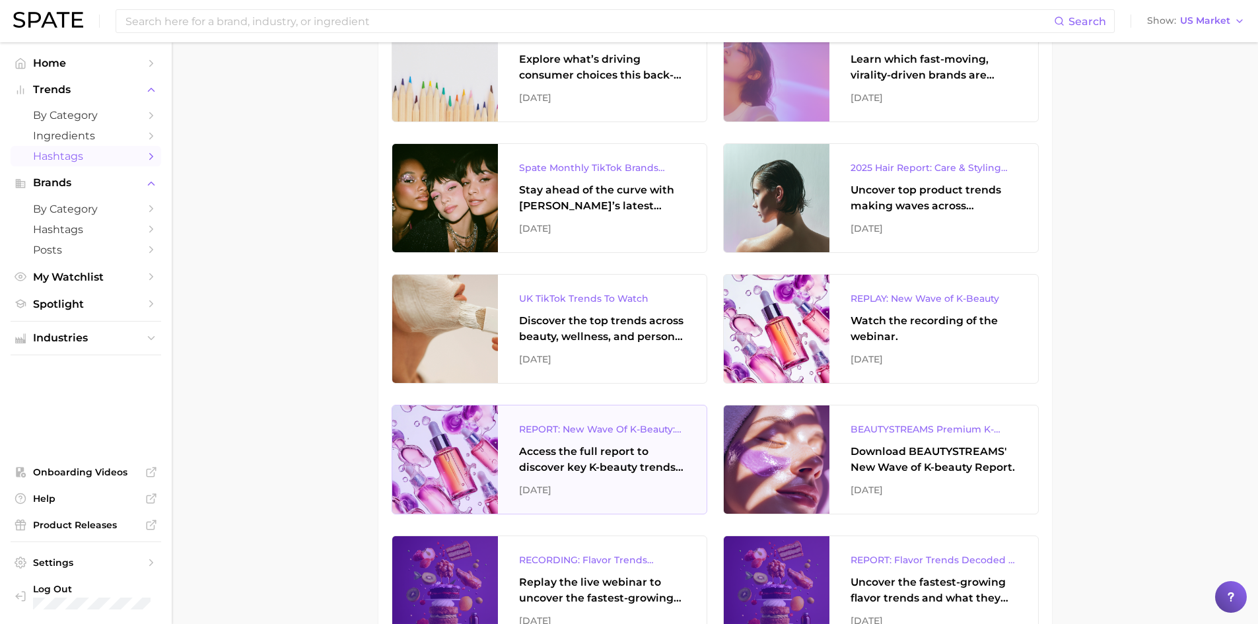
scroll to position [198, 0]
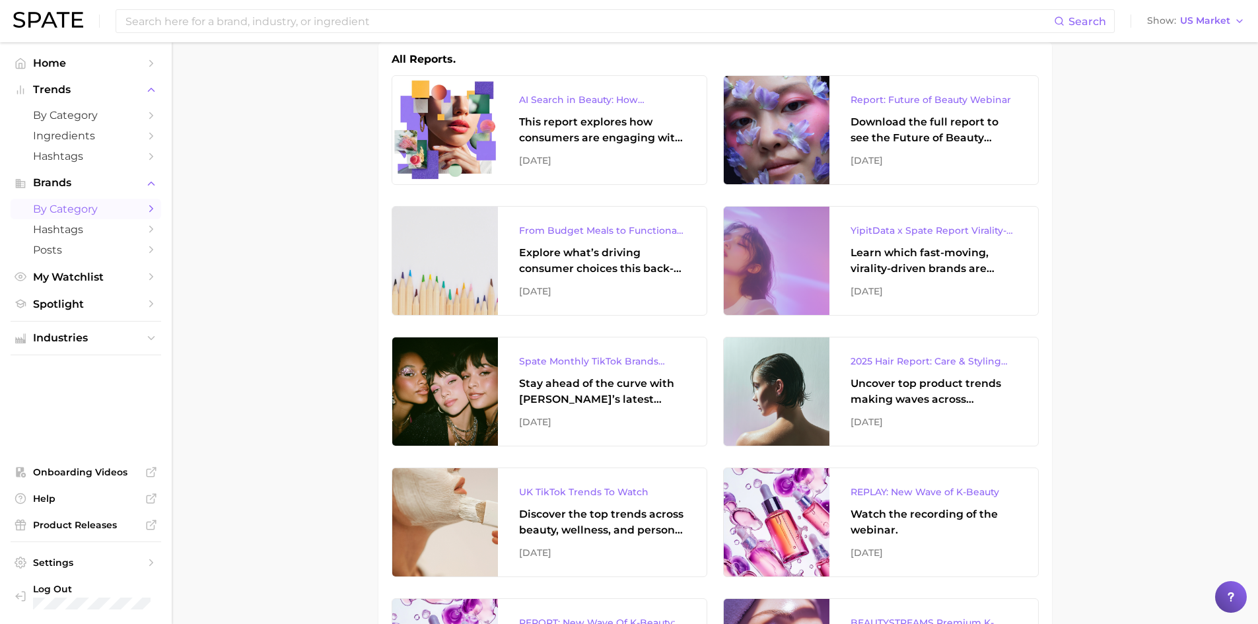
click at [131, 206] on span "by Category" at bounding box center [86, 209] width 106 height 13
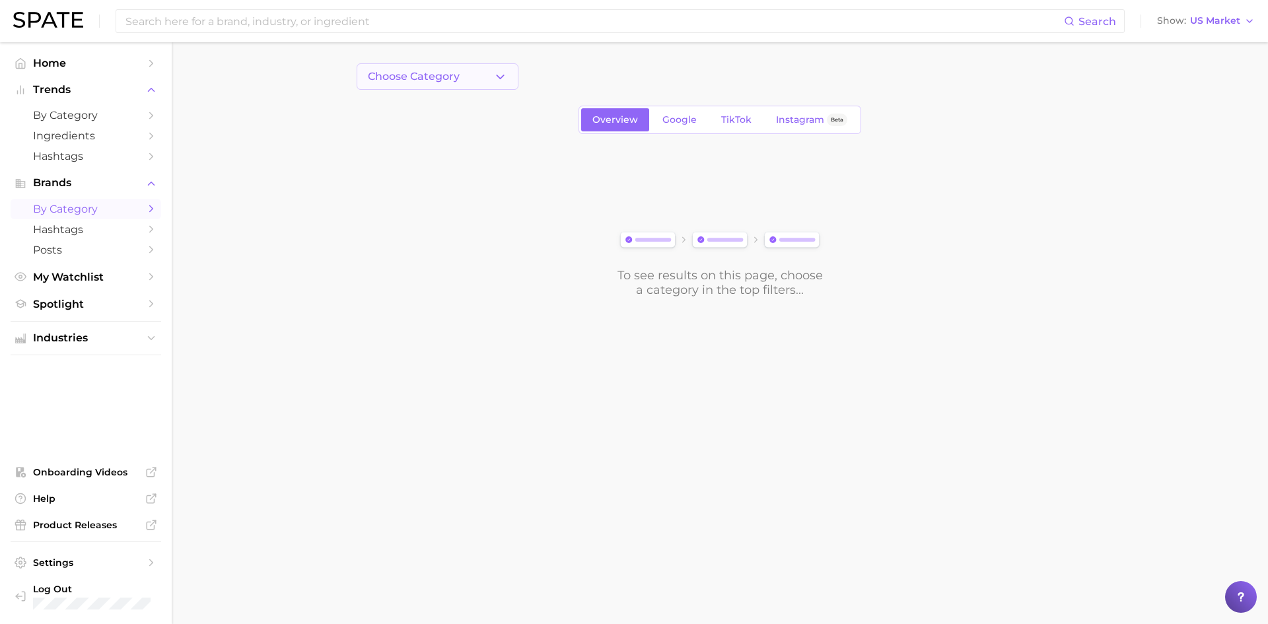
click at [428, 75] on span "Choose Category" at bounding box center [414, 77] width 92 height 12
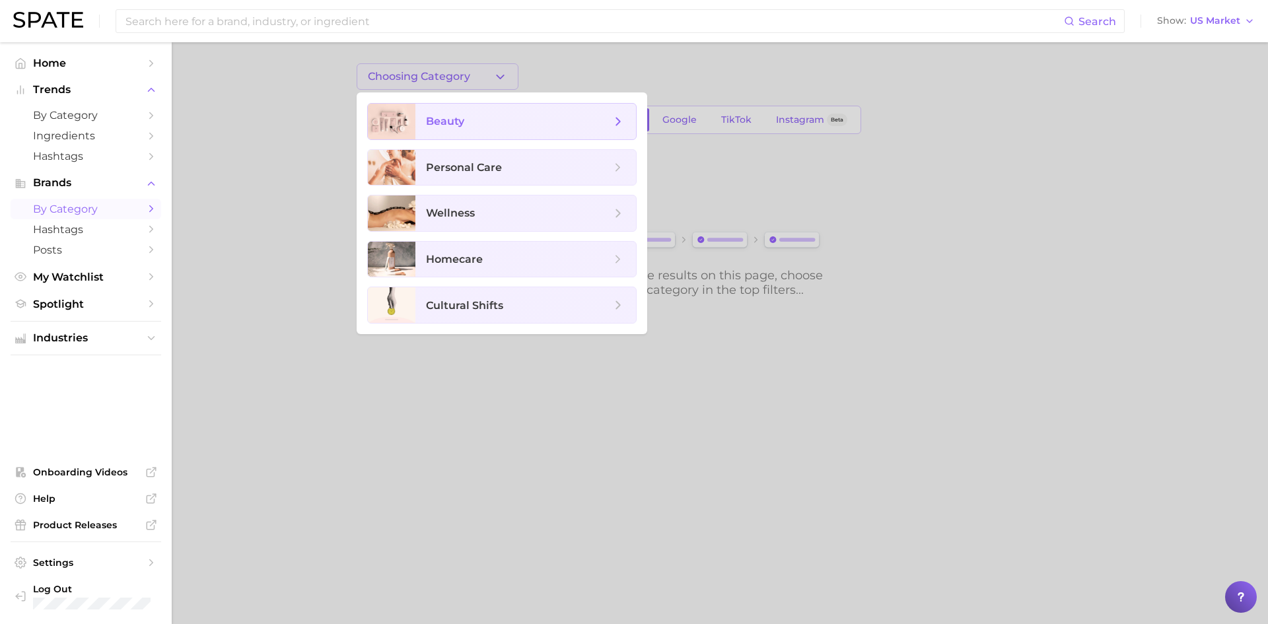
click at [460, 125] on span "beauty" at bounding box center [445, 121] width 38 height 13
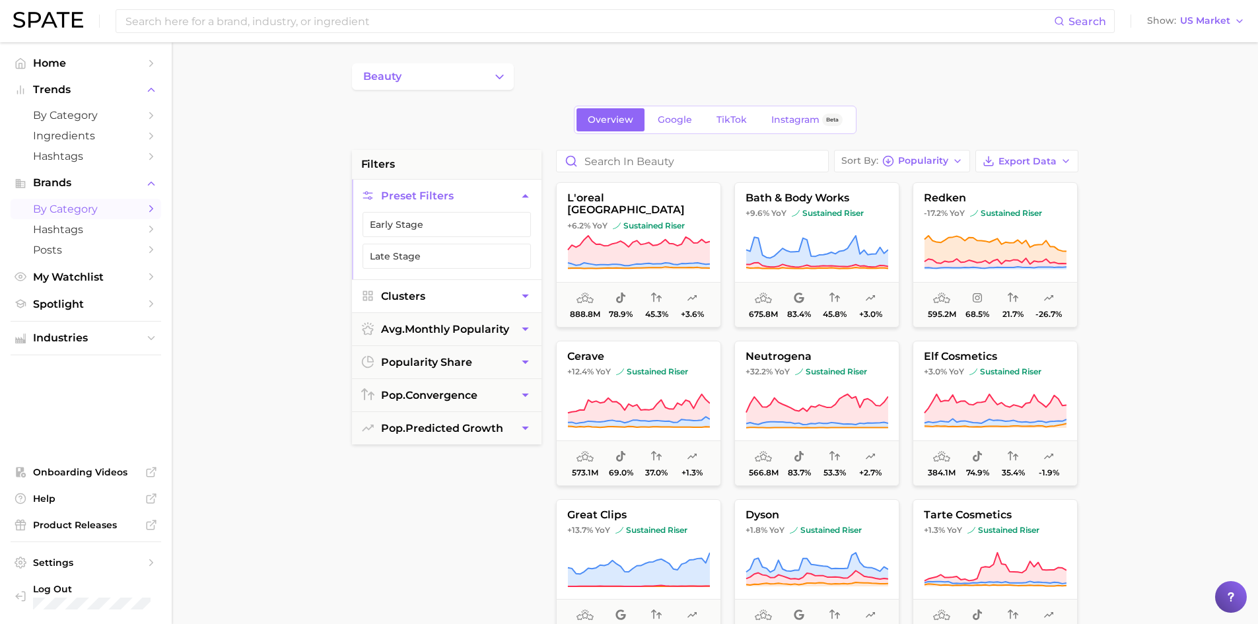
click at [473, 301] on button "Clusters" at bounding box center [447, 296] width 190 height 32
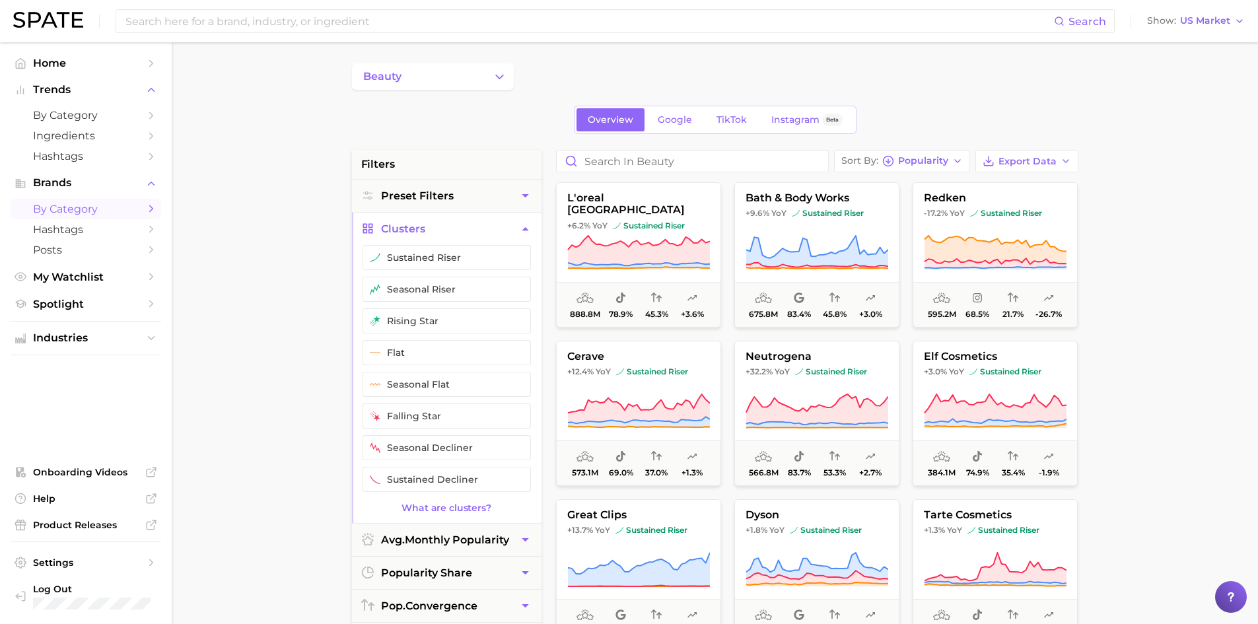
click at [535, 230] on button "Clusters" at bounding box center [447, 229] width 190 height 32
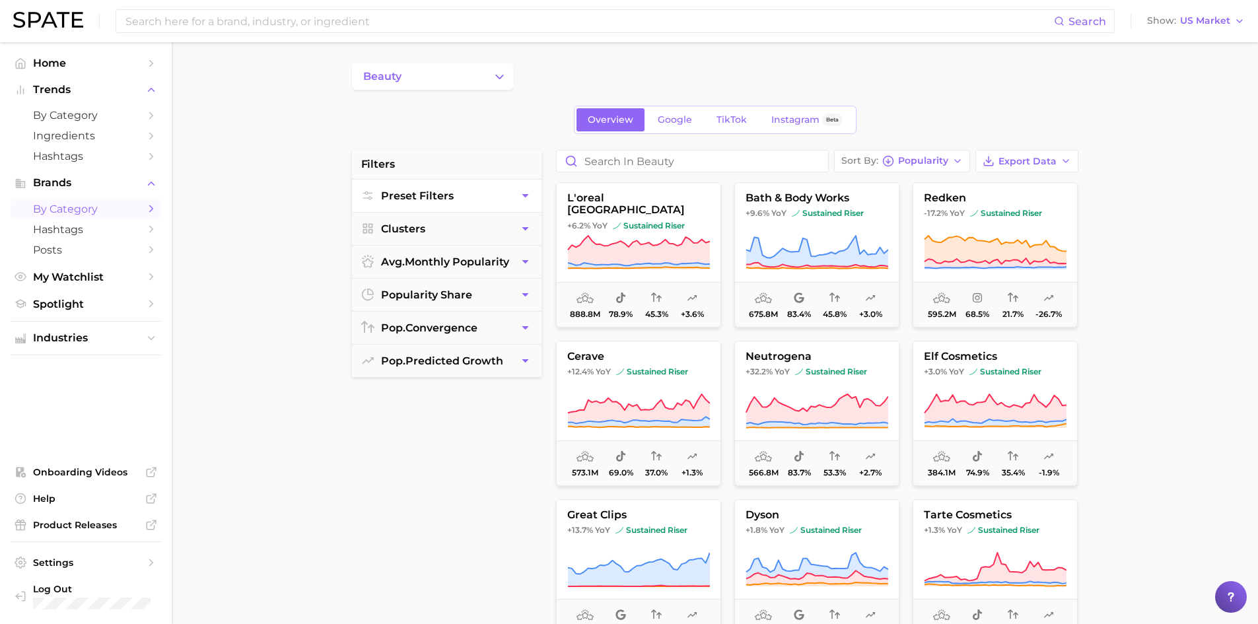
click at [527, 201] on icon "button" at bounding box center [525, 196] width 14 height 14
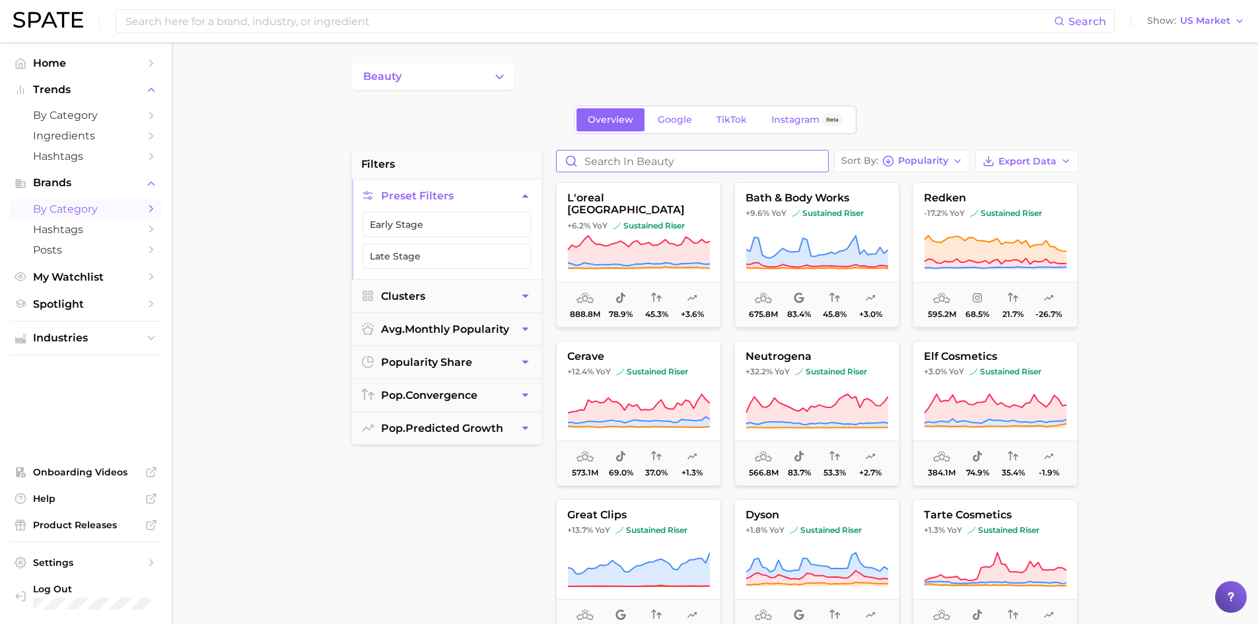
click at [636, 163] on input "Search in beauty" at bounding box center [692, 161] width 271 height 21
click at [258, 468] on main "beauty Overview Google TikTok Instagram Beta filters Preset Filters Early Stage…" at bounding box center [715, 543] width 1086 height 1002
click at [49, 57] on span "Home" at bounding box center [86, 63] width 106 height 13
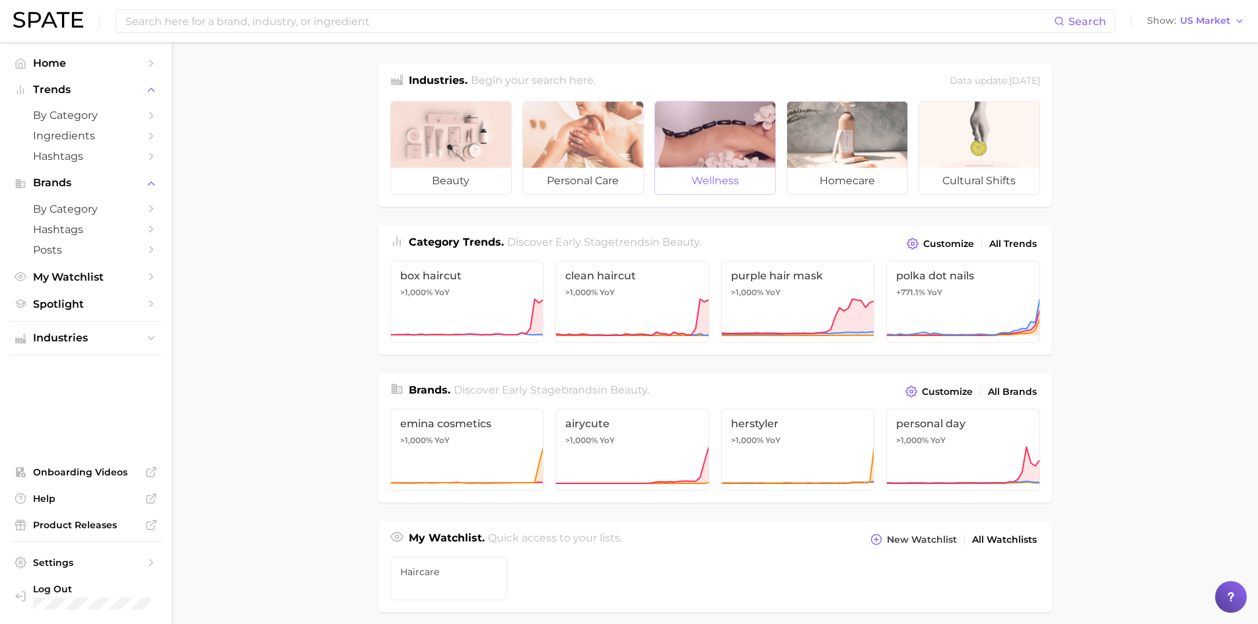
click at [742, 156] on div at bounding box center [715, 135] width 120 height 66
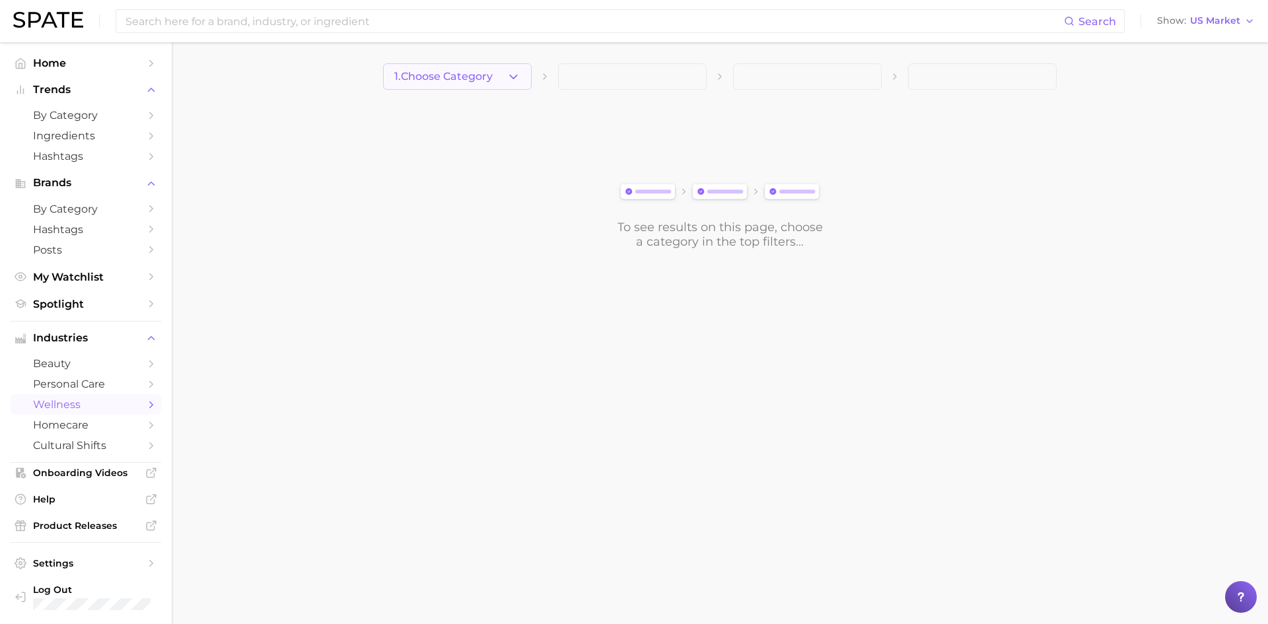
click at [452, 68] on button "1. Choose Category" at bounding box center [457, 76] width 149 height 26
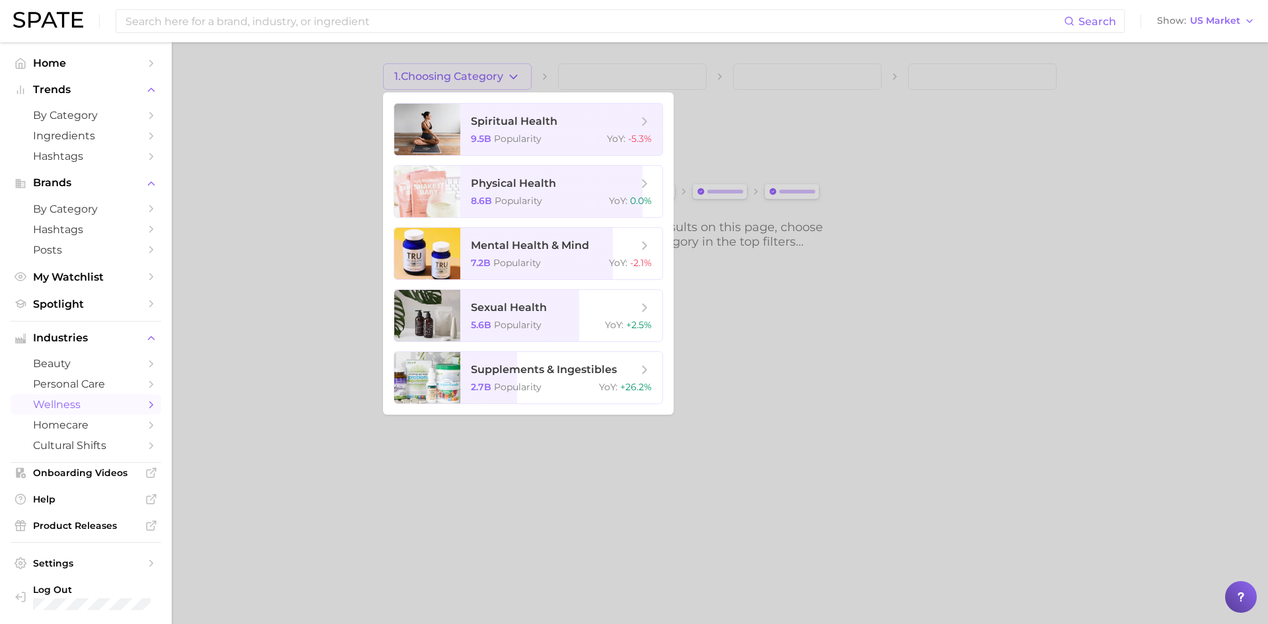
click at [339, 103] on div at bounding box center [634, 312] width 1268 height 624
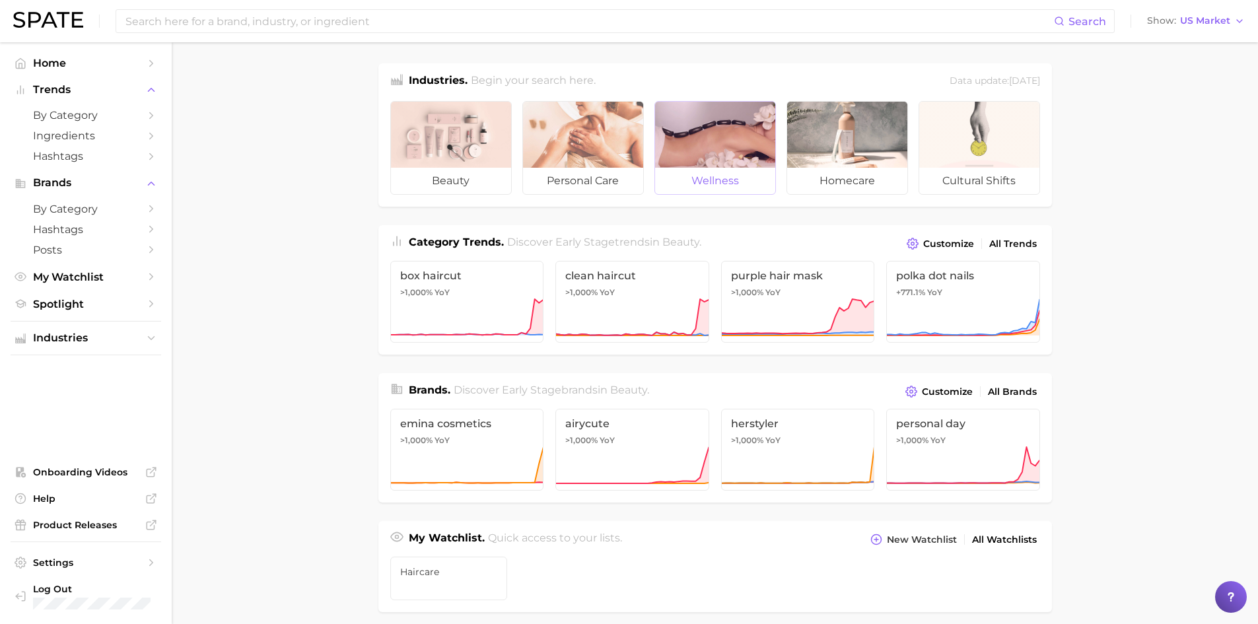
click at [714, 114] on div at bounding box center [715, 135] width 120 height 66
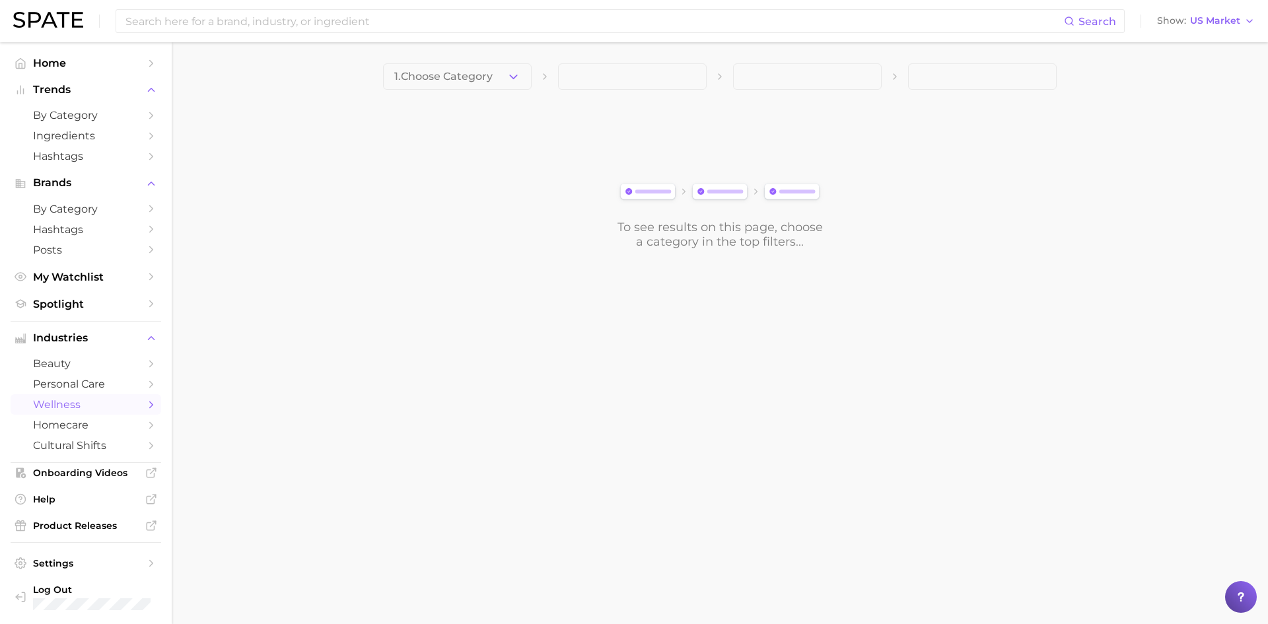
click at [77, 409] on span "wellness" at bounding box center [86, 404] width 106 height 13
click at [145, 401] on icon "Sidebar" at bounding box center [151, 405] width 12 height 12
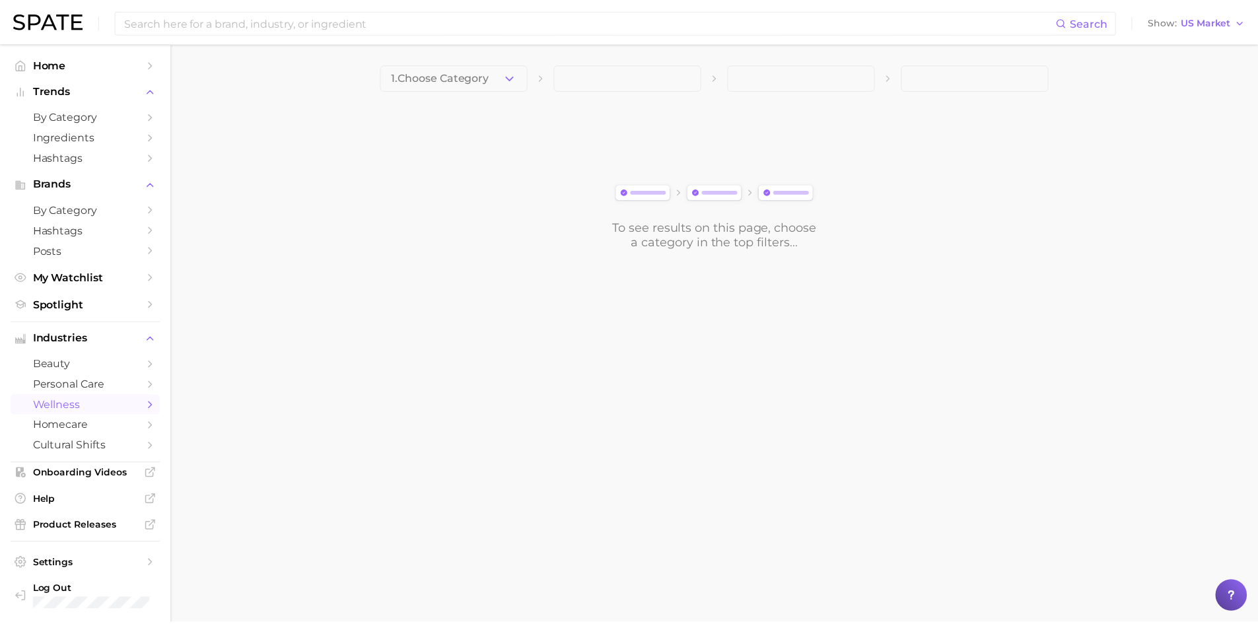
scroll to position [1, 0]
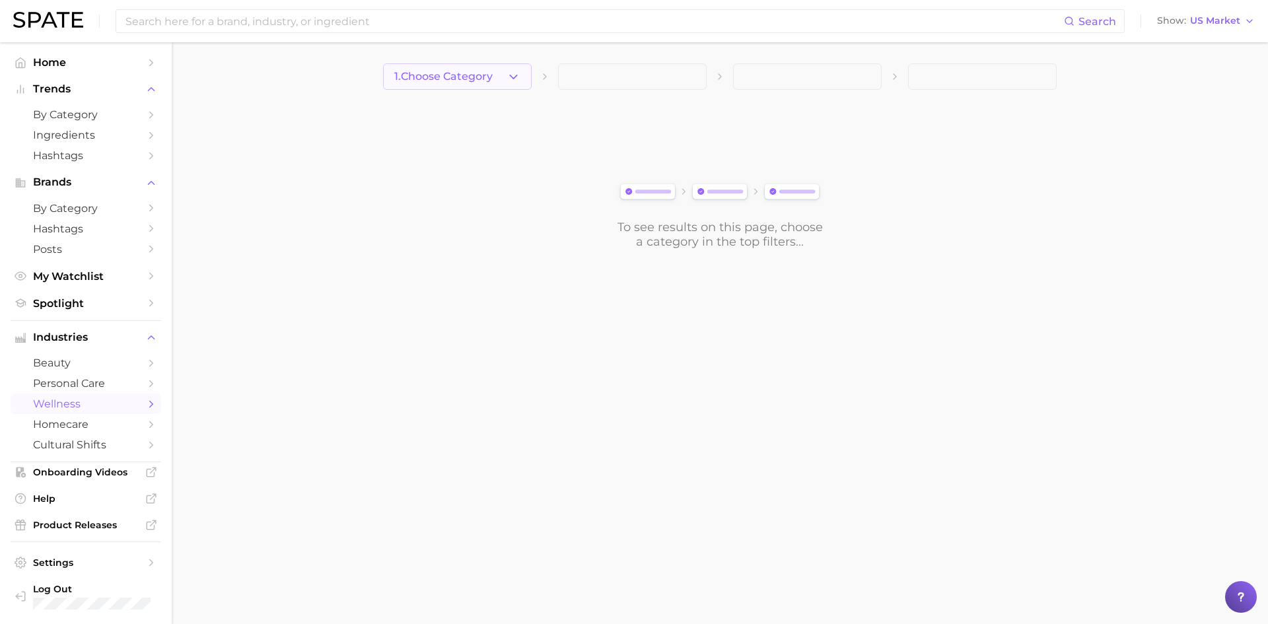
click at [501, 79] on button "1. Choose Category" at bounding box center [457, 76] width 149 height 26
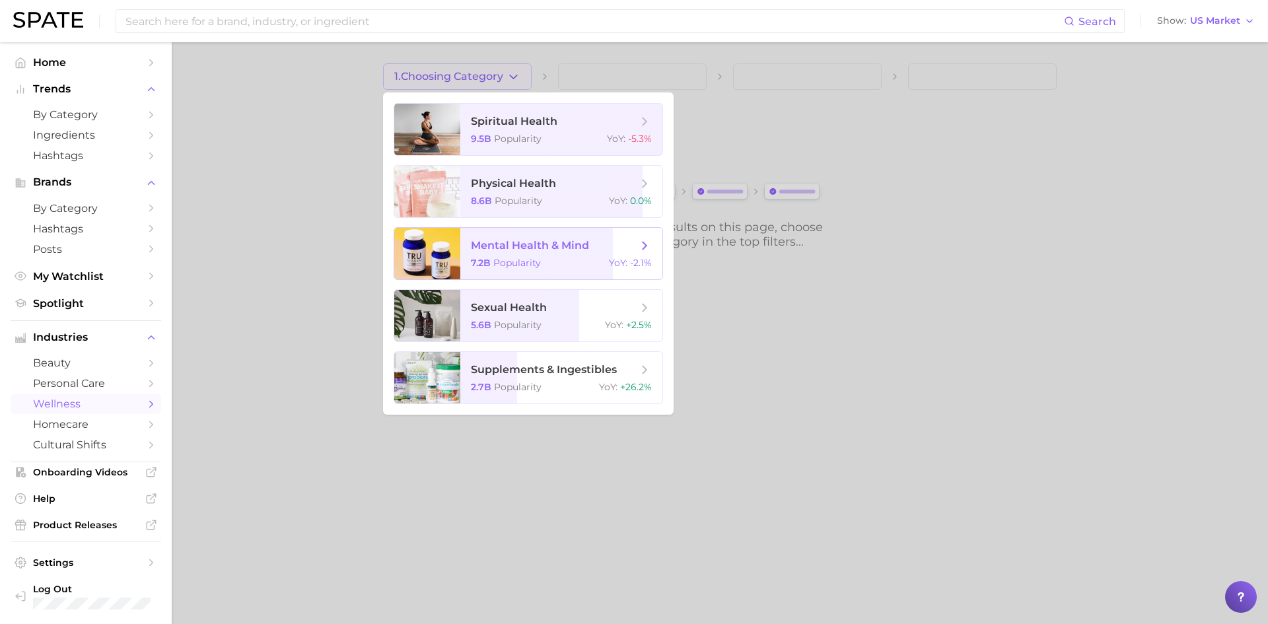
click at [585, 252] on span "mental health & mind" at bounding box center [554, 245] width 166 height 15
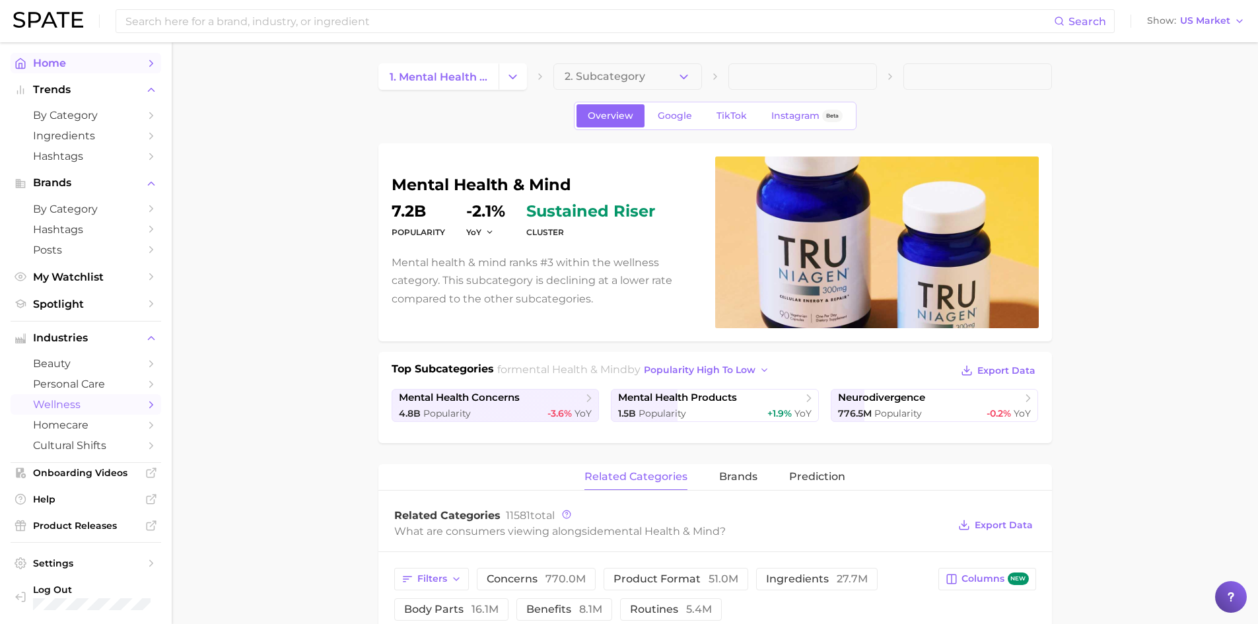
click at [79, 63] on span "Home" at bounding box center [86, 63] width 106 height 13
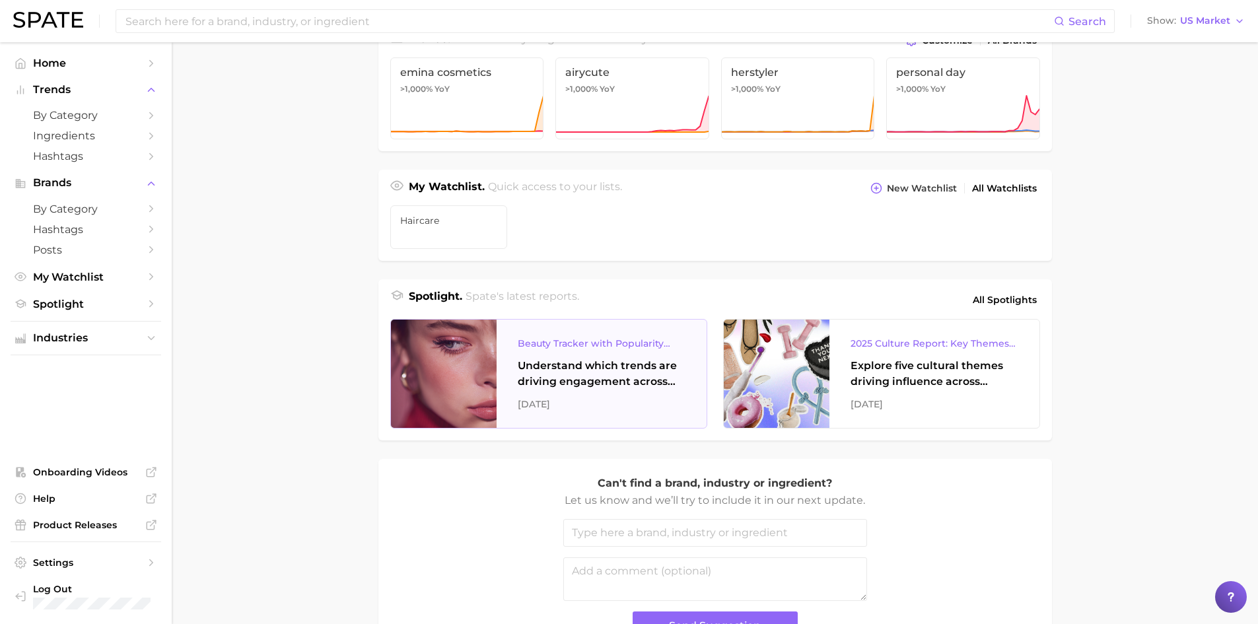
scroll to position [449, 0]
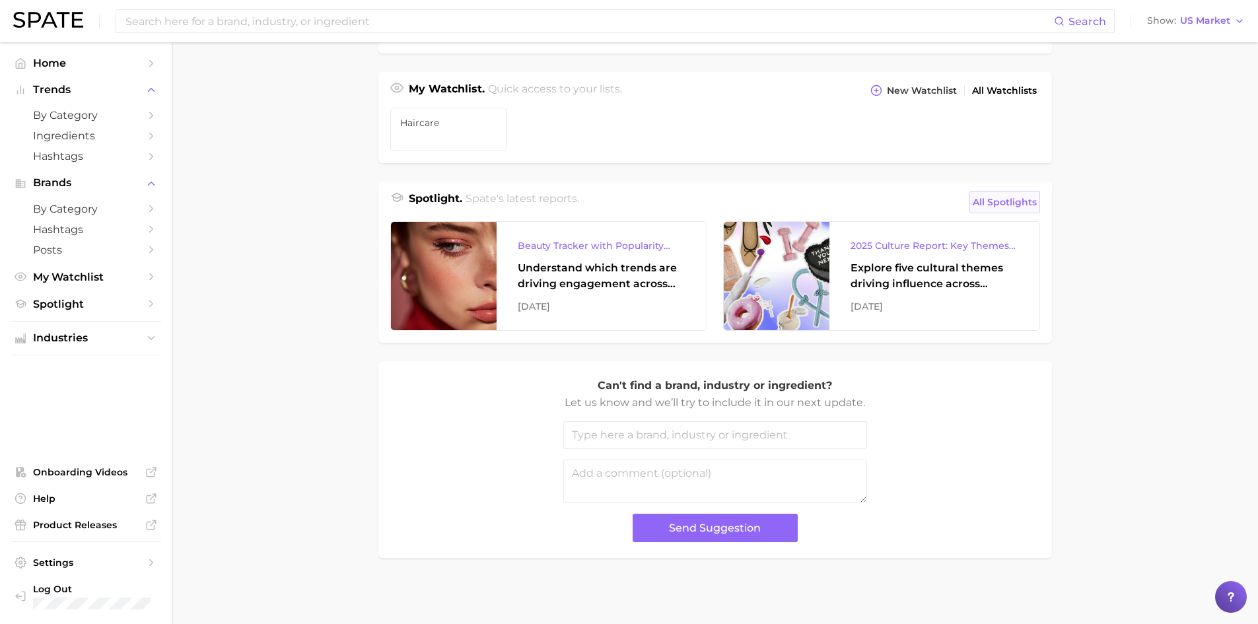
click at [1010, 203] on span "All Spotlights" at bounding box center [1005, 202] width 64 height 16
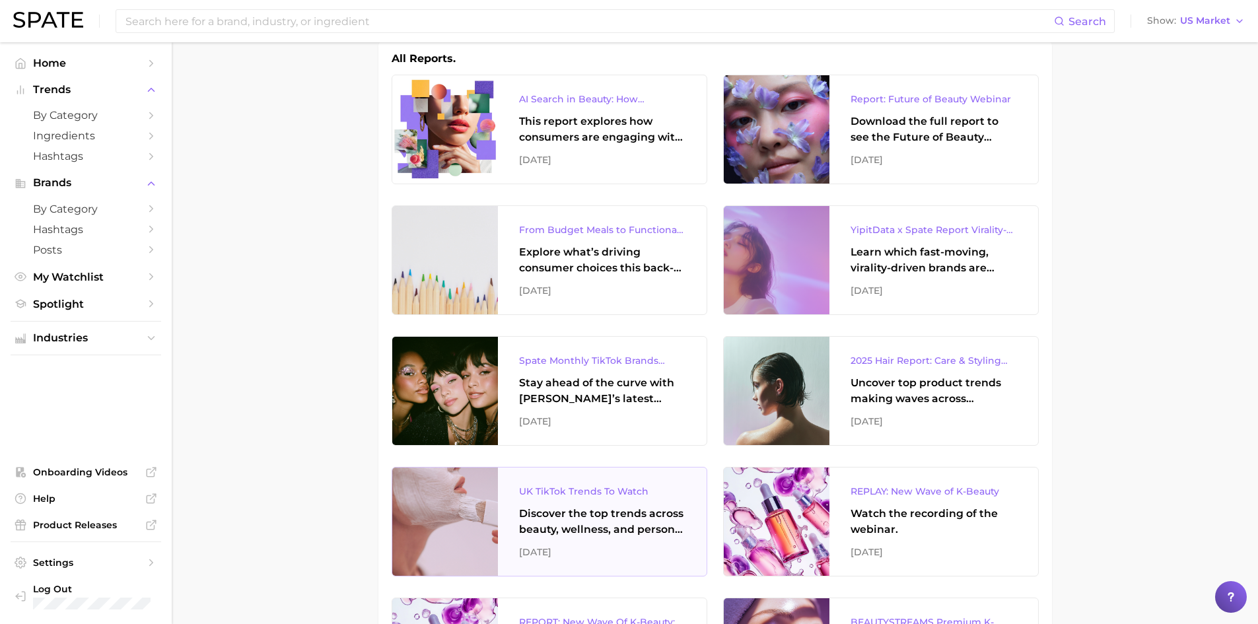
scroll to position [330, 0]
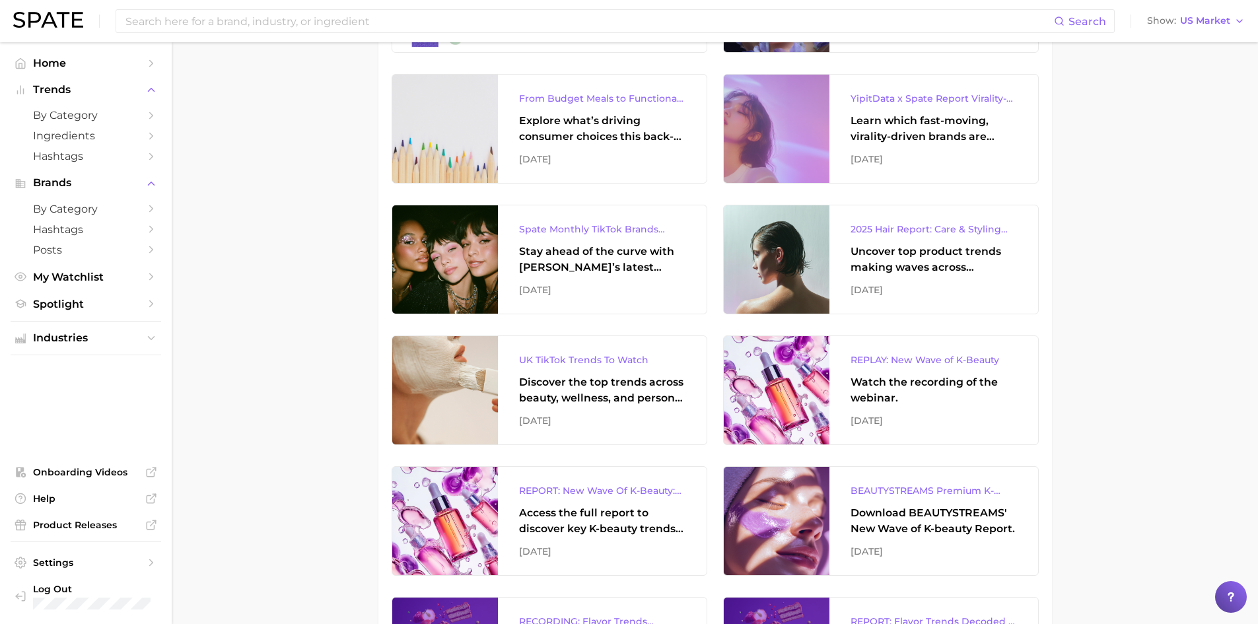
drag, startPoint x: 583, startPoint y: 384, endPoint x: 355, endPoint y: 334, distance: 233.9
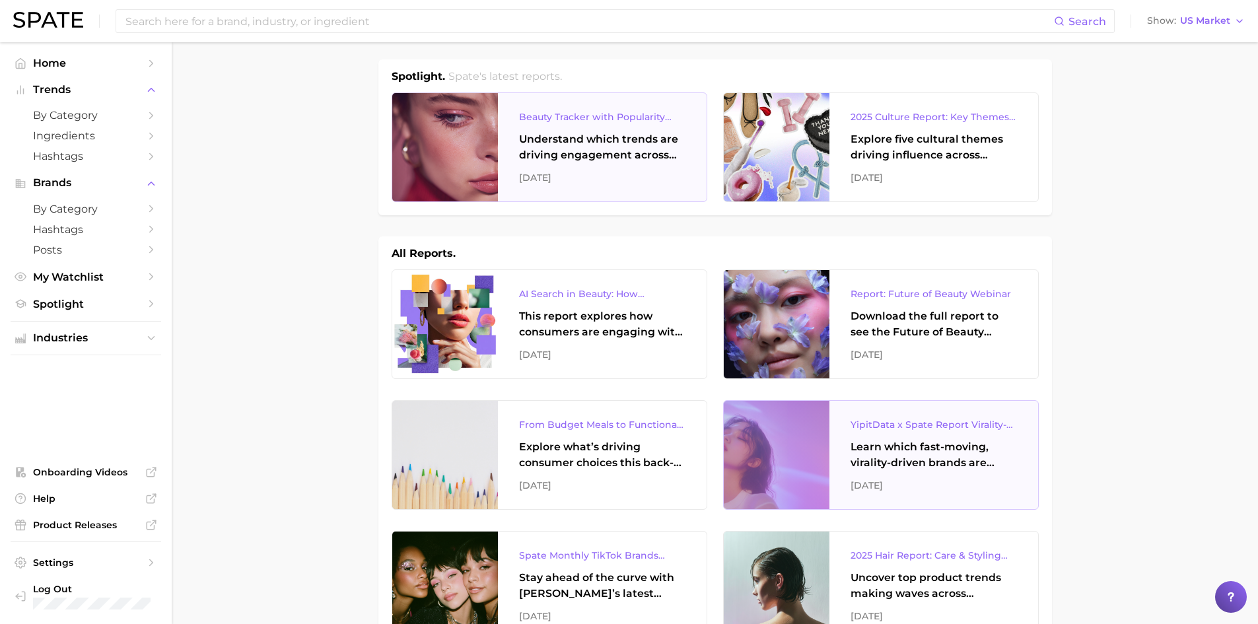
scroll to position [0, 0]
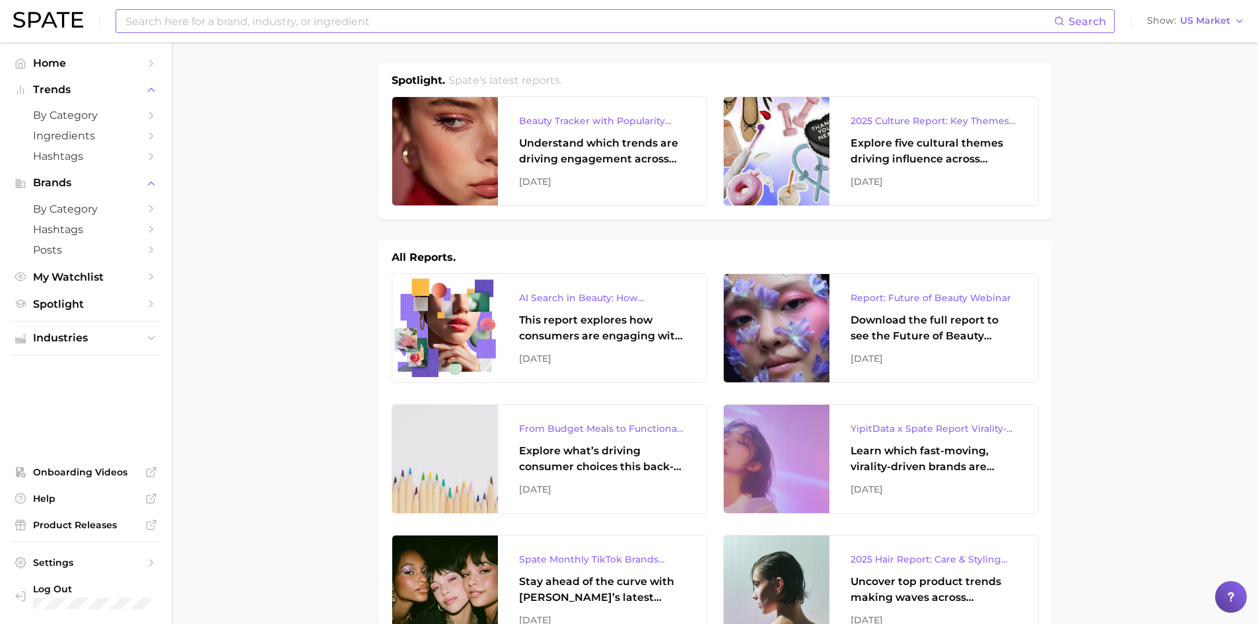
click at [263, 22] on input at bounding box center [589, 21] width 930 height 22
drag, startPoint x: 384, startPoint y: 27, endPoint x: 58, endPoint y: 22, distance: 325.6
click at [58, 22] on div "health and wellness Search No results for " health and wellness " Suggest Show …" at bounding box center [628, 21] width 1231 height 42
type input "health"
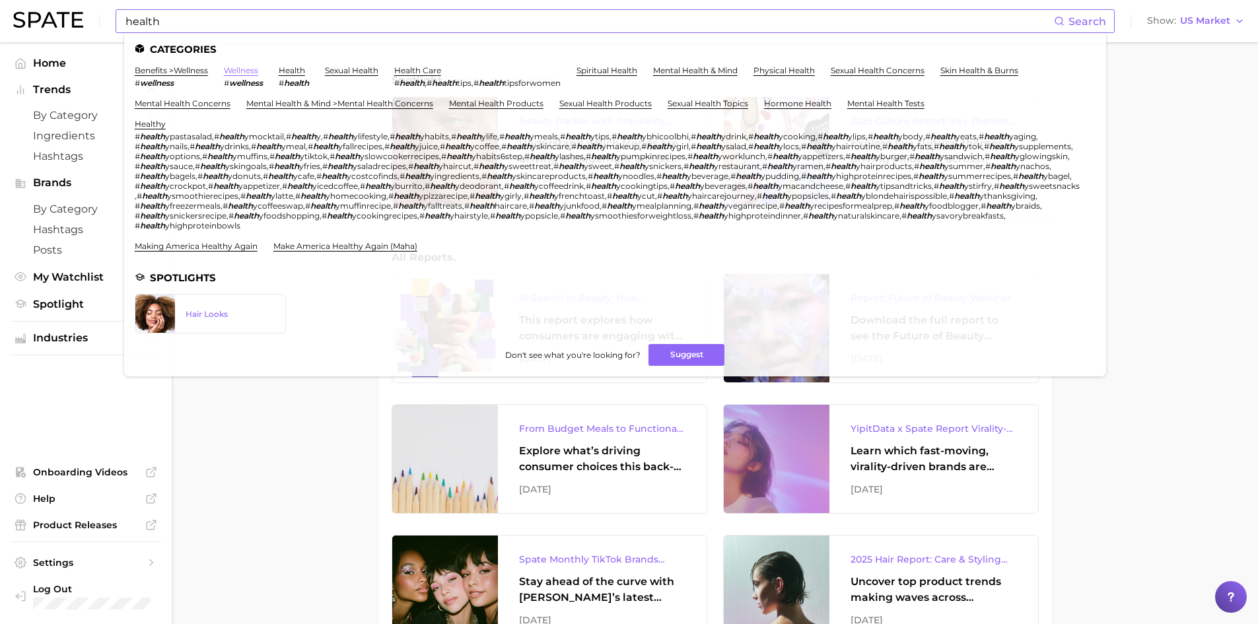
click at [243, 73] on link "wellness" at bounding box center [241, 70] width 34 height 10
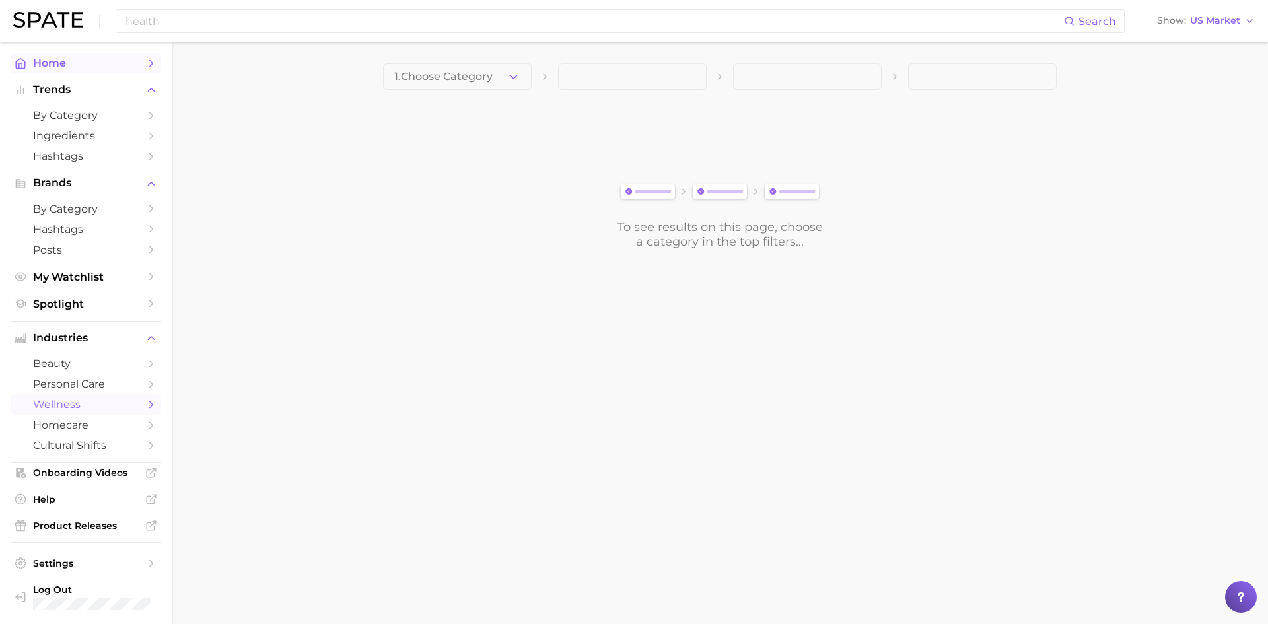
click at [81, 63] on span "Home" at bounding box center [86, 63] width 106 height 13
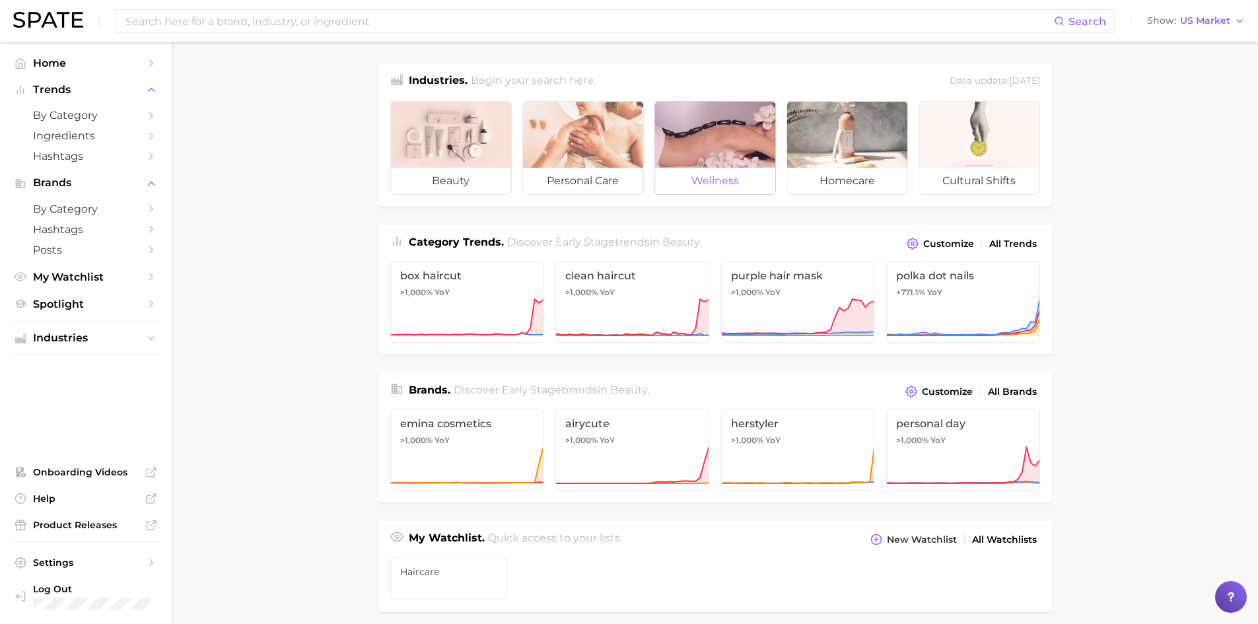
click at [734, 141] on div at bounding box center [715, 135] width 120 height 66
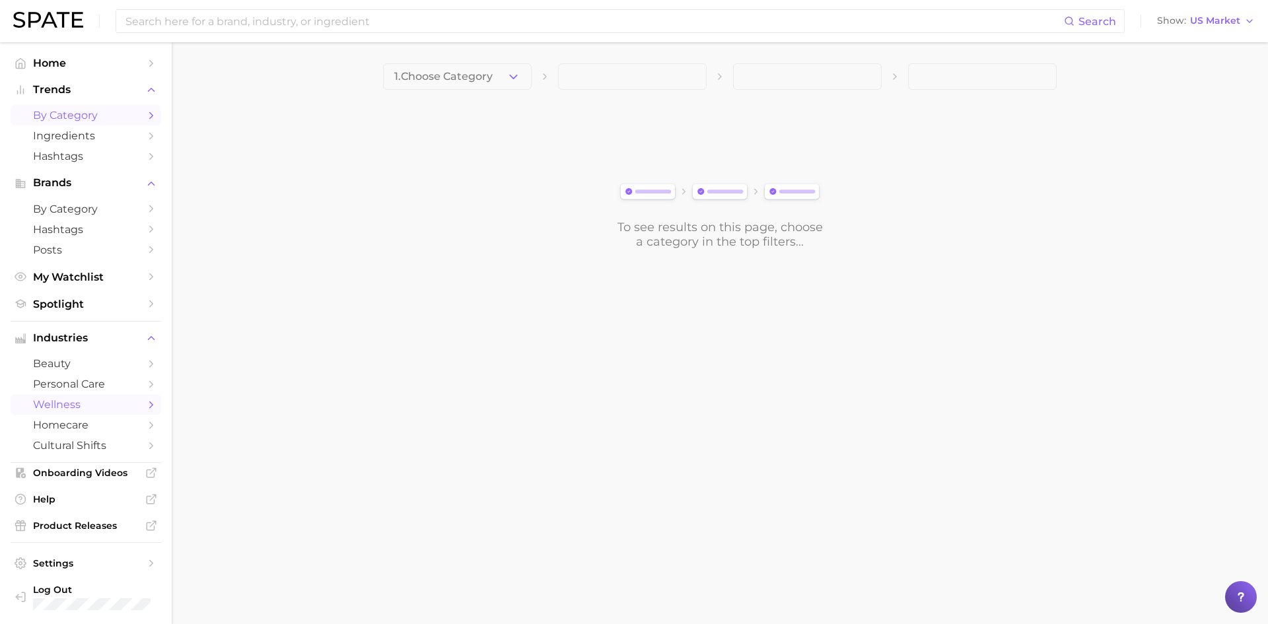
click at [133, 112] on link "by Category" at bounding box center [86, 115] width 151 height 20
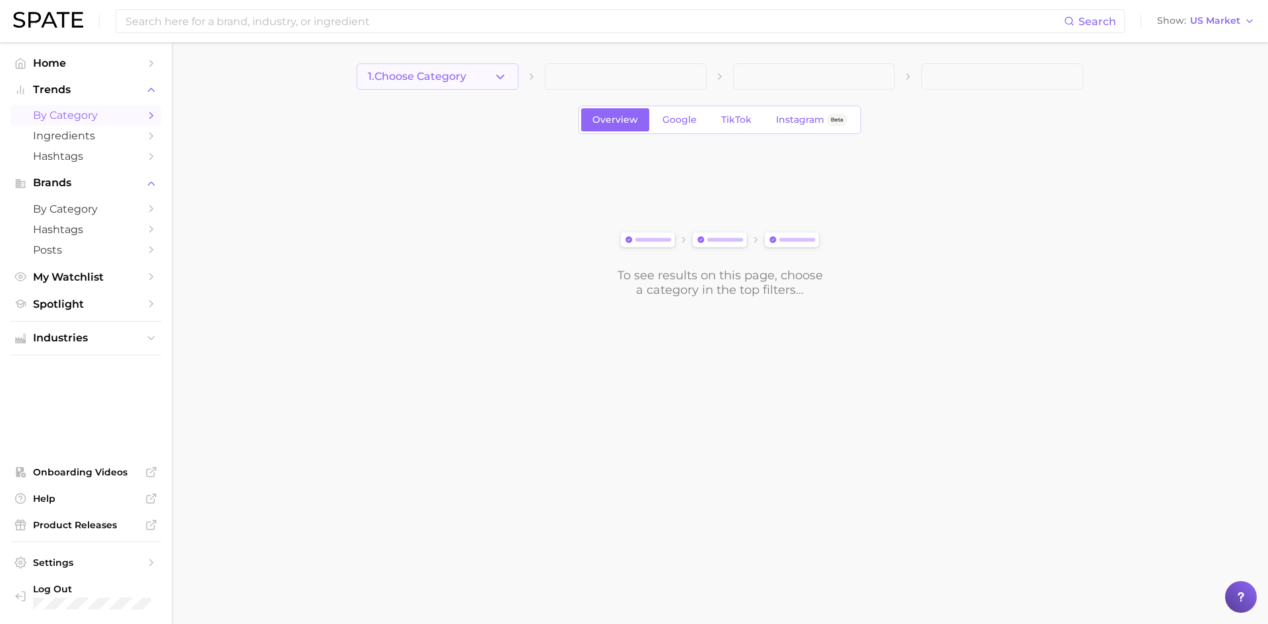
click at [503, 84] on button "1. Choose Category" at bounding box center [438, 76] width 162 height 26
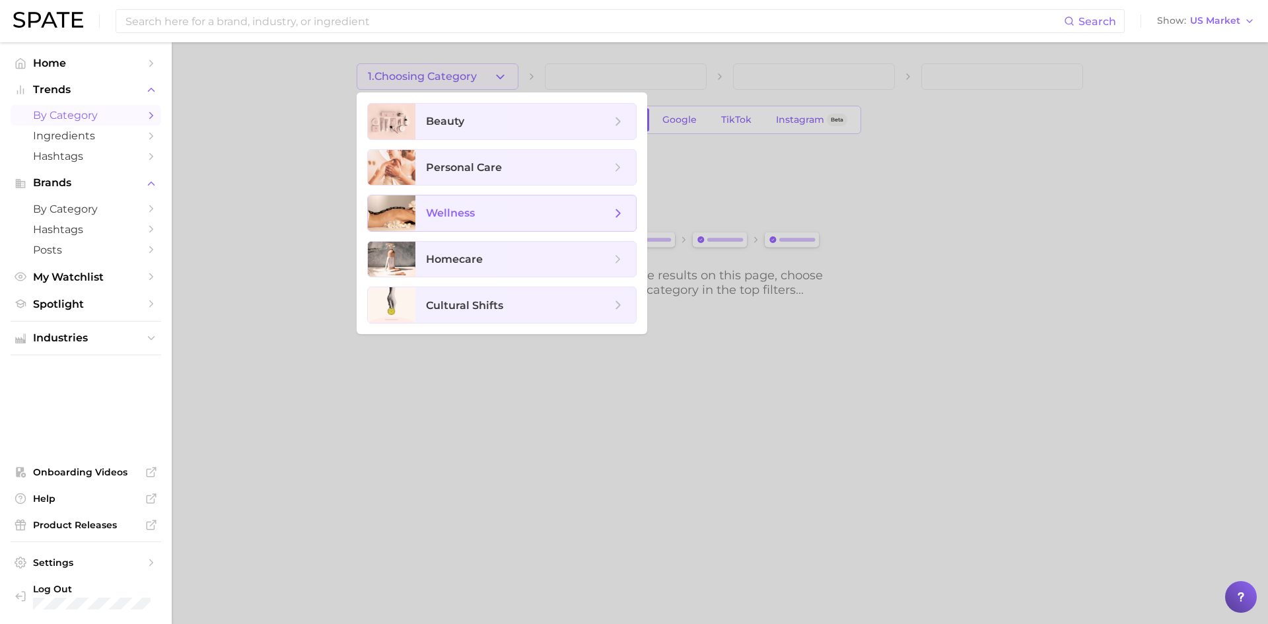
click at [490, 215] on span "wellness" at bounding box center [518, 213] width 185 height 15
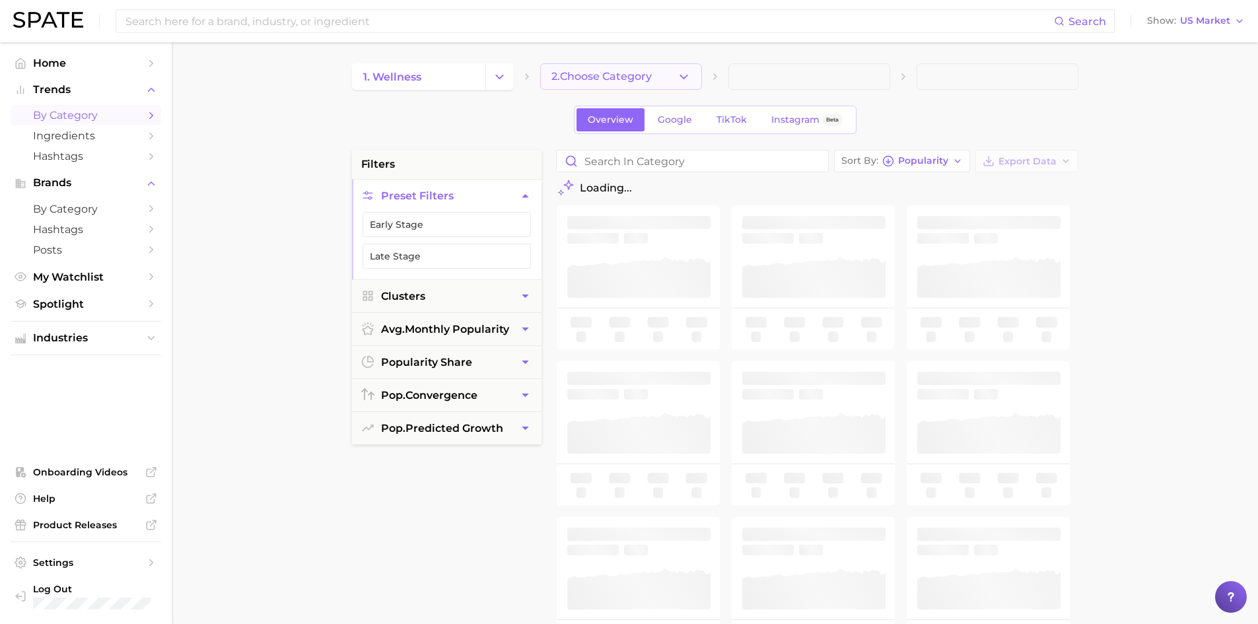
click at [589, 85] on button "2. Choose Category" at bounding box center [621, 76] width 162 height 26
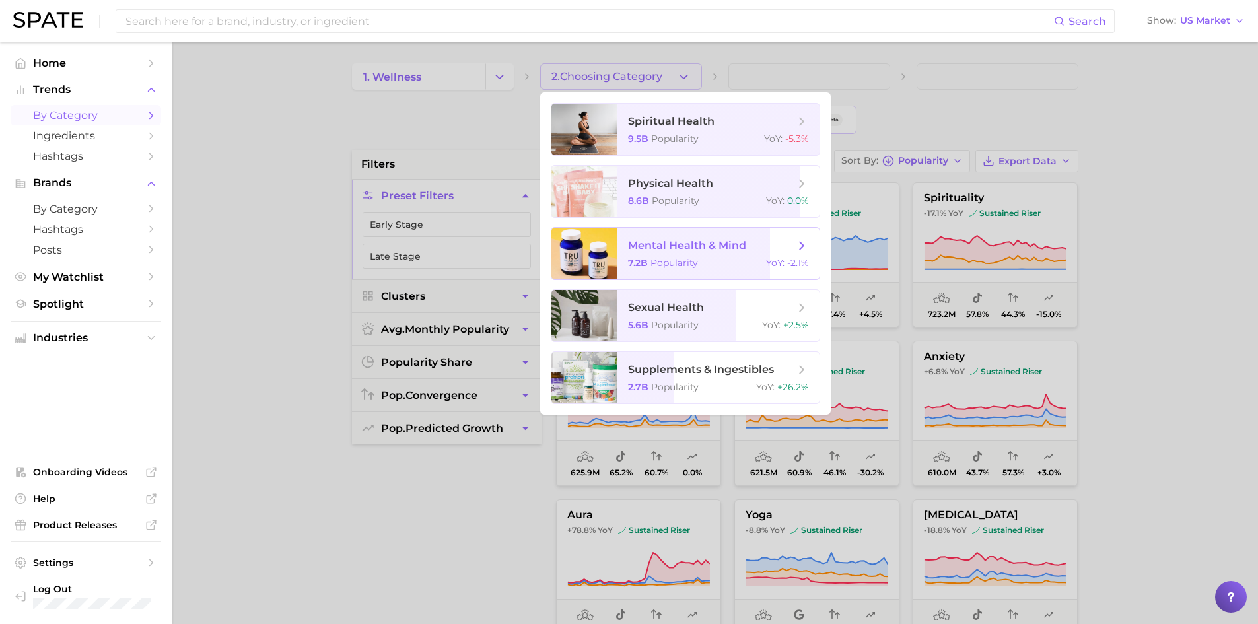
click at [657, 244] on span "mental health & mind" at bounding box center [687, 245] width 118 height 13
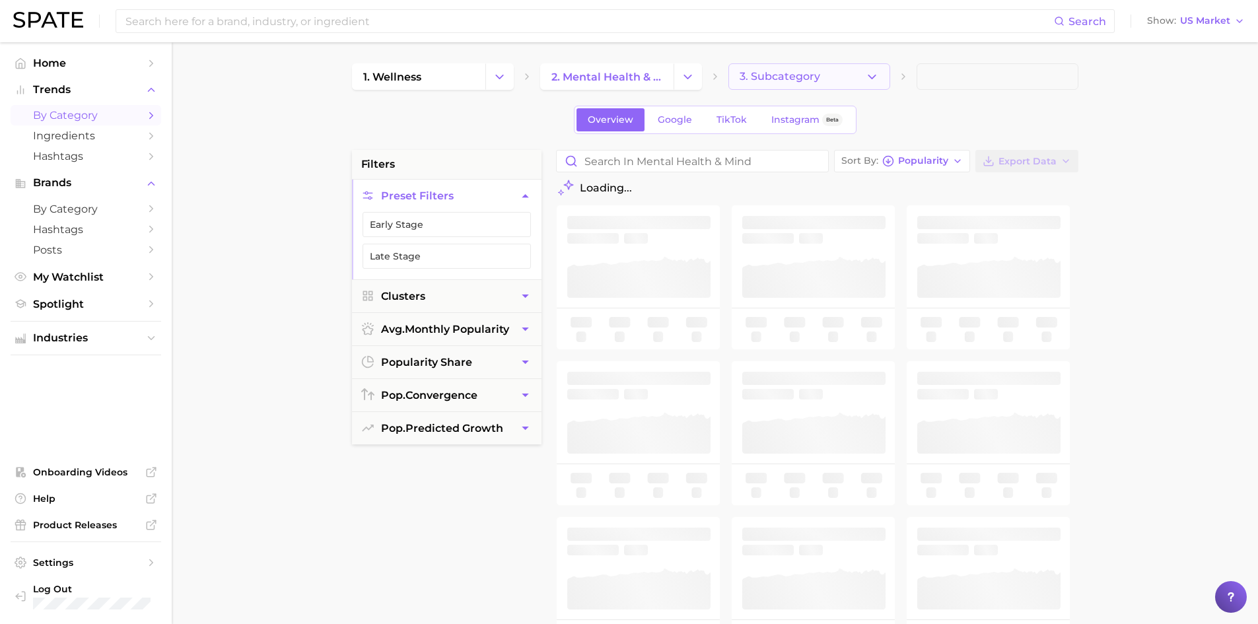
click at [817, 74] on span "3. Subcategory" at bounding box center [780, 77] width 81 height 12
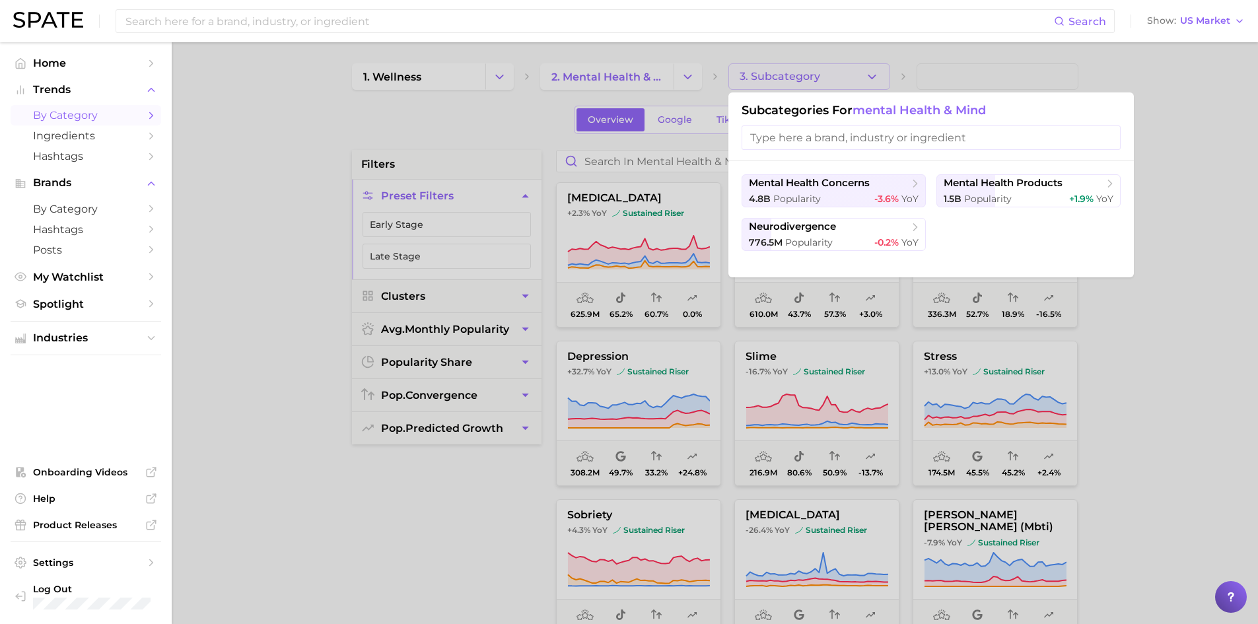
click at [438, 98] on div at bounding box center [629, 312] width 1258 height 624
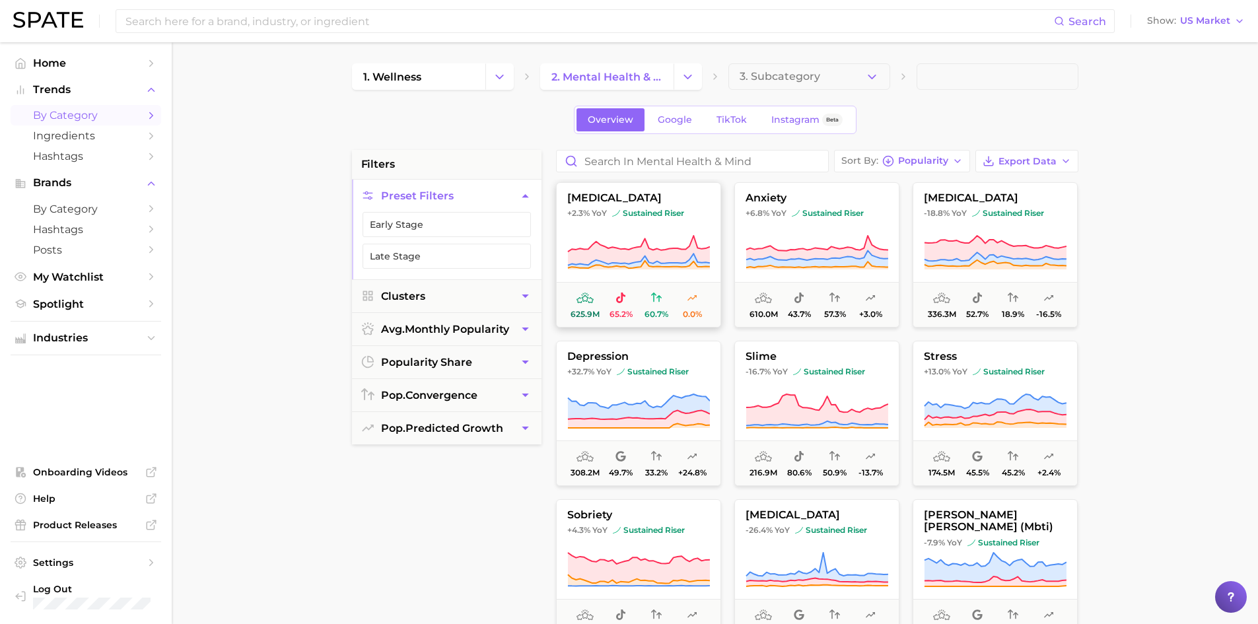
click at [638, 276] on button "autism +2.3% YoY sustained riser 625.9m 65.2% 60.7% 0.0%" at bounding box center [638, 254] width 165 height 145
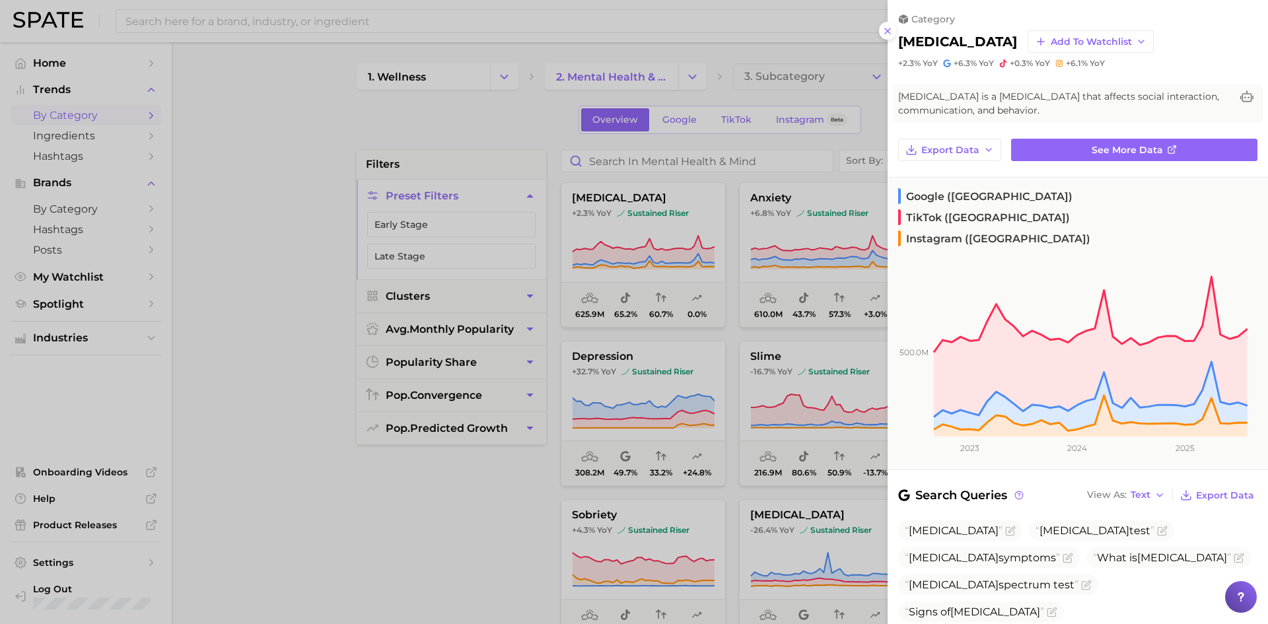
click at [703, 203] on div at bounding box center [634, 312] width 1268 height 624
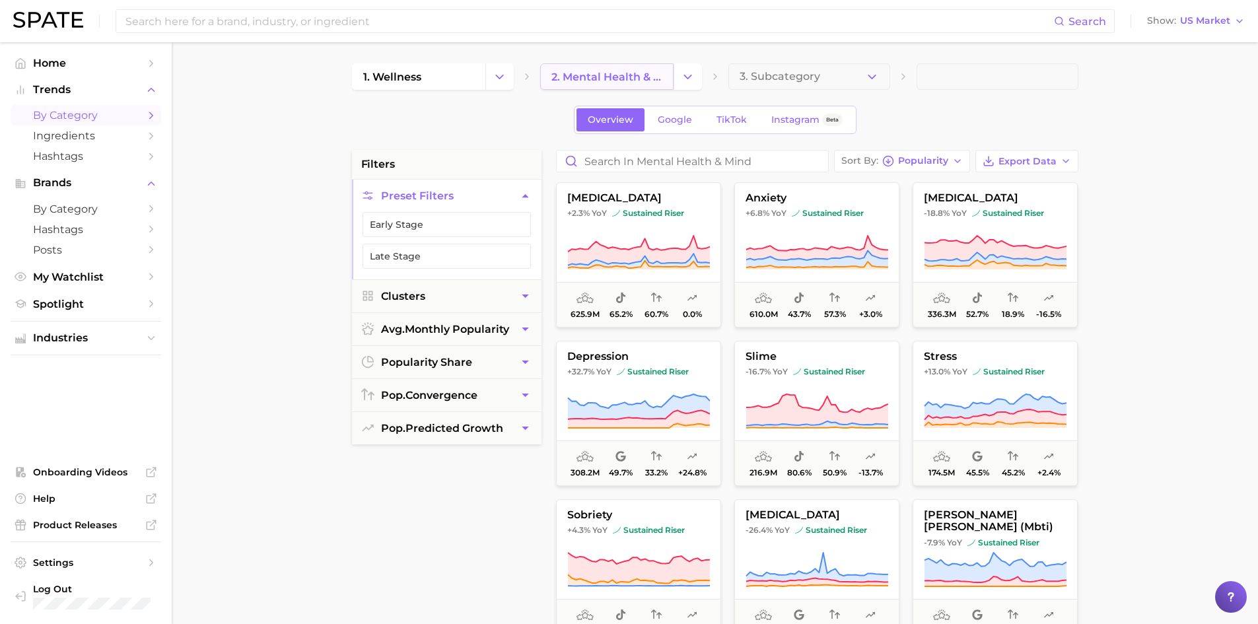
click at [616, 87] on link "2. mental health & mind" at bounding box center [606, 76] width 133 height 26
click at [685, 71] on icon "Change Category" at bounding box center [688, 77] width 14 height 14
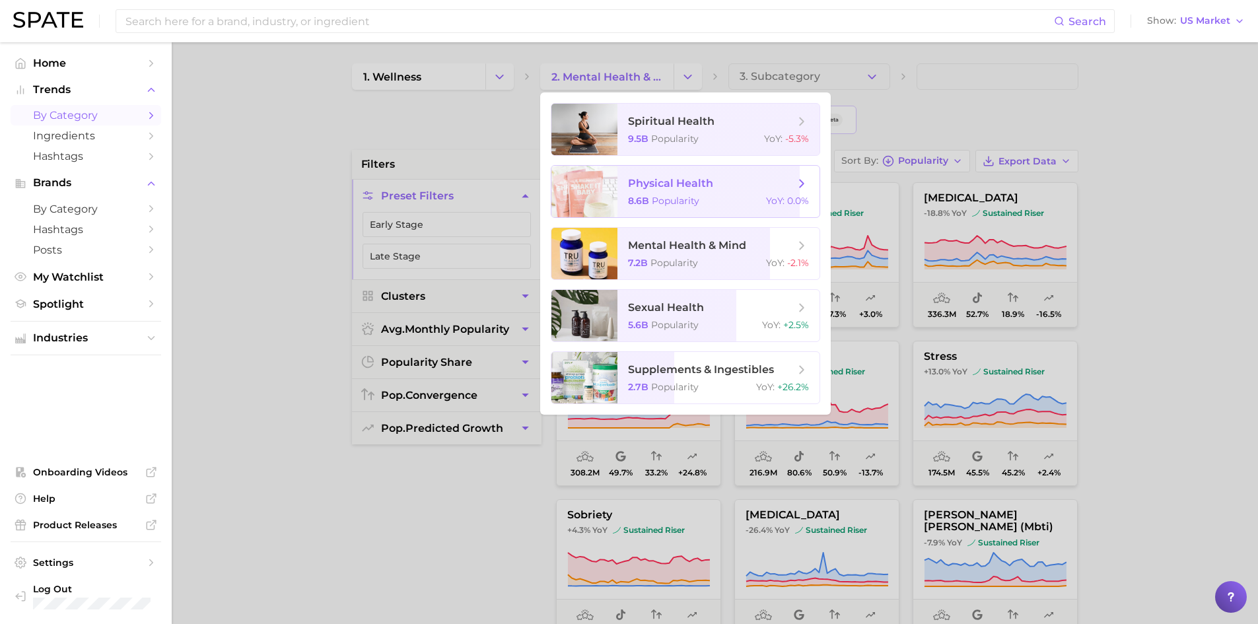
click at [762, 192] on span "physical health 8.6b Popularity YoY : 0.0%" at bounding box center [718, 192] width 202 height 52
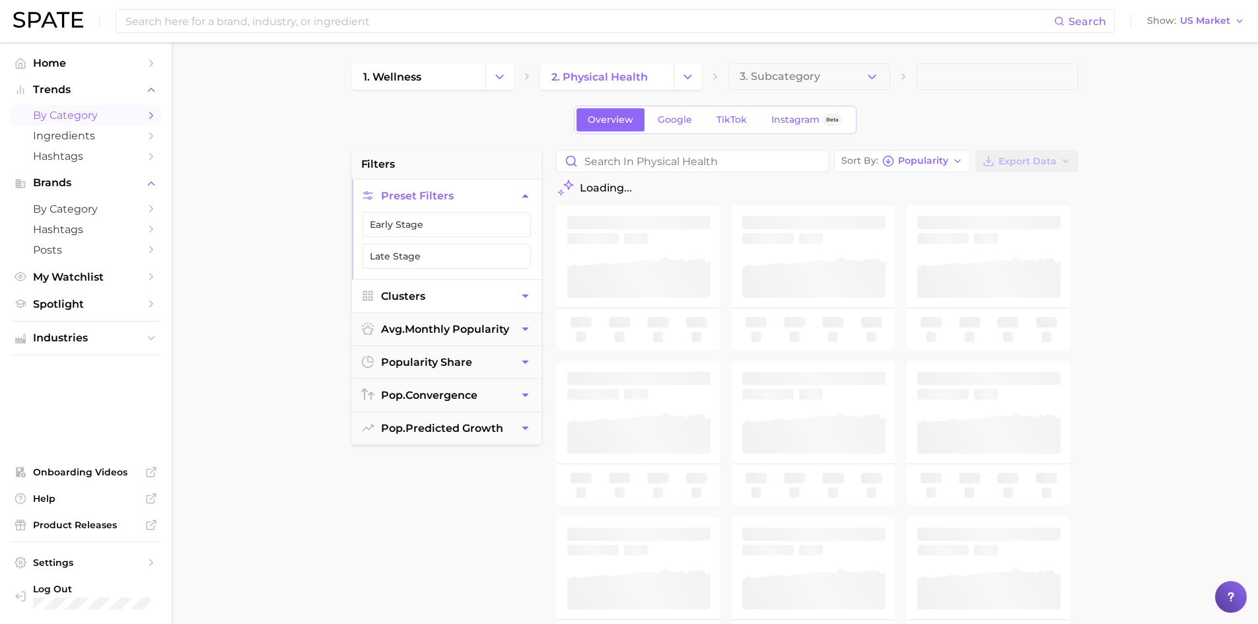
click at [528, 307] on button "Clusters" at bounding box center [447, 296] width 190 height 32
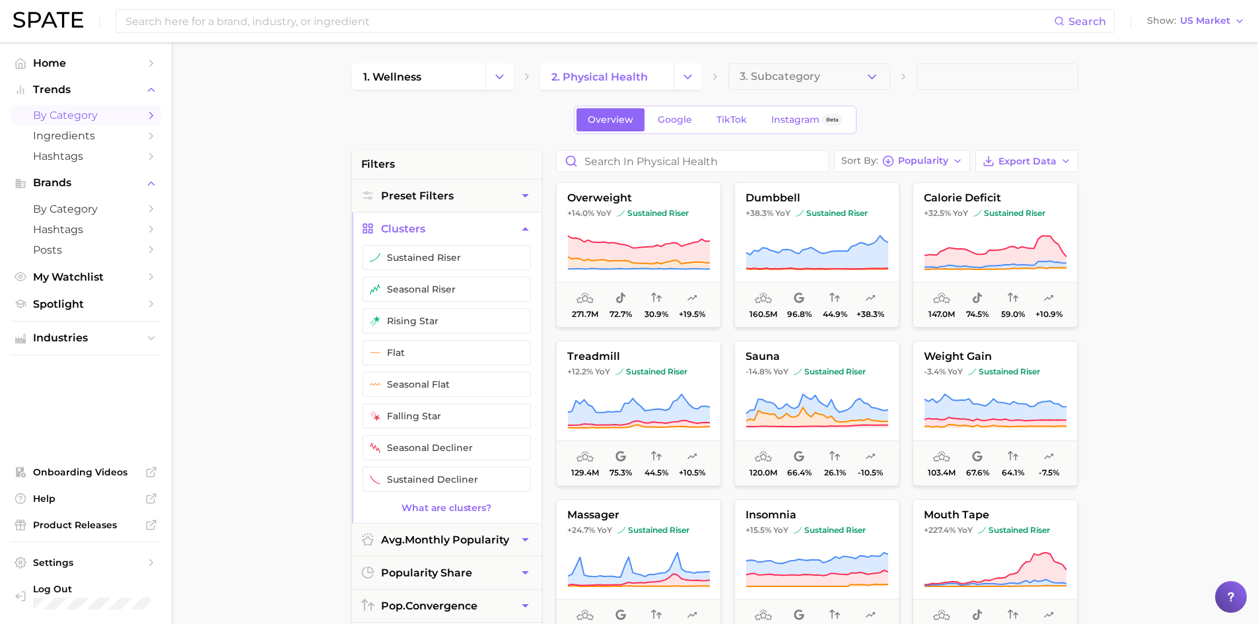
click at [430, 221] on button "Clusters" at bounding box center [447, 229] width 190 height 32
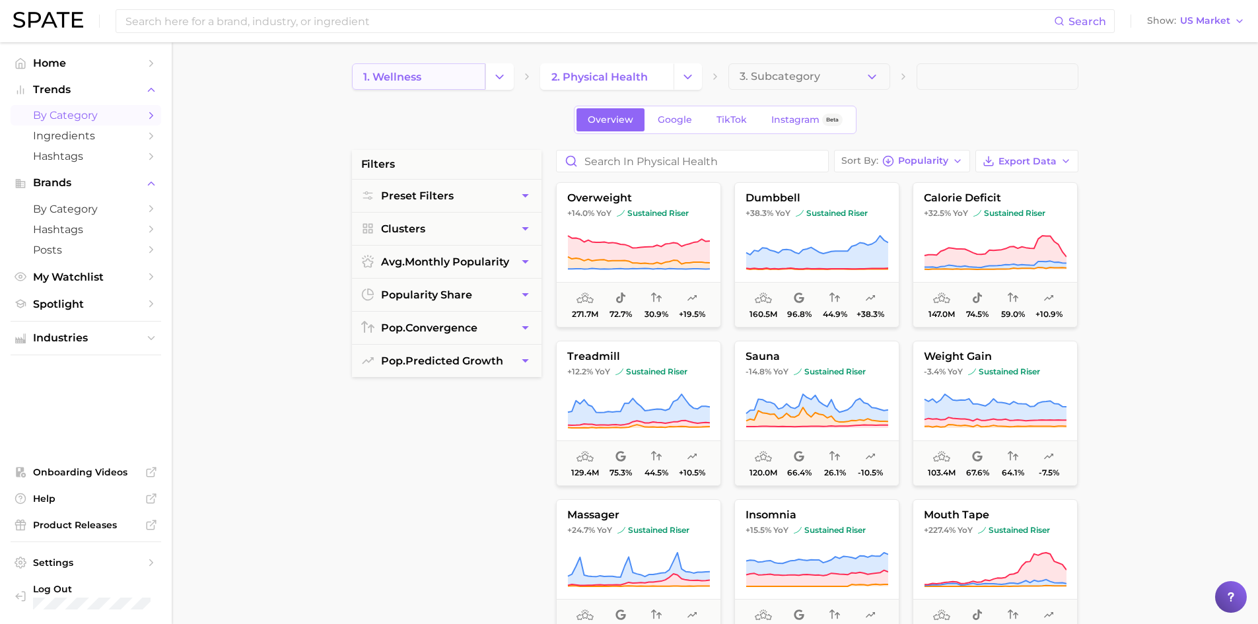
click at [456, 79] on link "1. wellness" at bounding box center [418, 76] width 133 height 26
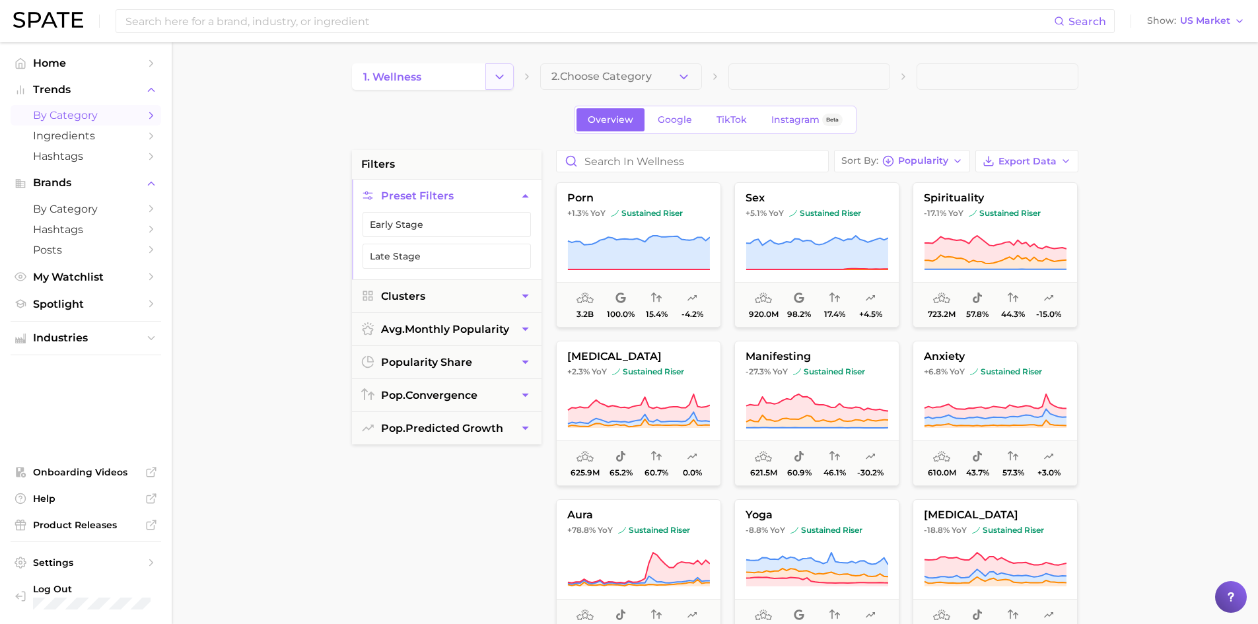
click at [499, 73] on icon "Change Category" at bounding box center [500, 77] width 14 height 14
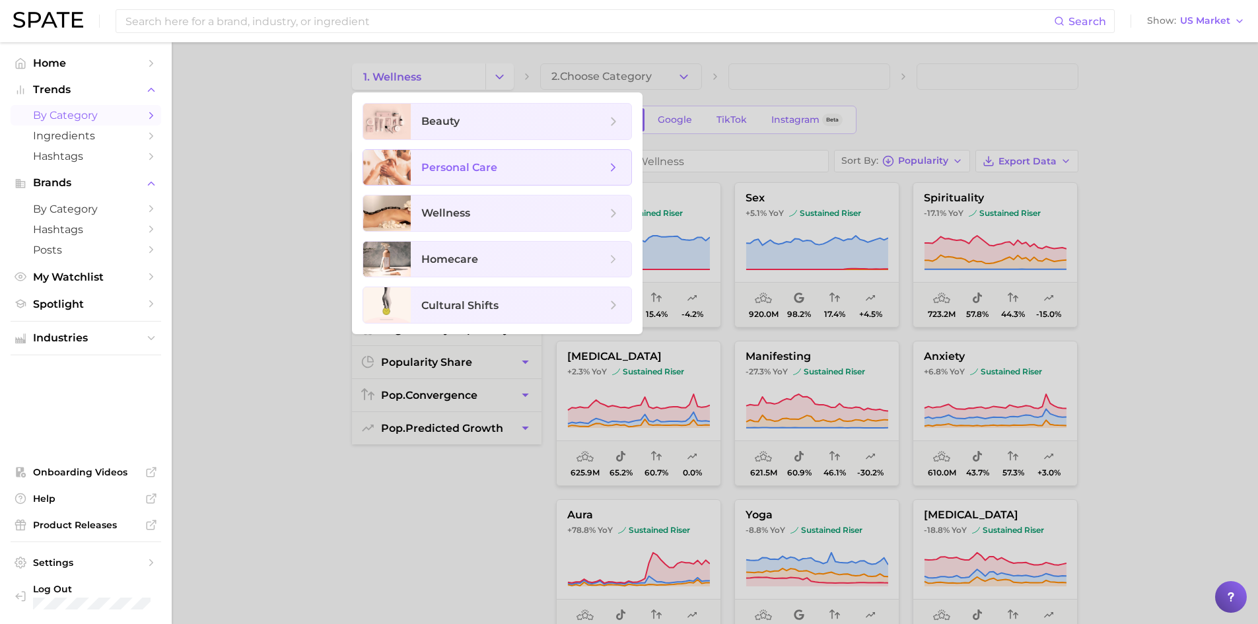
click at [520, 165] on span "personal care" at bounding box center [513, 167] width 185 height 15
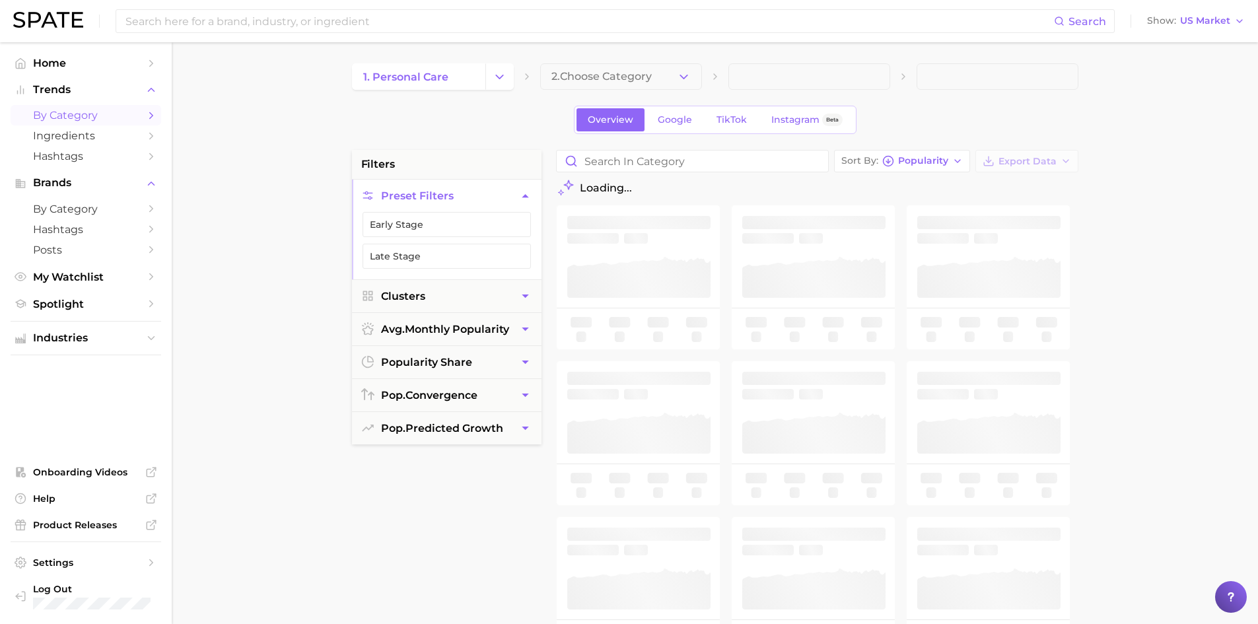
click at [639, 79] on span "2. Choose Category" at bounding box center [601, 77] width 100 height 12
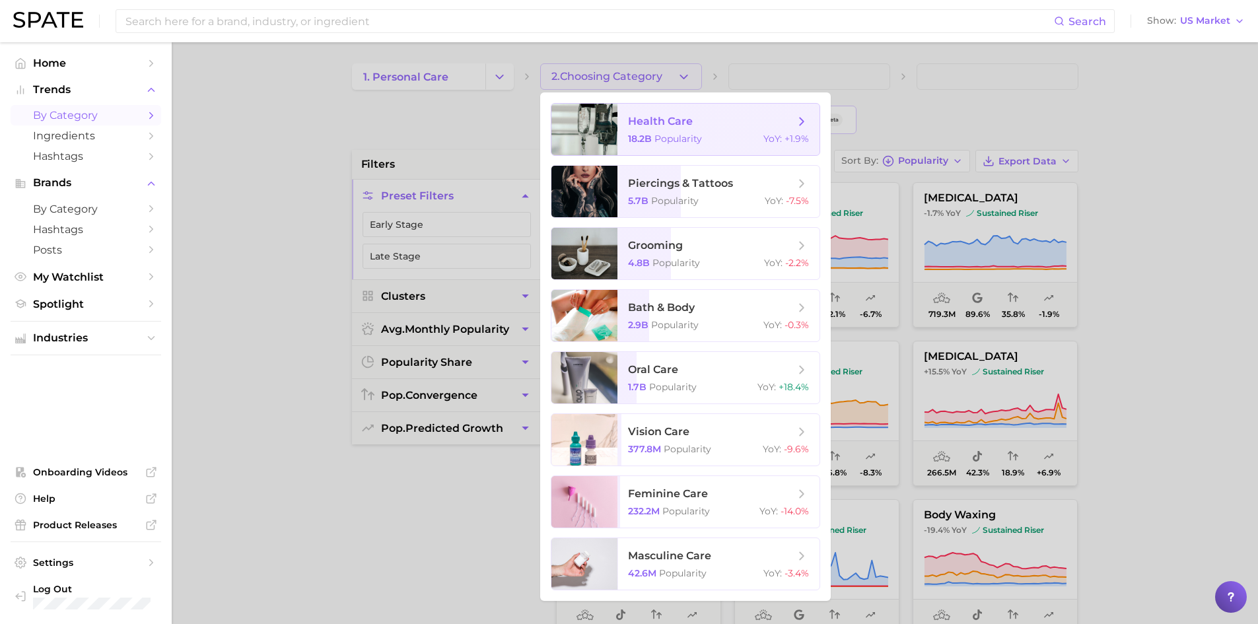
click at [737, 142] on div "18.2b Popularity YoY : +1.9%" at bounding box center [718, 139] width 181 height 12
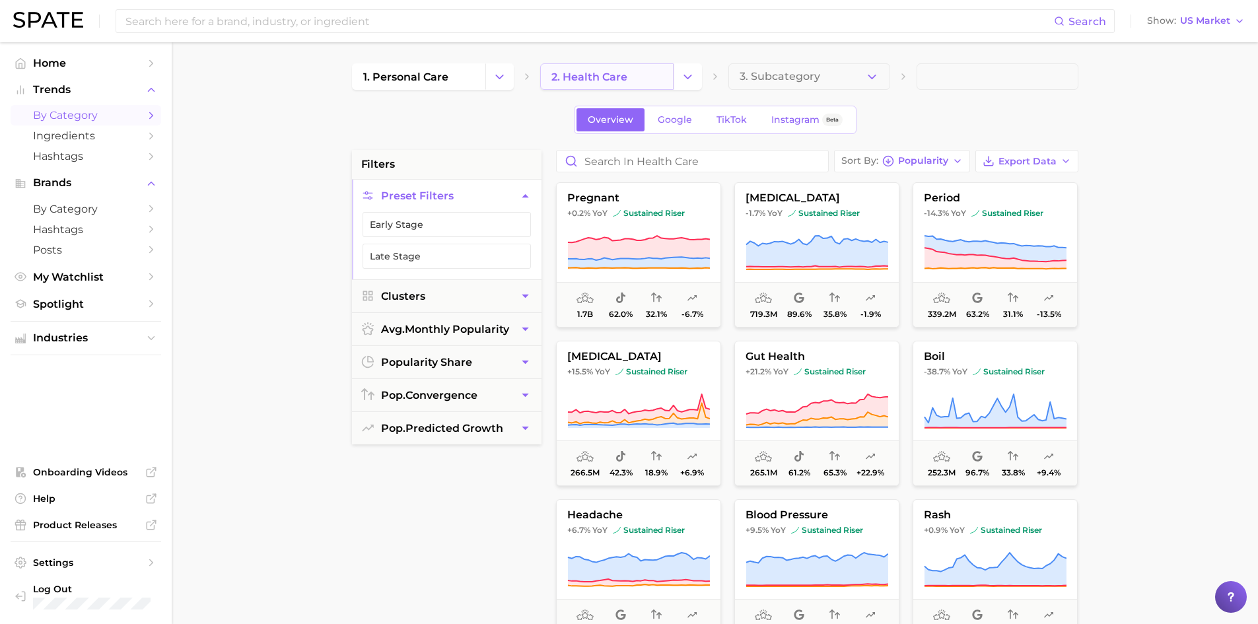
click at [658, 67] on link "2. health care" at bounding box center [606, 76] width 133 height 26
click at [528, 73] on icon at bounding box center [527, 76] width 11 height 11
click at [490, 77] on button "Change Category" at bounding box center [499, 76] width 28 height 26
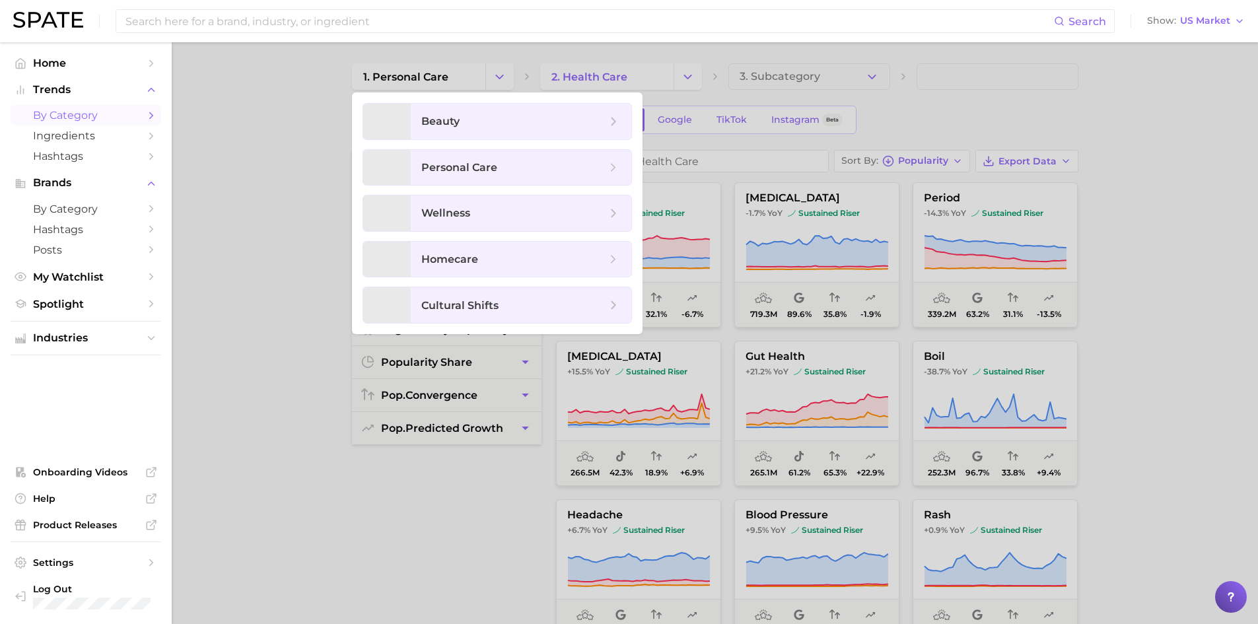
click at [440, 79] on div at bounding box center [629, 312] width 1258 height 624
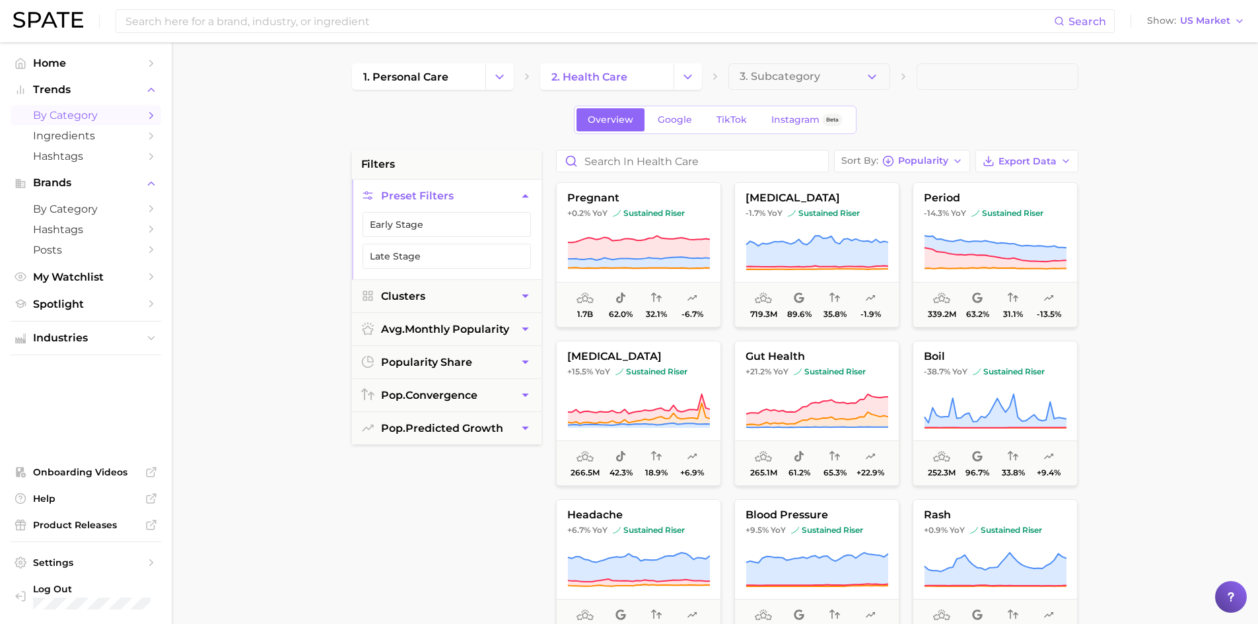
click at [440, 79] on span "1. personal care" at bounding box center [405, 77] width 85 height 13
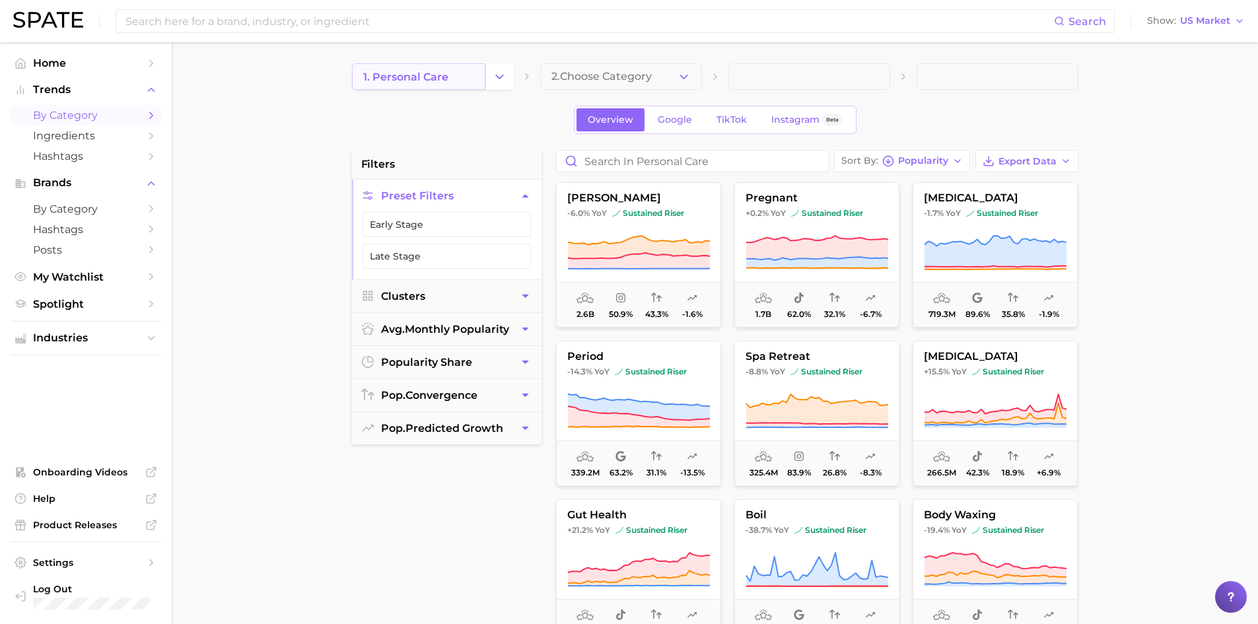
click at [458, 79] on link "1. personal care" at bounding box center [418, 76] width 133 height 26
click at [502, 88] on button "Change Category" at bounding box center [499, 76] width 28 height 26
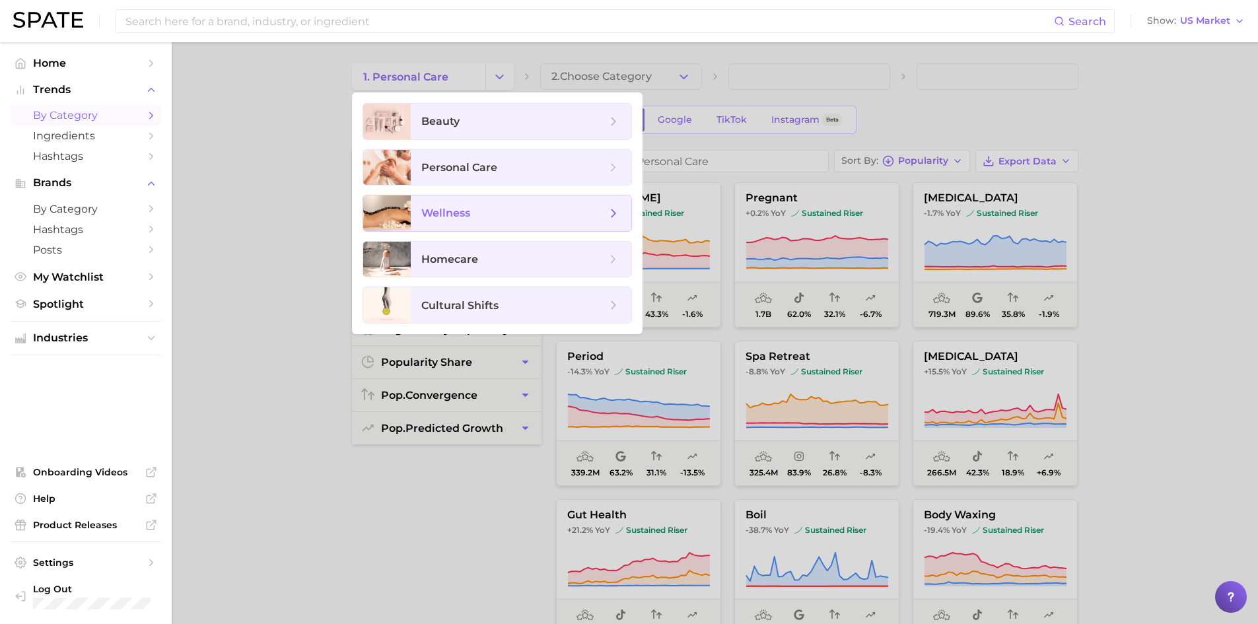
click at [503, 209] on span "wellness" at bounding box center [513, 213] width 185 height 15
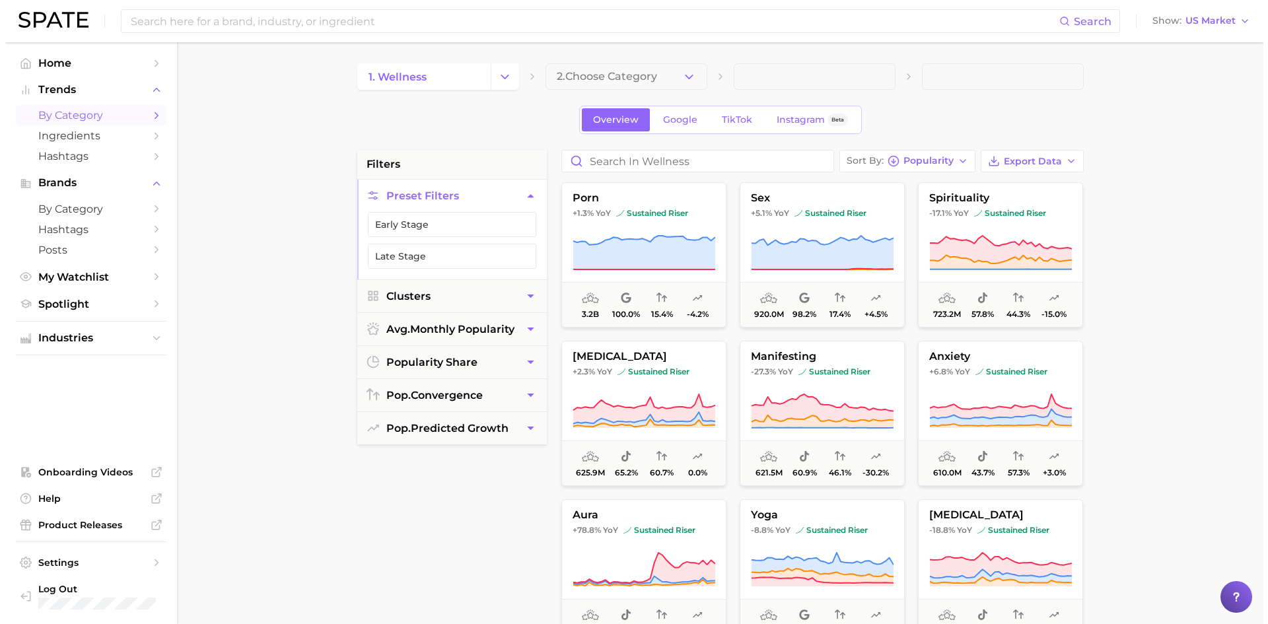
scroll to position [66, 0]
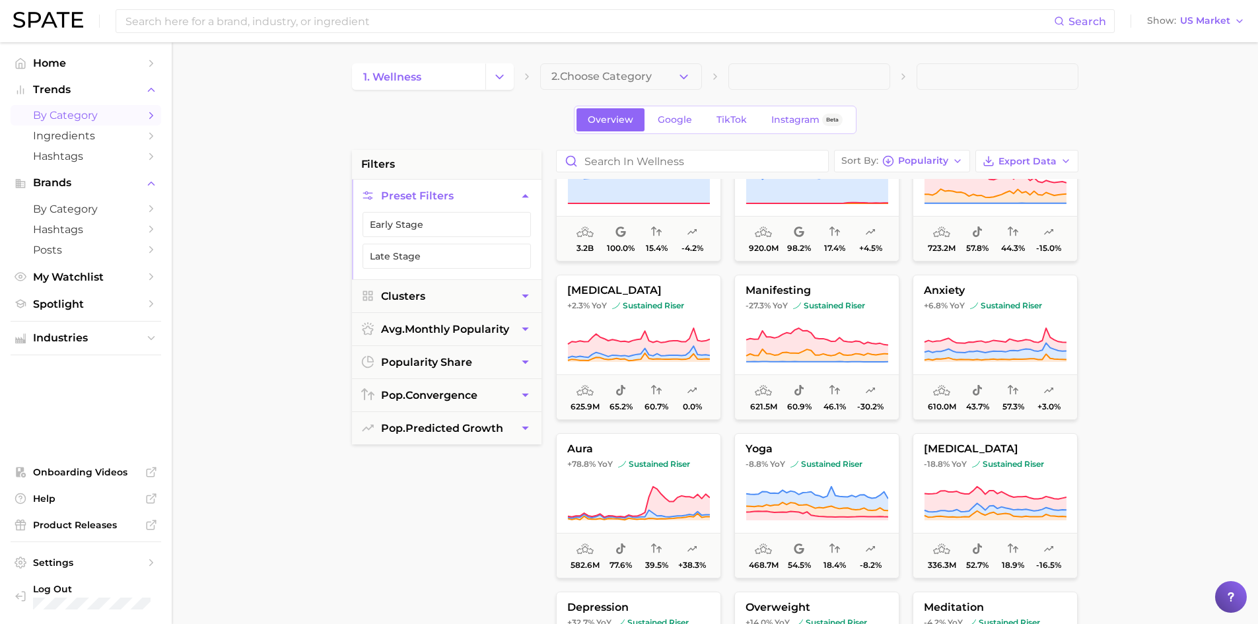
click at [640, 440] on div "porn +1.3% YoY sustained riser 3.2b 100.0% 15.4% -4.2% sex +5.1% YoY sustained …" at bounding box center [821, 499] width 545 height 641
click at [646, 460] on span "sustained riser" at bounding box center [654, 464] width 72 height 11
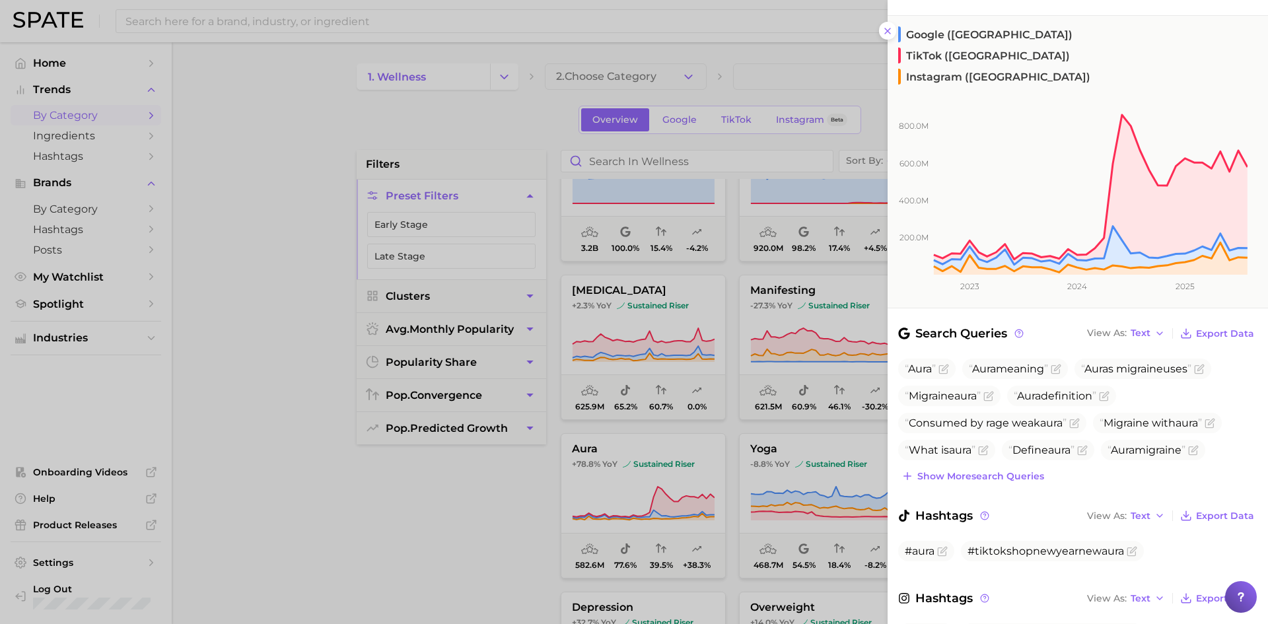
scroll to position [198, 0]
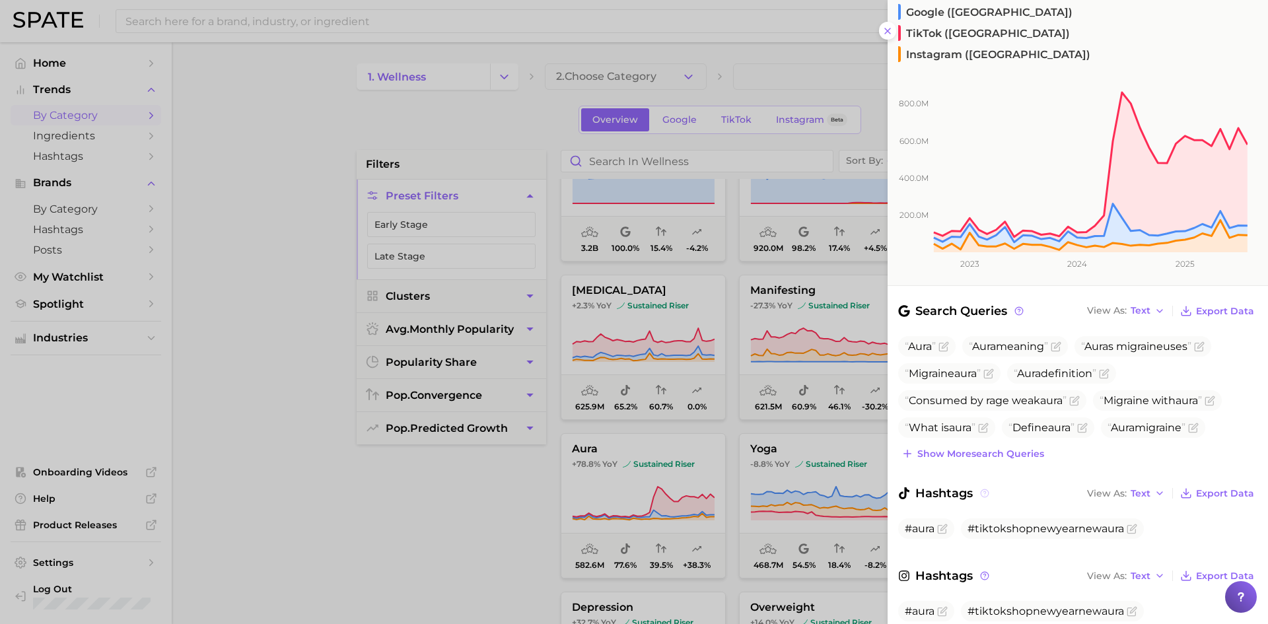
drag, startPoint x: 913, startPoint y: 485, endPoint x: 988, endPoint y: 446, distance: 84.8
click at [913, 522] on span "#aura" at bounding box center [920, 528] width 30 height 13
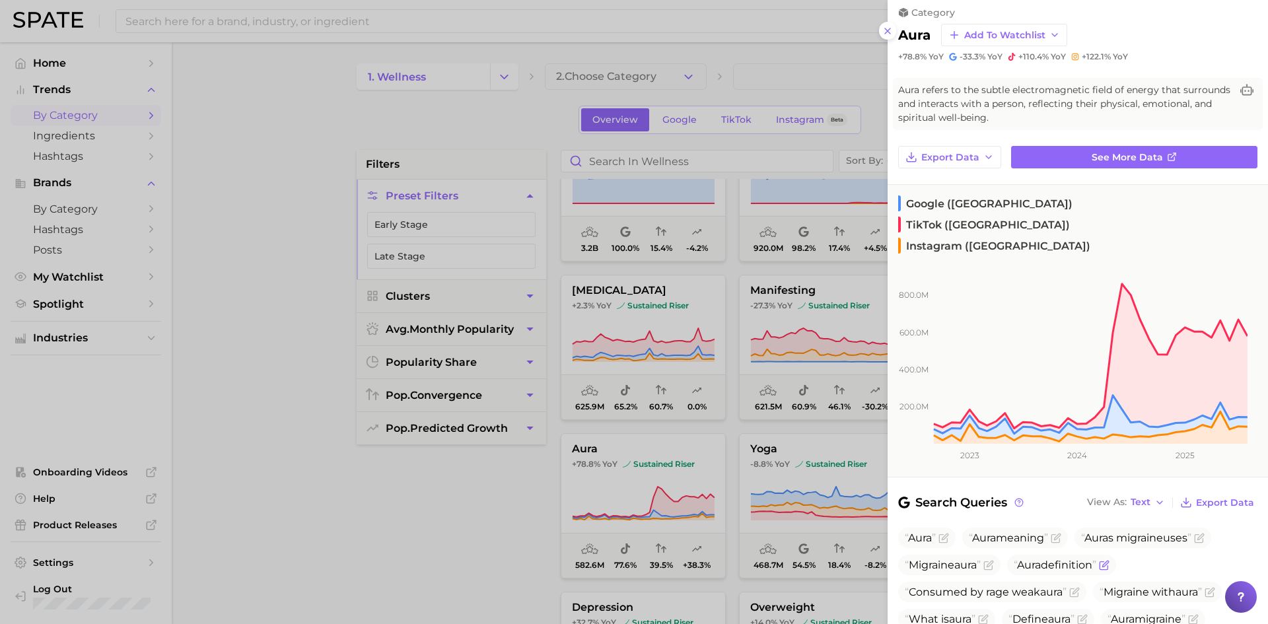
scroll to position [0, 0]
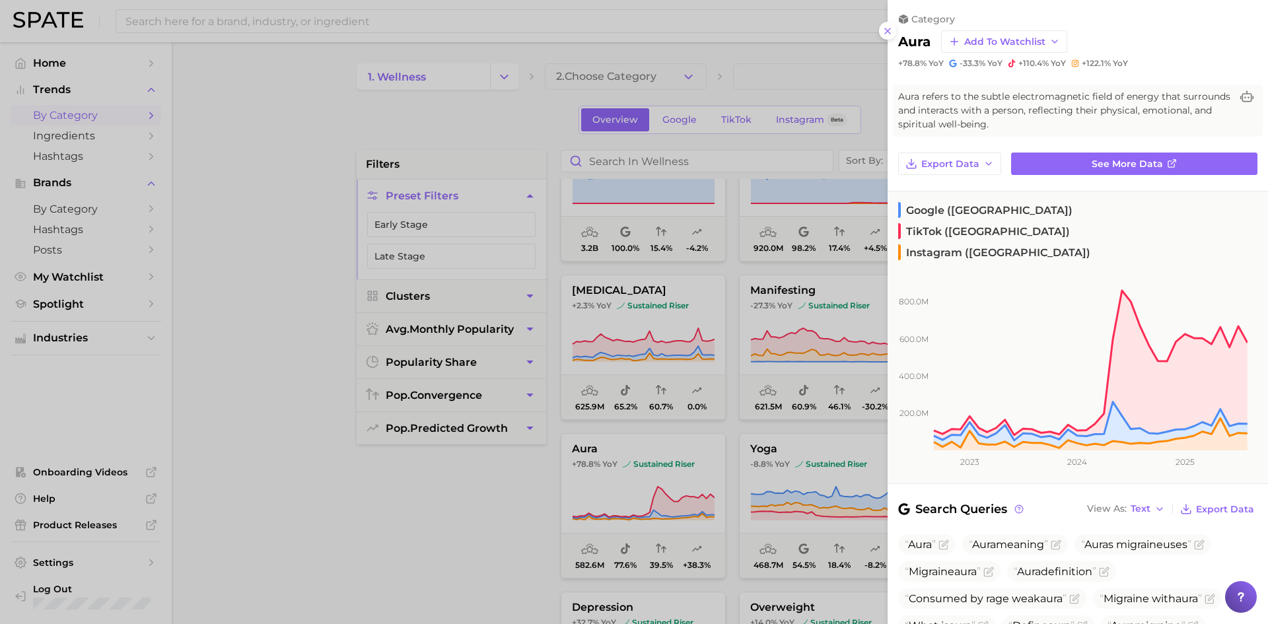
click at [429, 475] on div at bounding box center [634, 312] width 1268 height 624
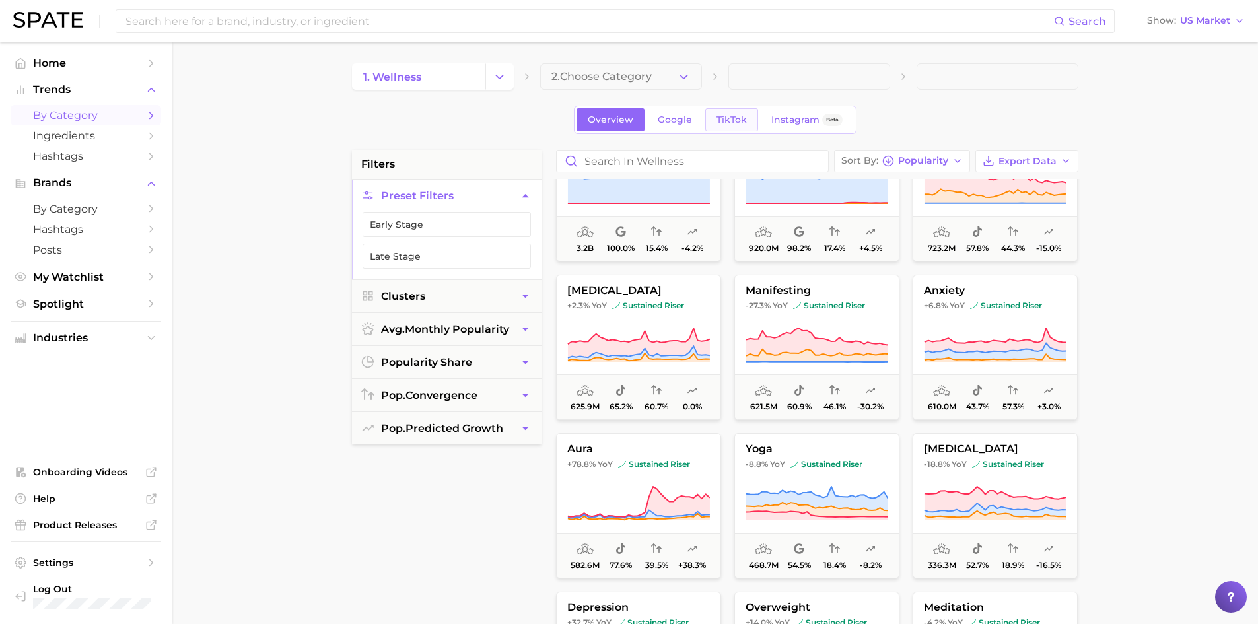
click at [735, 122] on span "TikTok" at bounding box center [731, 119] width 30 height 11
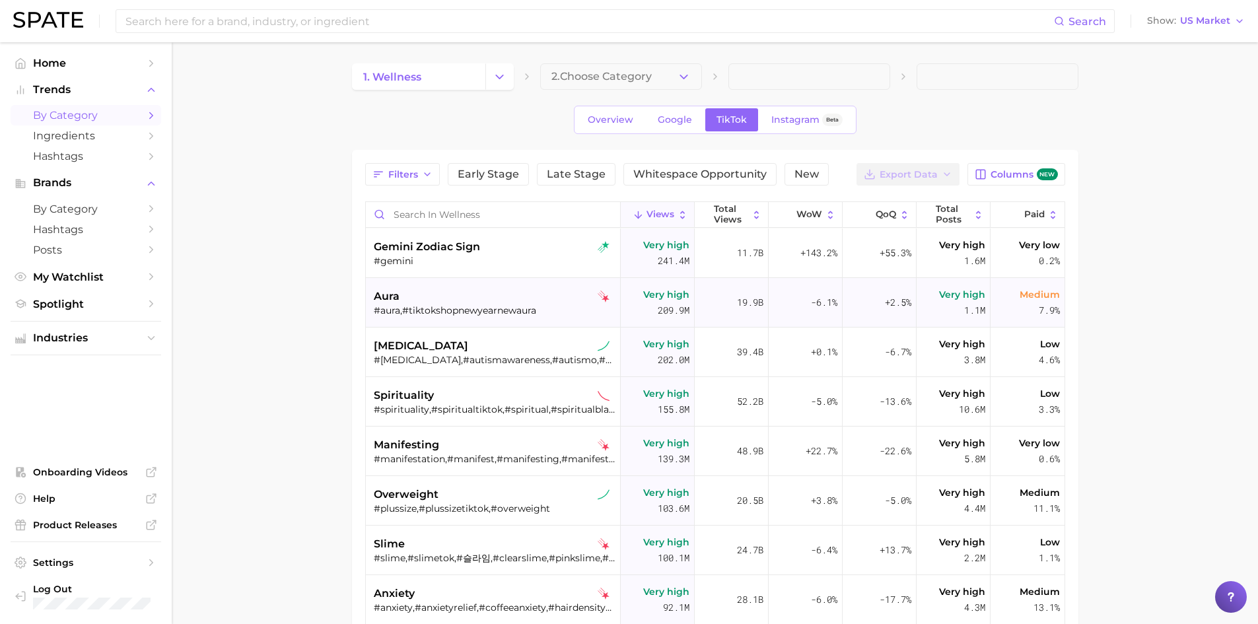
click at [435, 304] on div "aura" at bounding box center [495, 297] width 242 height 16
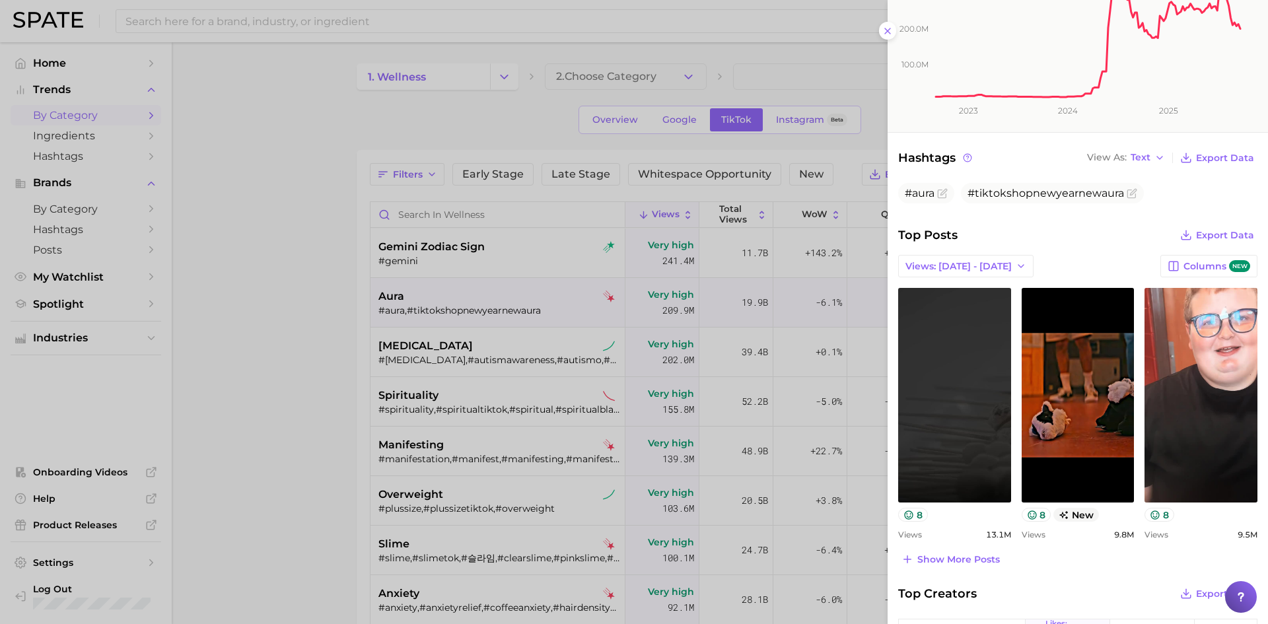
scroll to position [330, 0]
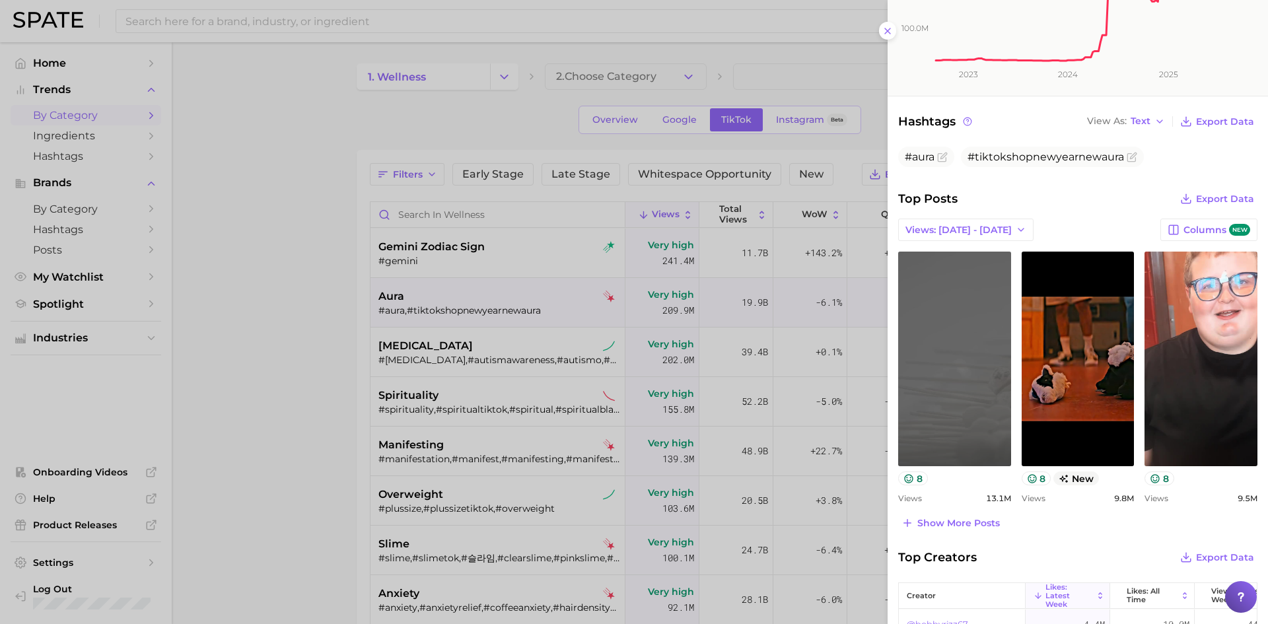
click at [964, 397] on link "view post on TikTok" at bounding box center [954, 359] width 113 height 215
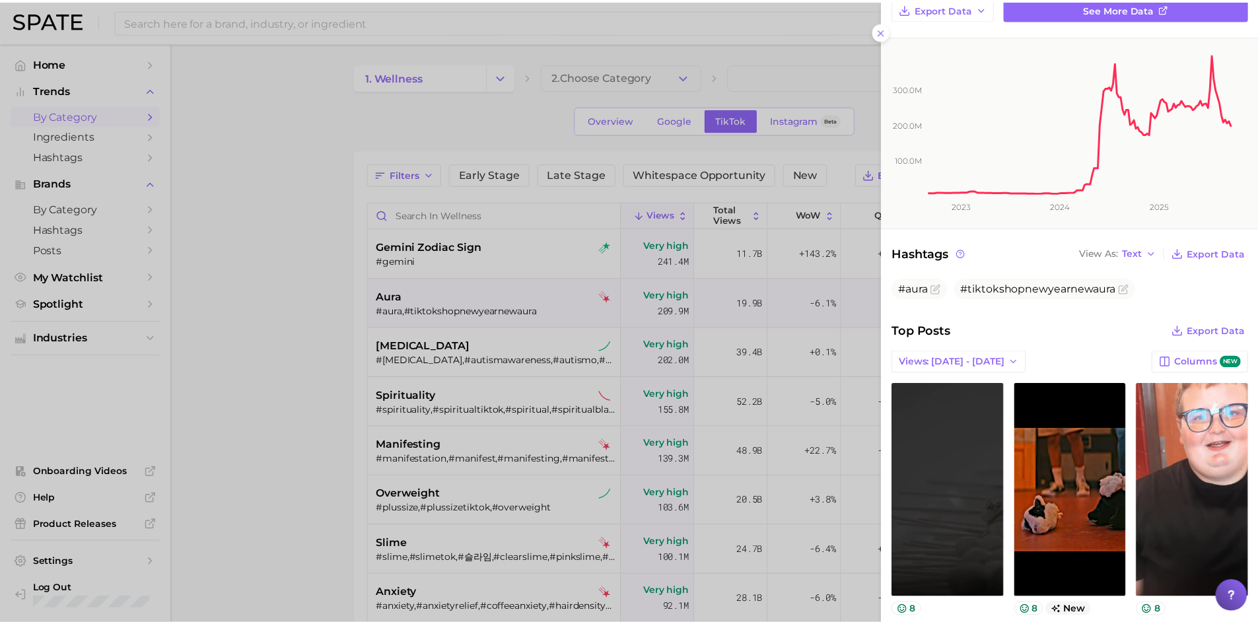
scroll to position [0, 0]
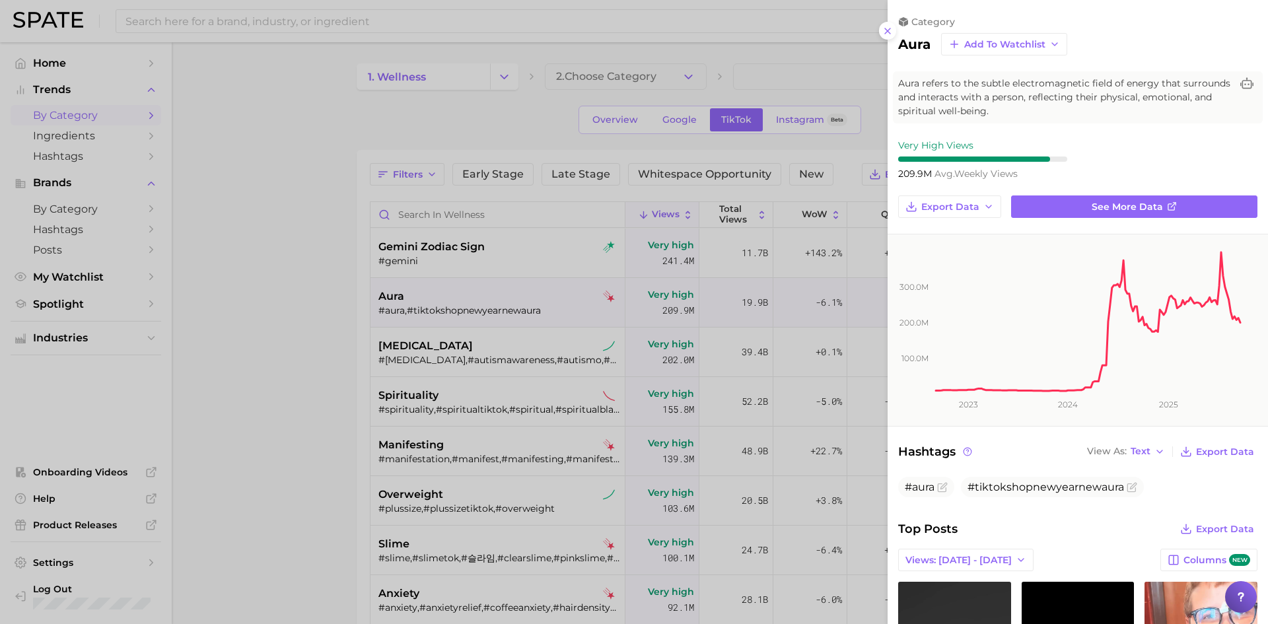
click at [241, 346] on div at bounding box center [634, 312] width 1268 height 624
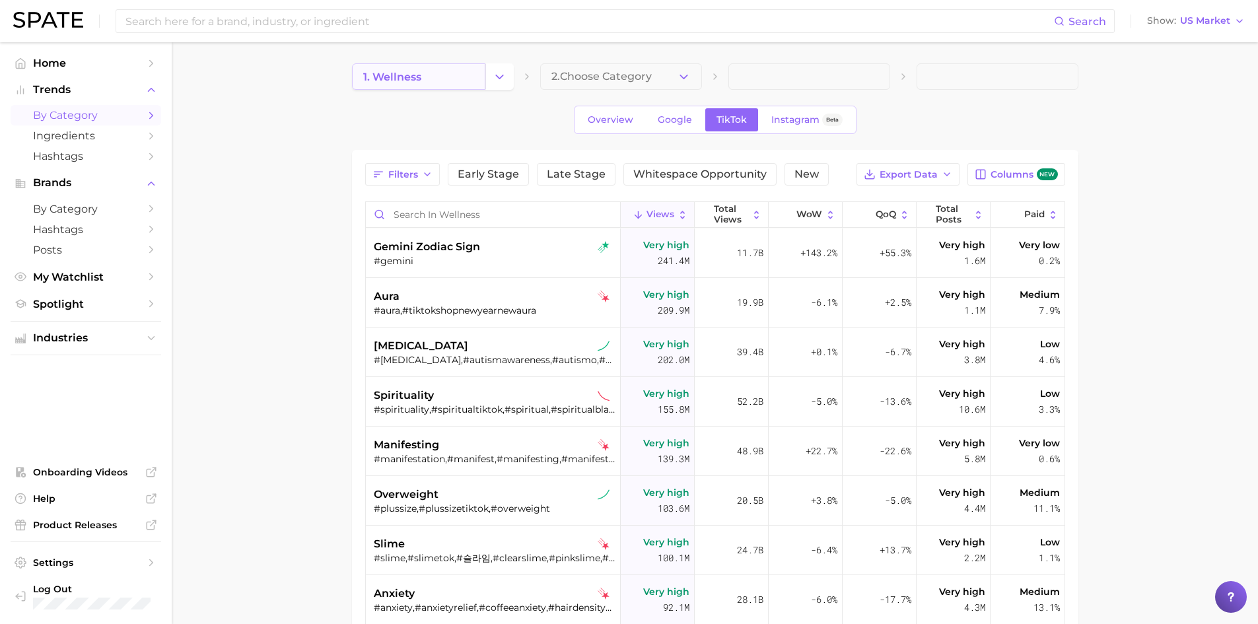
click at [468, 81] on link "1. wellness" at bounding box center [418, 76] width 133 height 26
click at [506, 79] on button "Change Category" at bounding box center [499, 76] width 28 height 26
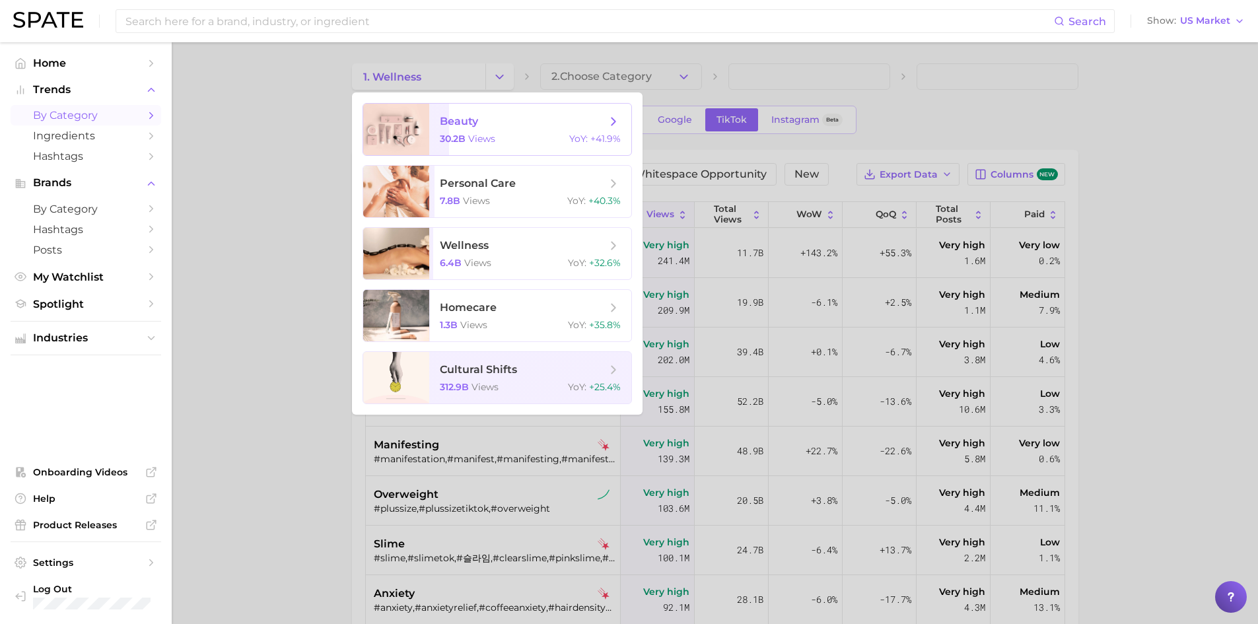
click at [431, 108] on span "beauty 30.2b views YoY : +41.9%" at bounding box center [530, 130] width 202 height 52
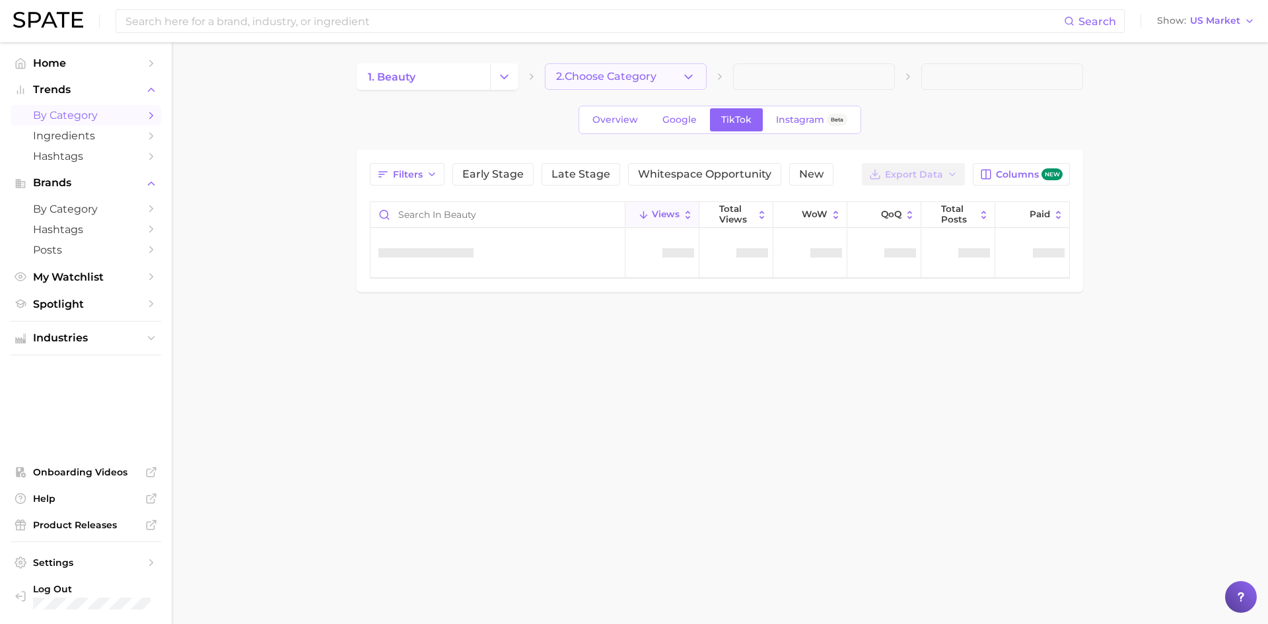
click at [652, 72] on span "2. Choose Category" at bounding box center [606, 77] width 100 height 12
click at [488, 176] on span "Early Stage" at bounding box center [492, 174] width 61 height 11
click at [623, 117] on span "Overview" at bounding box center [615, 119] width 46 height 11
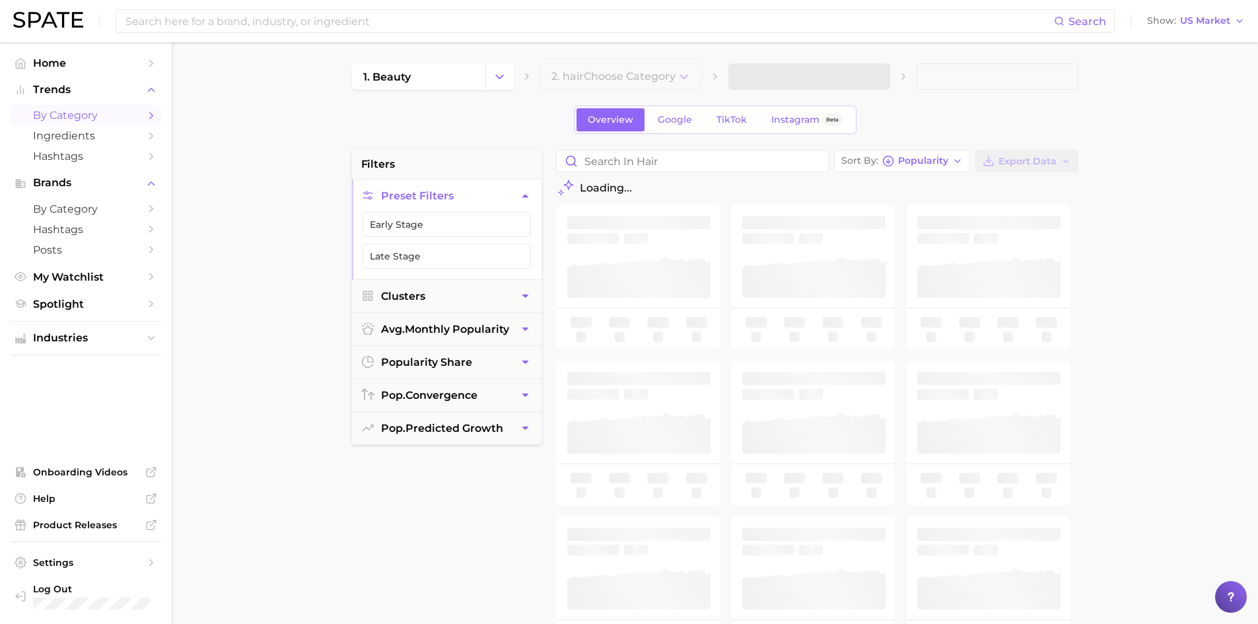
click at [441, 113] on div "Overview Google TikTok Instagram Beta" at bounding box center [715, 120] width 726 height 28
click at [1110, 83] on main "1. beauty 2. hair Choose Category Overview Google TikTok Instagram Beta filters…" at bounding box center [715, 543] width 1086 height 1002
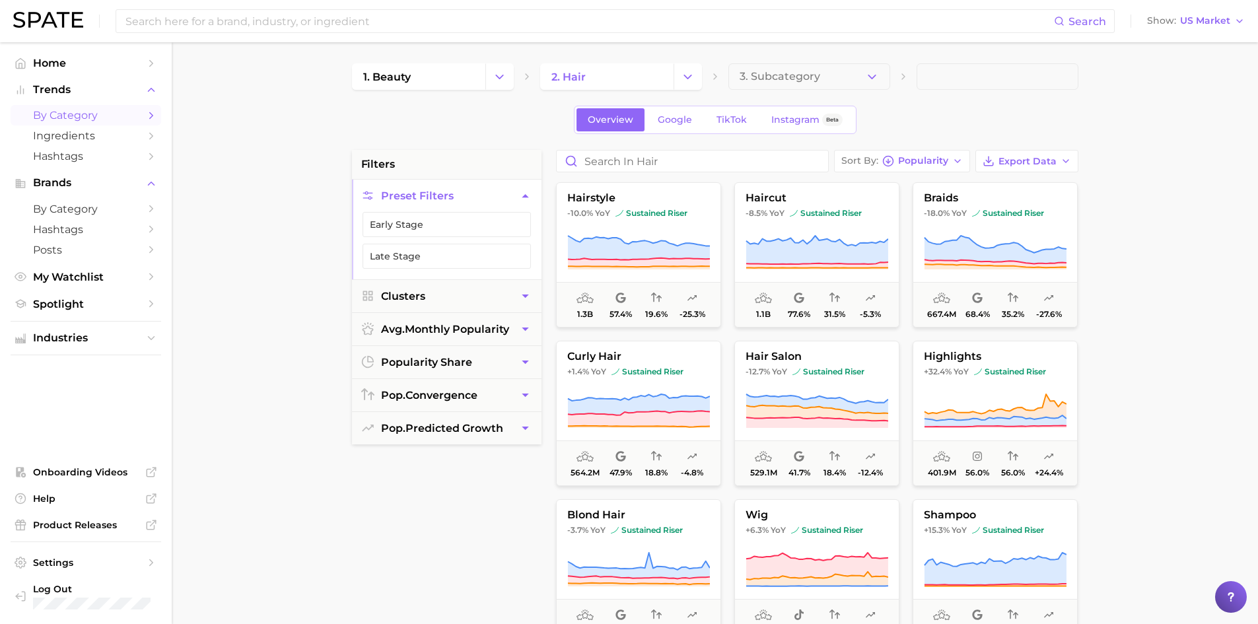
drag, startPoint x: 390, startPoint y: 217, endPoint x: 256, endPoint y: 283, distance: 148.5
click at [390, 217] on button "Early Stage" at bounding box center [447, 224] width 168 height 25
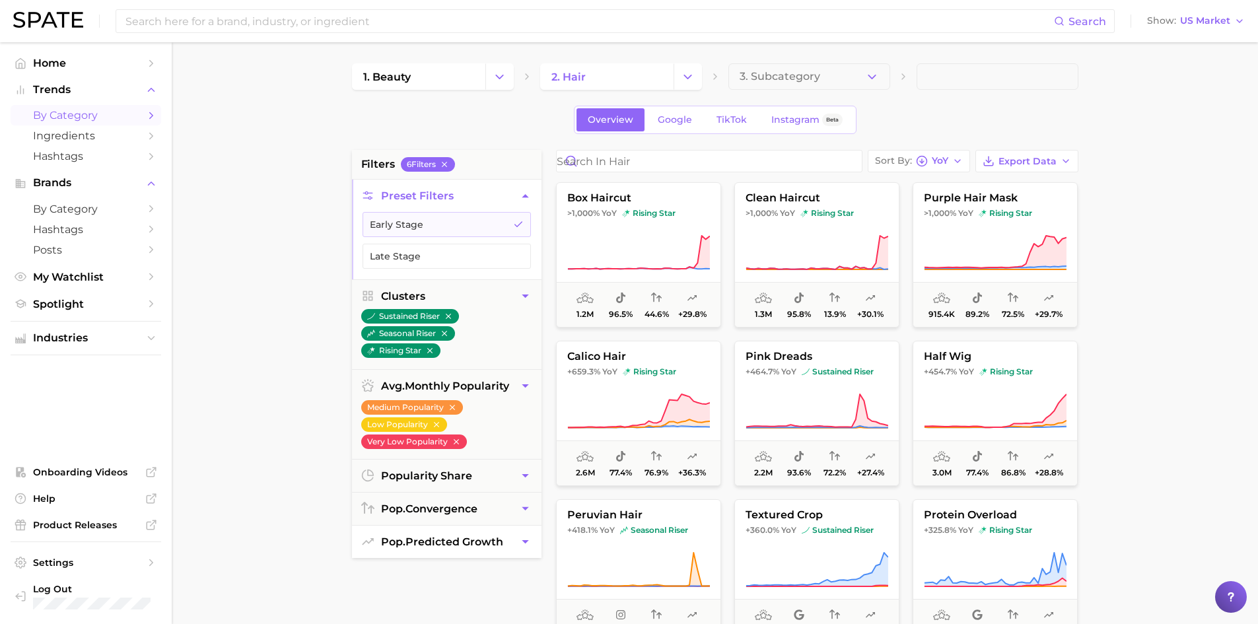
click at [460, 540] on span "pop. predicted growth" at bounding box center [442, 542] width 122 height 13
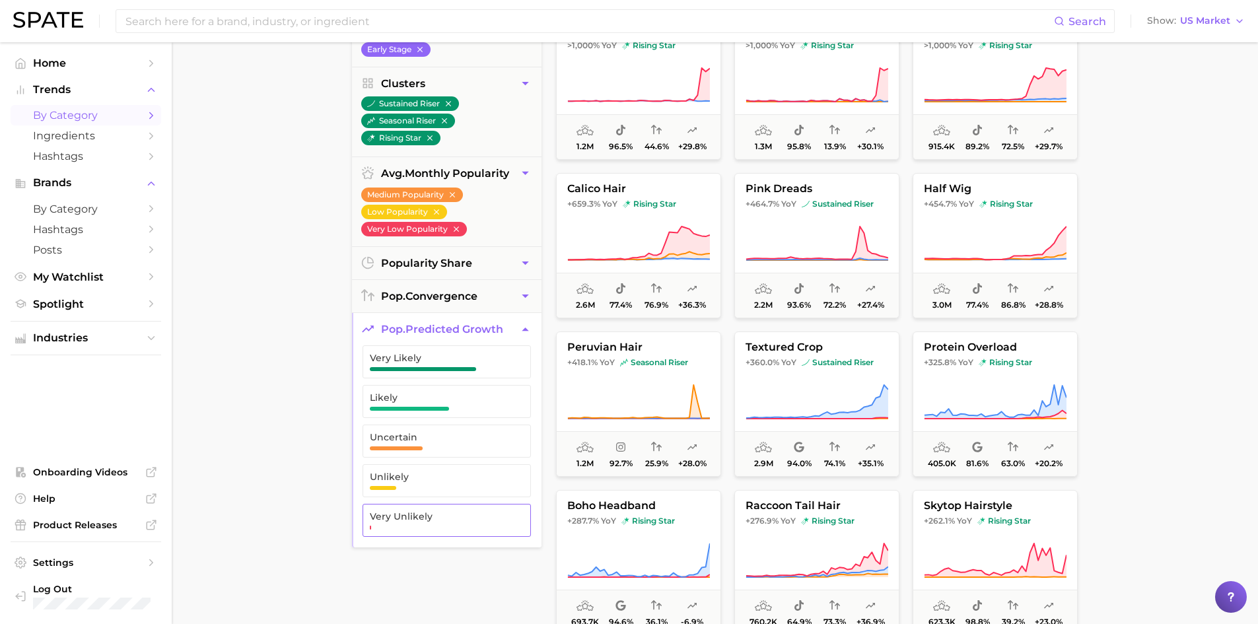
scroll to position [198, 0]
